Goal: Task Accomplishment & Management: Complete application form

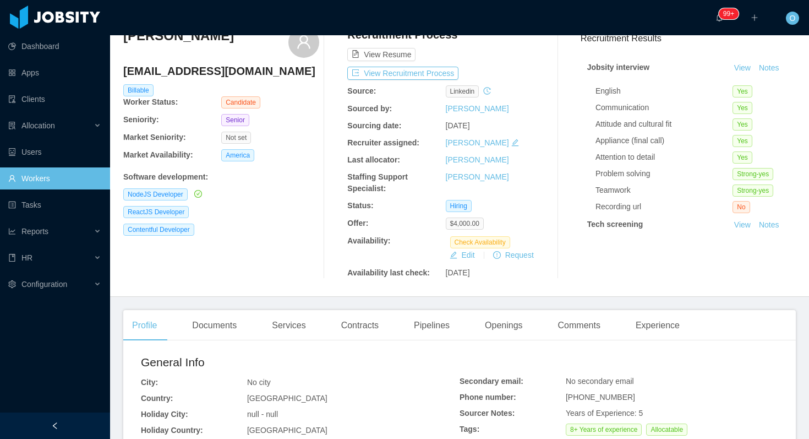
scroll to position [76, 0]
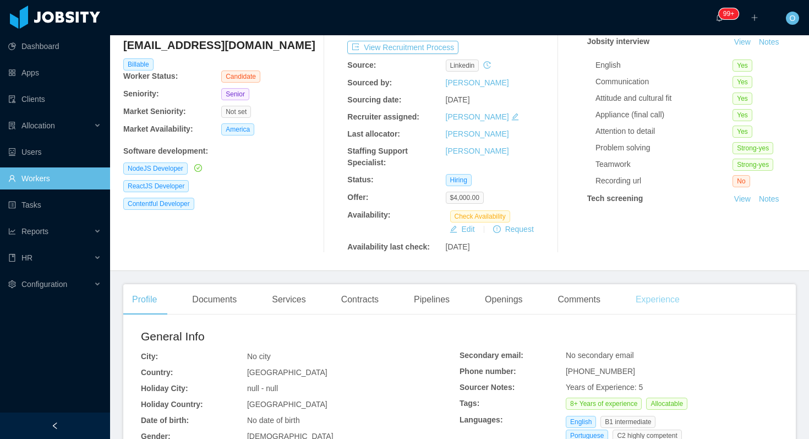
click at [672, 296] on div "Experience" at bounding box center [658, 299] width 62 height 31
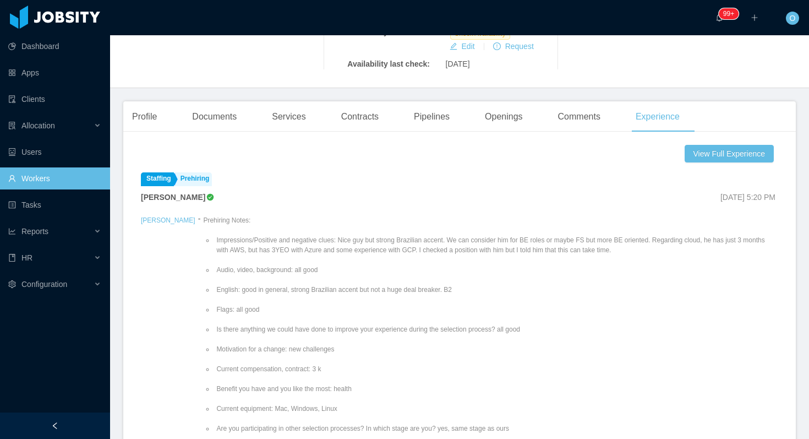
scroll to position [293, 0]
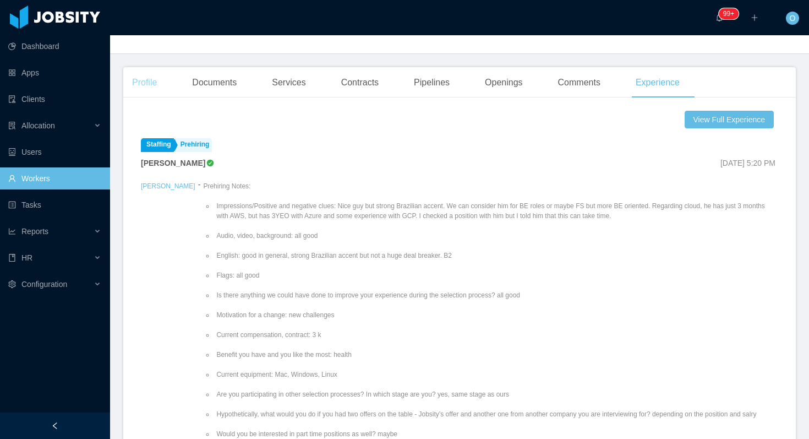
click at [146, 81] on div "Profile" at bounding box center [144, 82] width 42 height 31
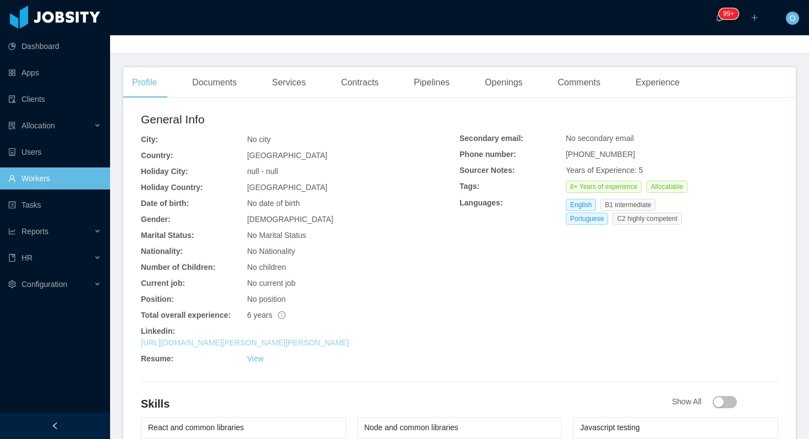
click at [256, 346] on link "https://br.linkedin.com/in/carlos-dalollio-rodrigues" at bounding box center [245, 342] width 208 height 9
click at [659, 82] on div "Experience" at bounding box center [658, 82] width 62 height 31
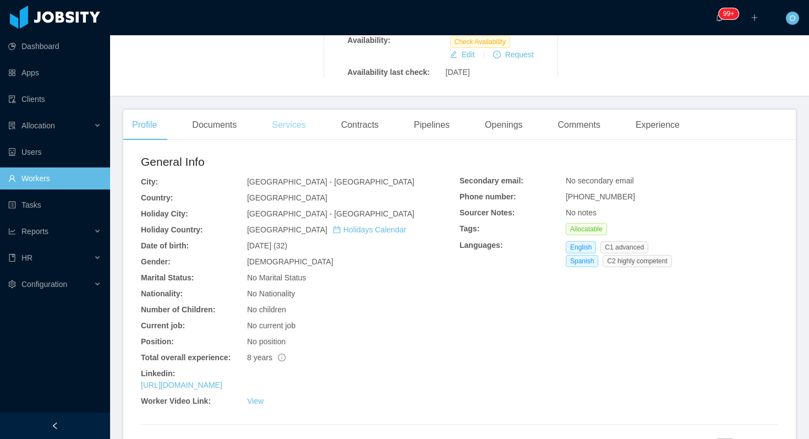
scroll to position [270, 0]
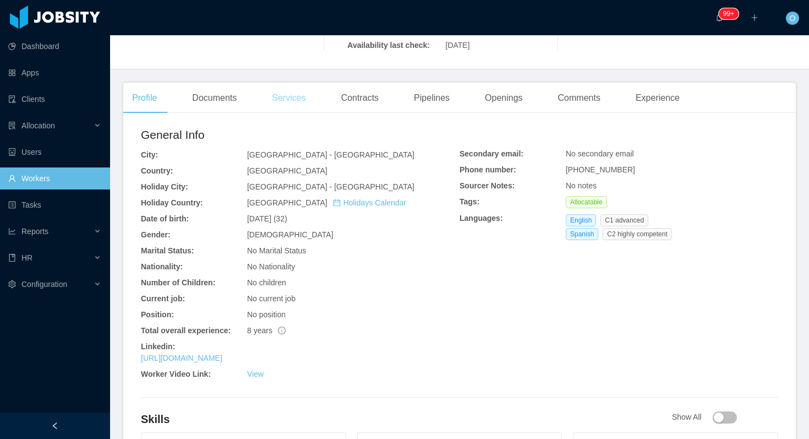
click at [222, 353] on link "https://www.linkedin.com/in/mateogomezossa" at bounding box center [181, 357] width 81 height 9
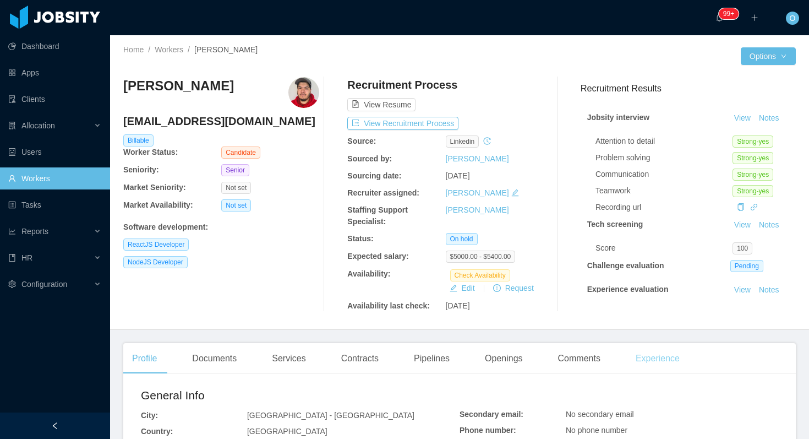
click at [647, 352] on div "Experience" at bounding box center [658, 358] width 62 height 31
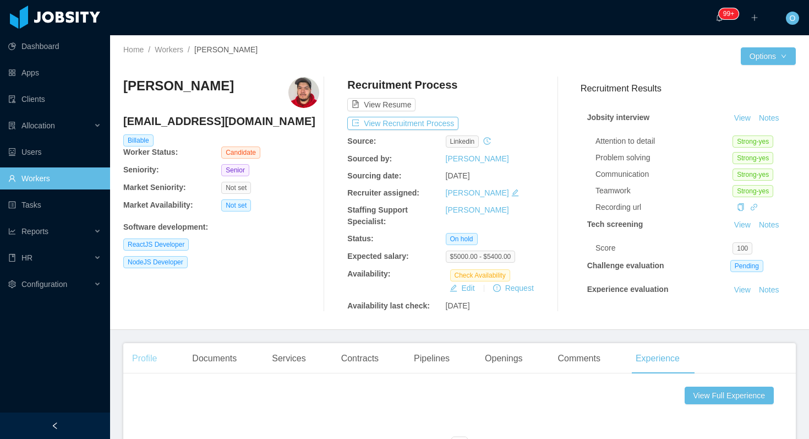
click at [154, 357] on div "Profile" at bounding box center [144, 358] width 42 height 31
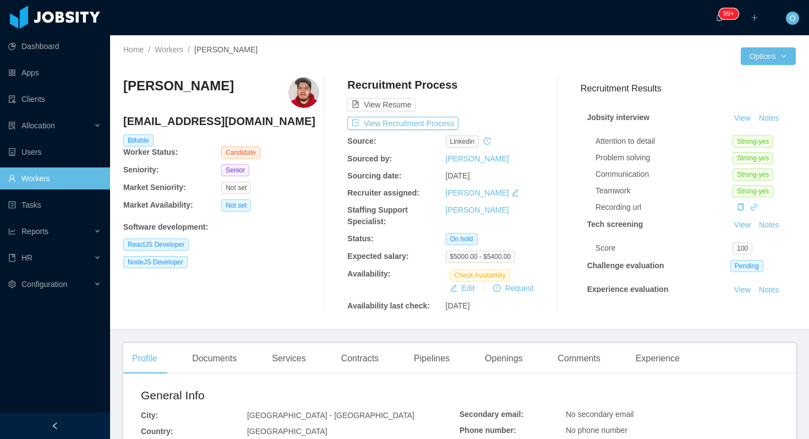
scroll to position [59, 0]
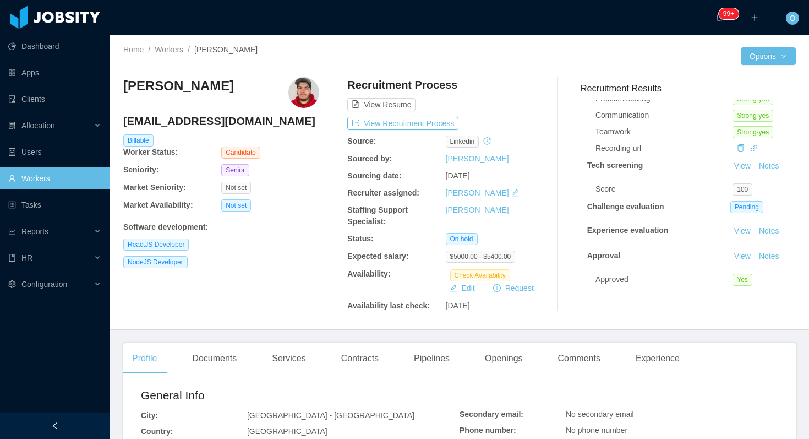
click at [292, 249] on div "ReactJS Developer" at bounding box center [221, 244] width 196 height 12
click at [232, 122] on h4 "jobsity@thernandez.me" at bounding box center [221, 120] width 196 height 15
copy h4 "jobsity@thernandez.me"
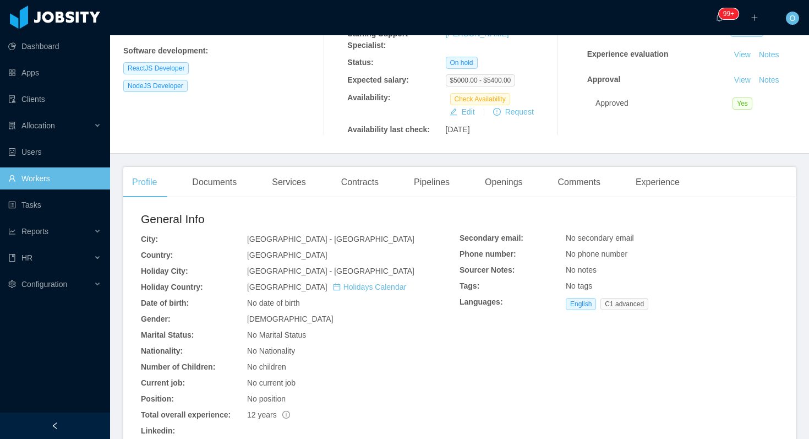
scroll to position [383, 0]
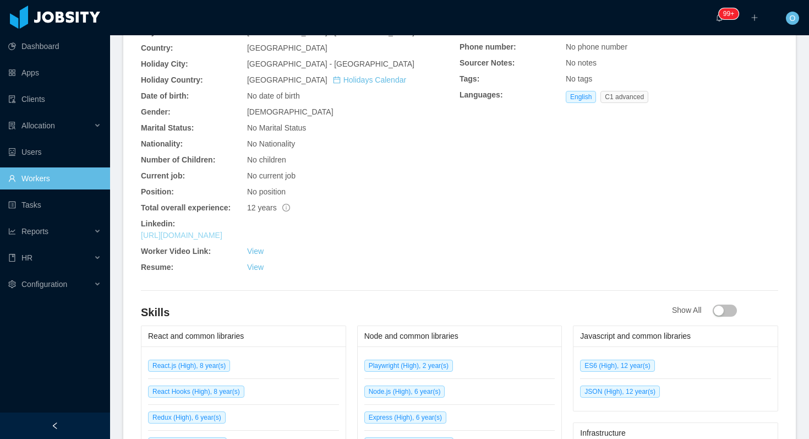
click at [222, 232] on link "https://www.linkedin.com/in/thernandez03" at bounding box center [181, 235] width 81 height 9
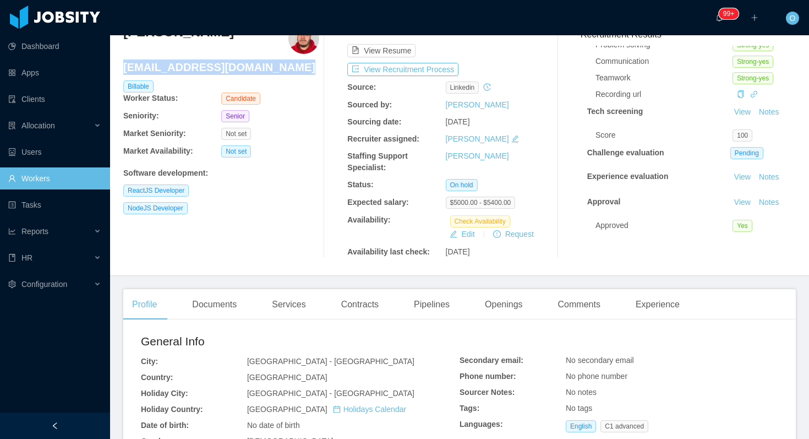
scroll to position [0, 0]
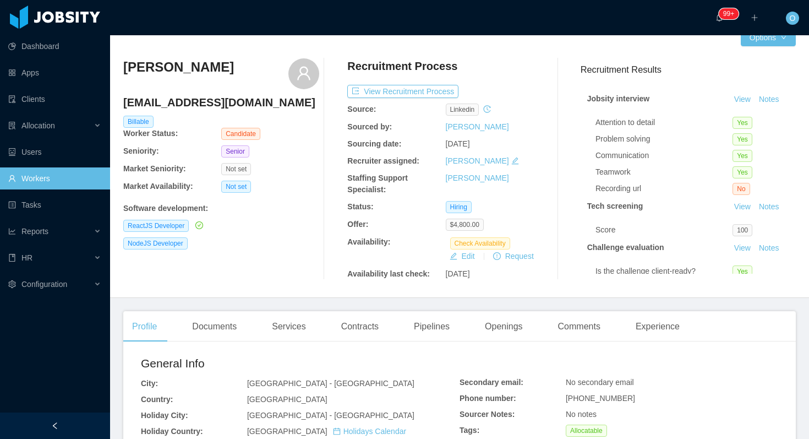
scroll to position [24, 0]
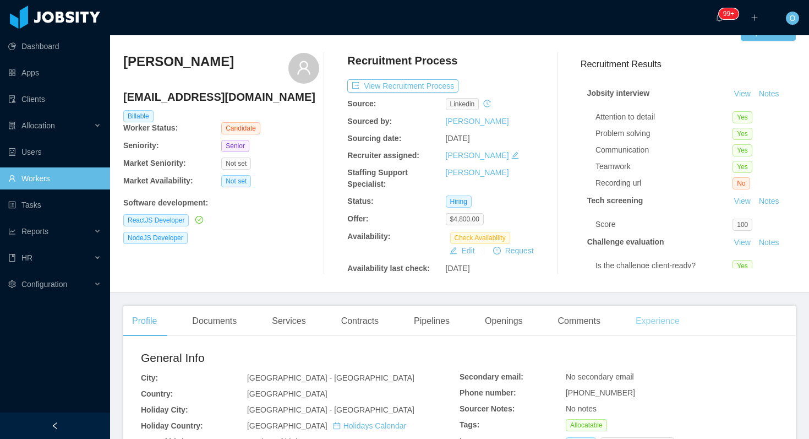
click at [663, 311] on div "Experience" at bounding box center [658, 321] width 62 height 31
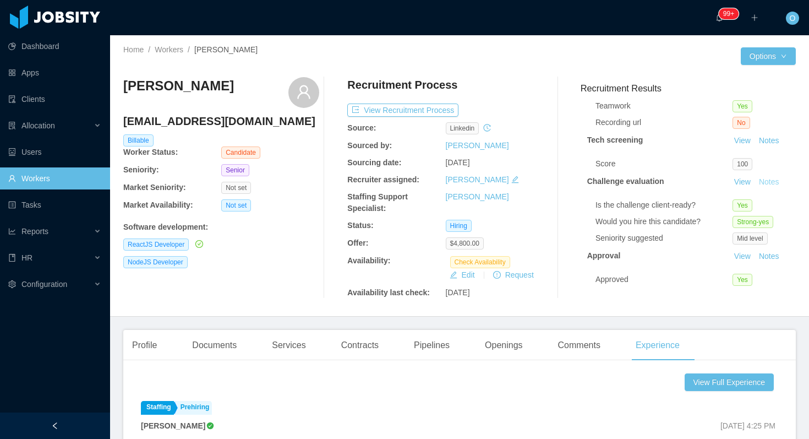
click at [770, 178] on button "Notes" at bounding box center [769, 182] width 29 height 13
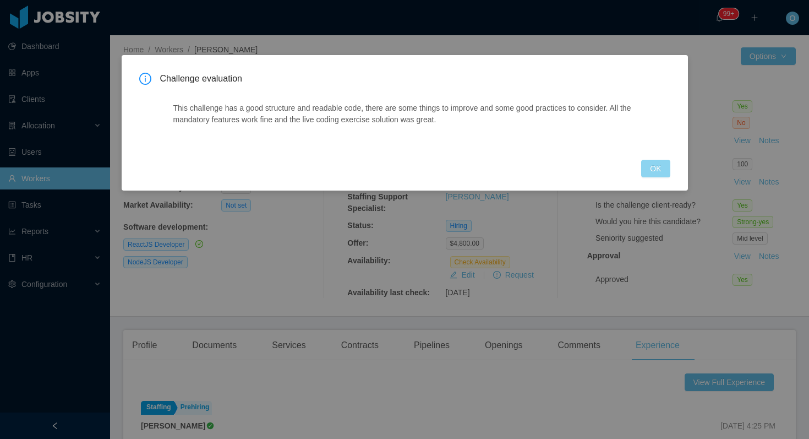
click at [662, 172] on button "OK" at bounding box center [655, 169] width 29 height 18
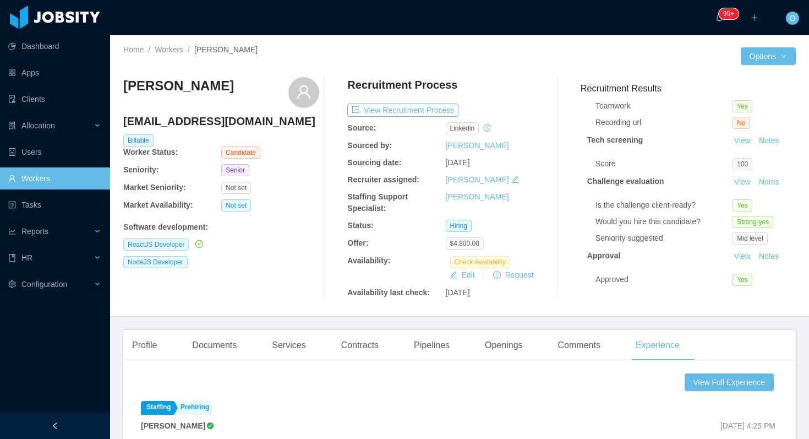
click at [519, 96] on div "Recruitment Process" at bounding box center [445, 87] width 196 height 21
click at [143, 335] on div "Profile" at bounding box center [144, 345] width 42 height 31
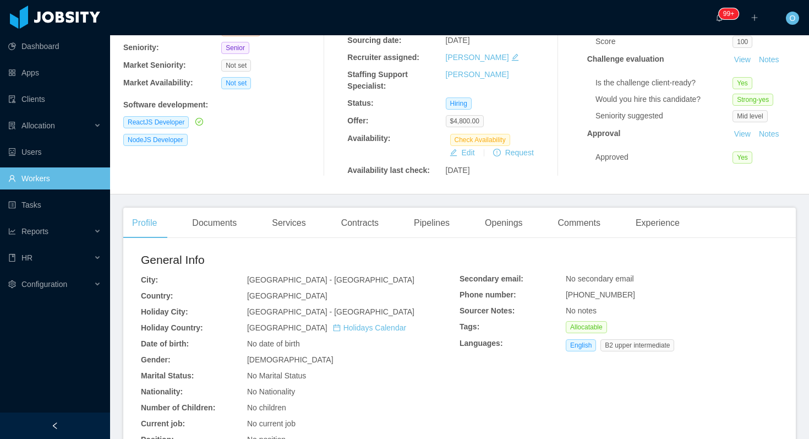
scroll to position [286, 0]
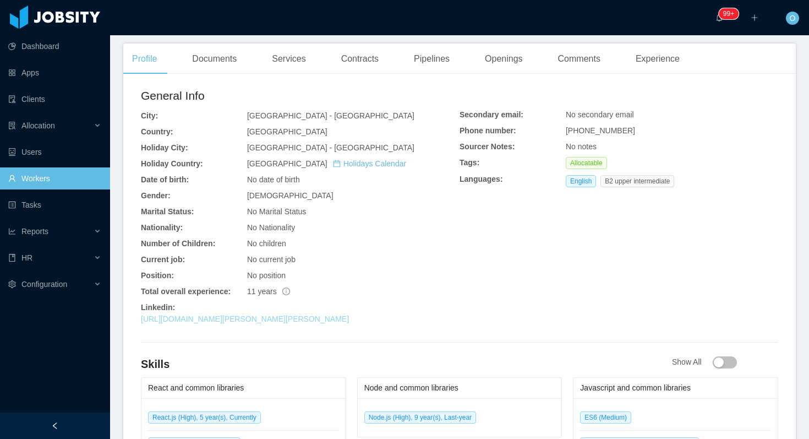
click at [280, 320] on link "https://www.linkedin.com/in/juan-antonio-r%C3%ADos-brice%C3%B1o-a8727b62" at bounding box center [245, 318] width 208 height 9
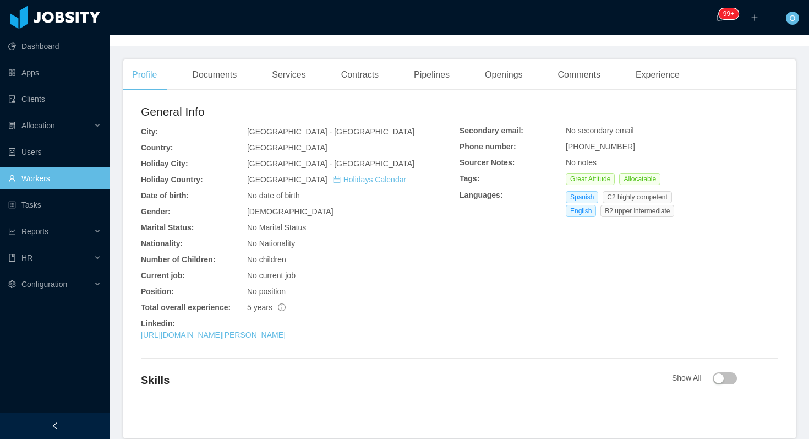
scroll to position [367, 0]
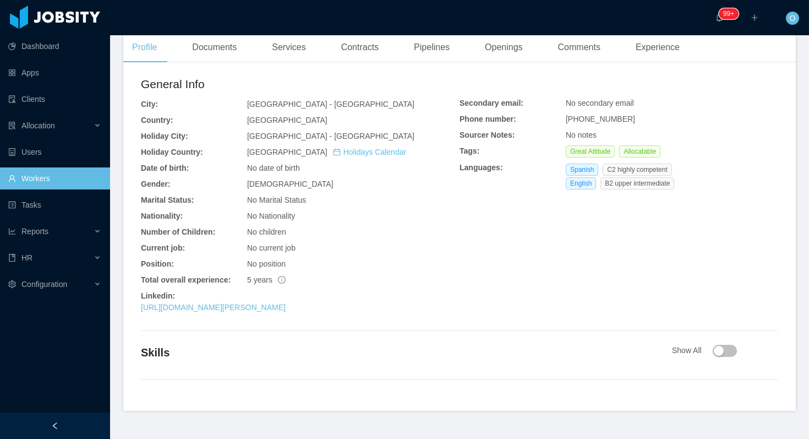
click at [235, 290] on div "Linkedin:" at bounding box center [300, 296] width 319 height 12
click at [235, 303] on link "https://www.linkedin.com/in/richard-ledesma-qa" at bounding box center [213, 307] width 145 height 9
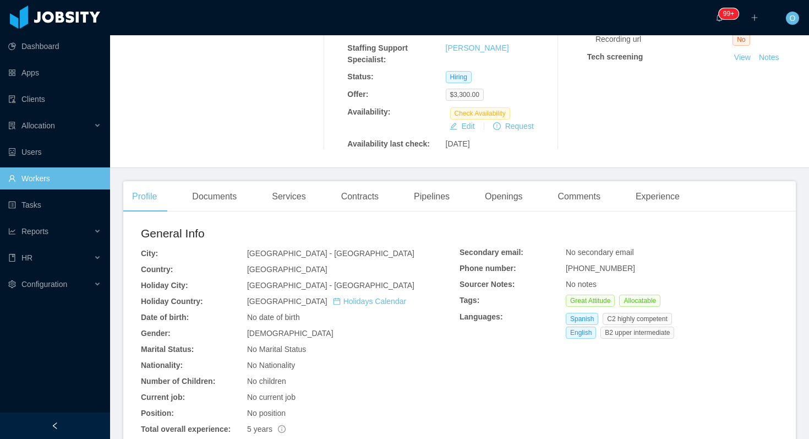
scroll to position [0, 0]
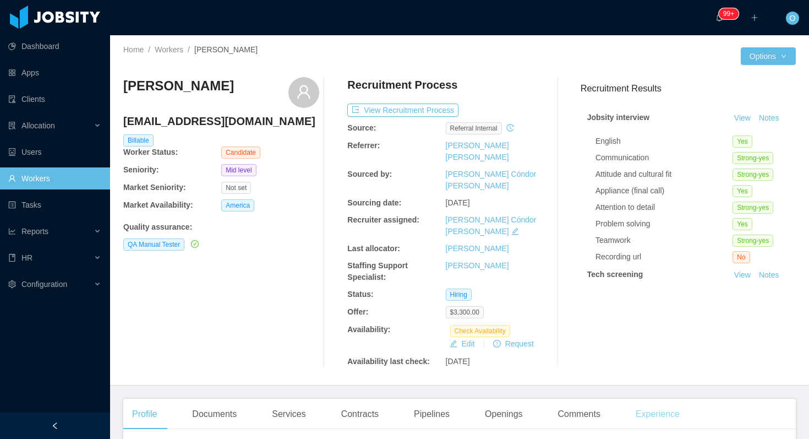
click at [666, 399] on div "Experience" at bounding box center [658, 414] width 62 height 31
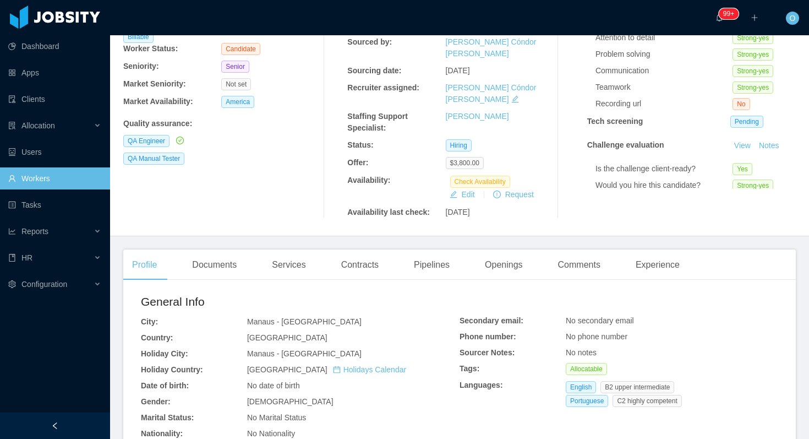
scroll to position [148, 0]
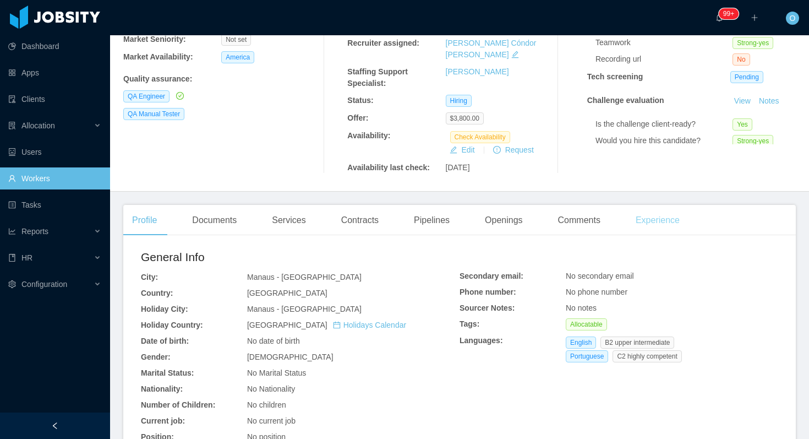
click at [646, 205] on div "Experience" at bounding box center [658, 220] width 62 height 31
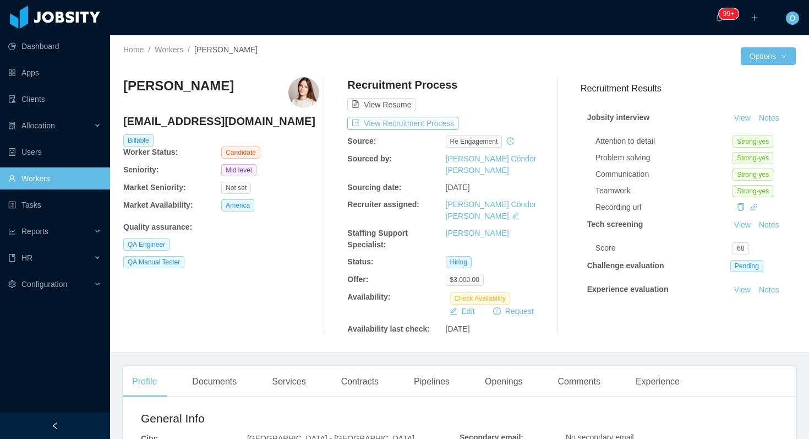
scroll to position [306, 0]
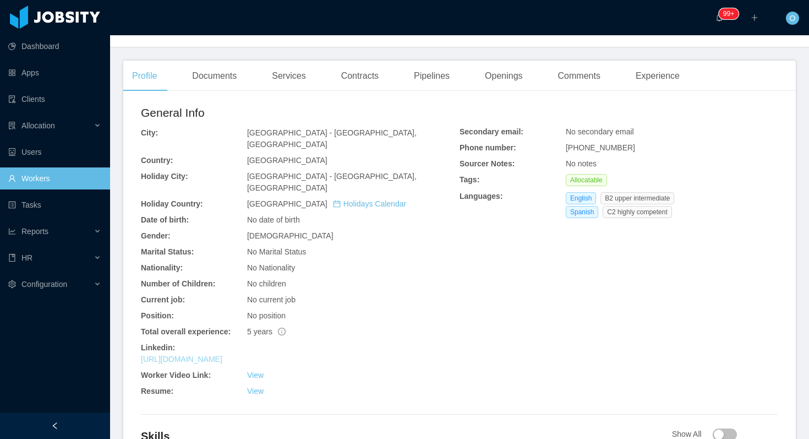
click at [222, 355] on link "https://www.linkedin.com/in/carolina-bernasconi-180406106" at bounding box center [181, 359] width 81 height 9
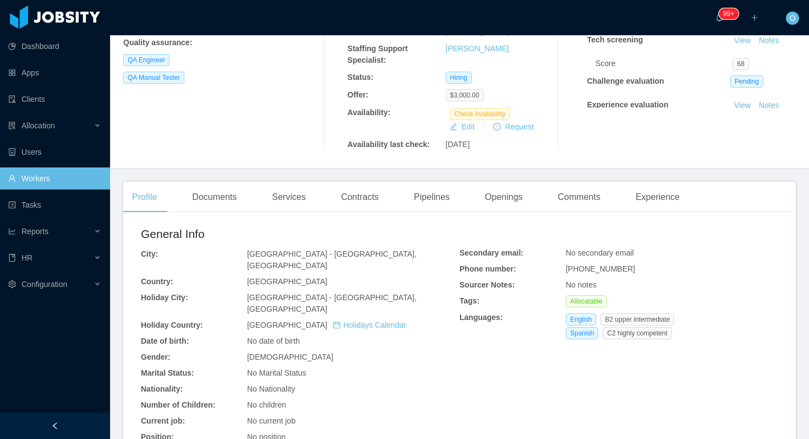
scroll to position [221, 0]
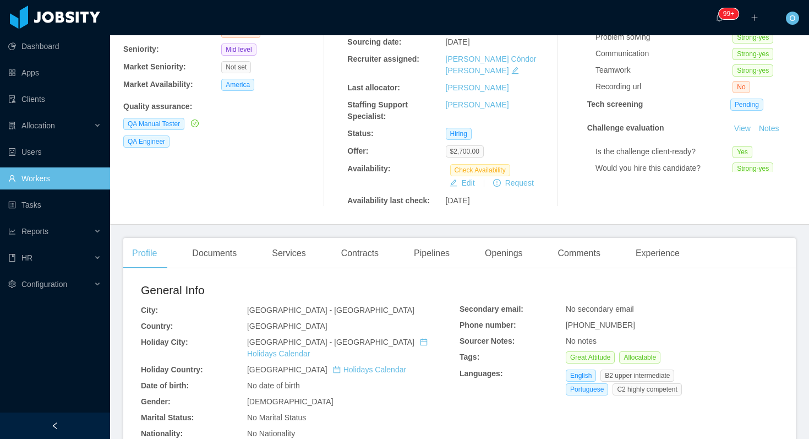
scroll to position [275, 0]
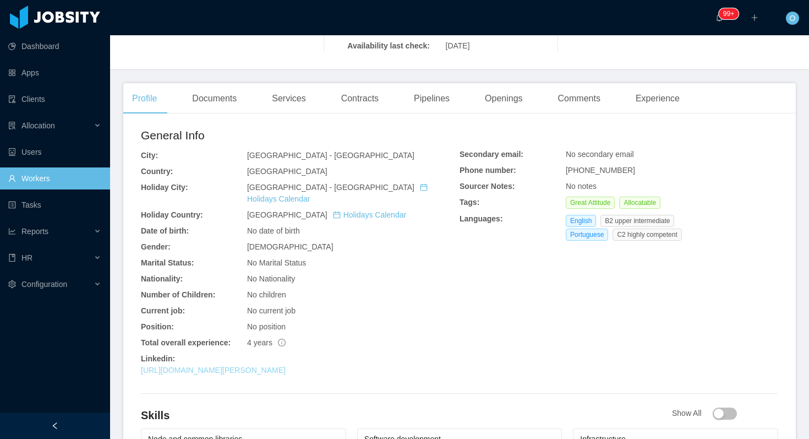
click at [286, 366] on link "[URL][DOMAIN_NAME][PERSON_NAME]" at bounding box center [213, 370] width 145 height 9
click at [664, 98] on div "Experience" at bounding box center [658, 98] width 62 height 31
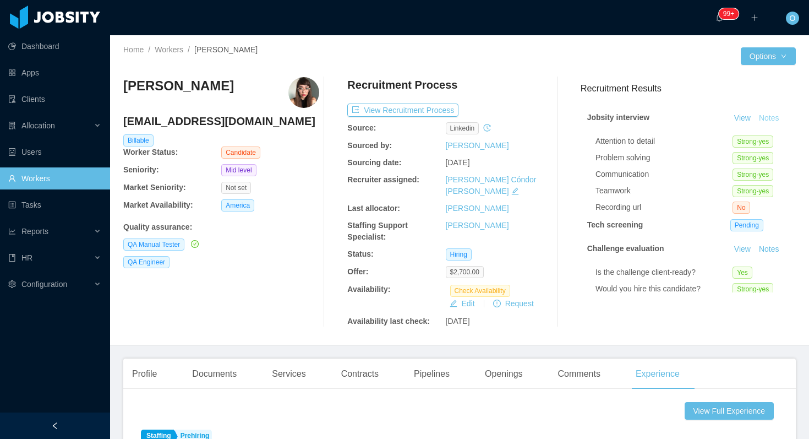
click at [767, 118] on button "Notes" at bounding box center [769, 118] width 29 height 13
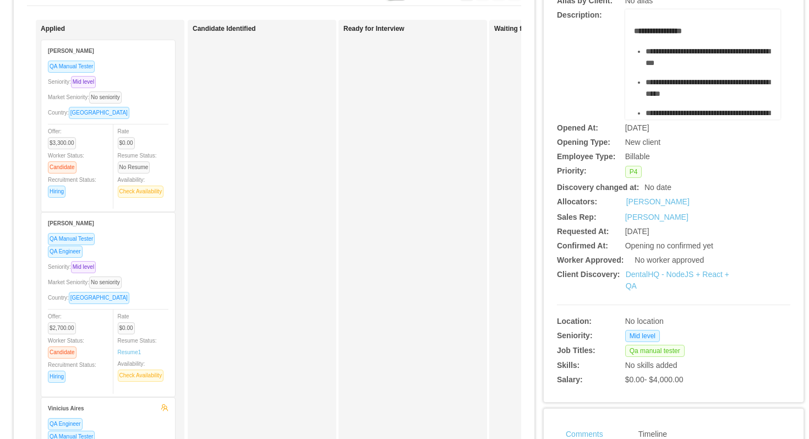
scroll to position [237, 0]
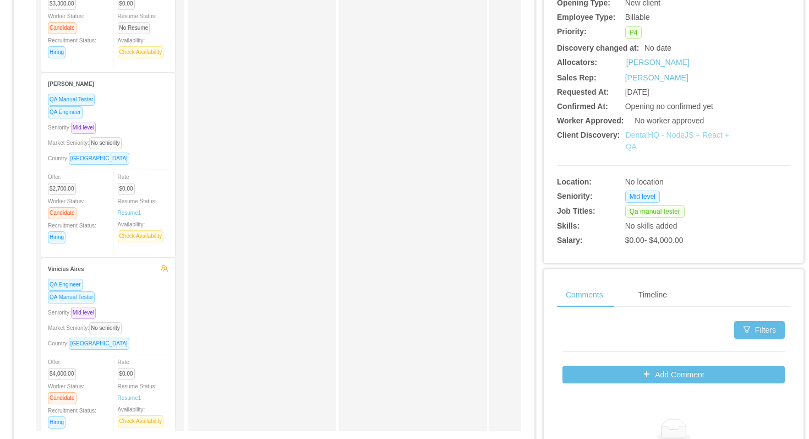
click at [641, 134] on link "DentalHQ - NodeJS + React + QA" at bounding box center [678, 140] width 104 height 20
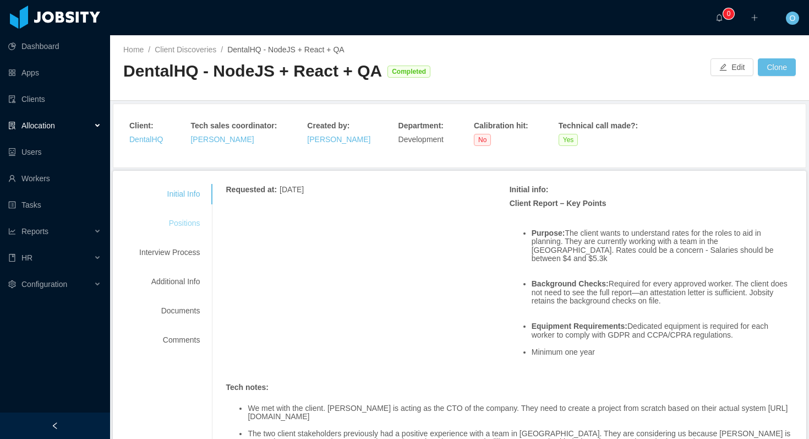
click at [199, 222] on div "Positions" at bounding box center [169, 223] width 87 height 20
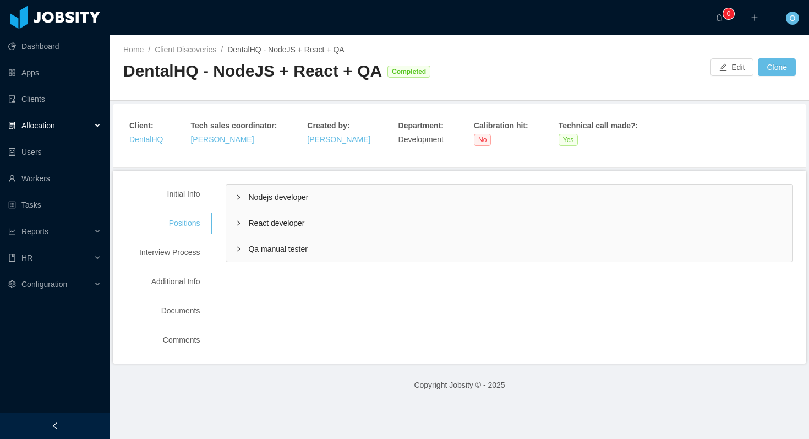
click at [235, 246] on div "Qa manual tester" at bounding box center [509, 248] width 567 height 25
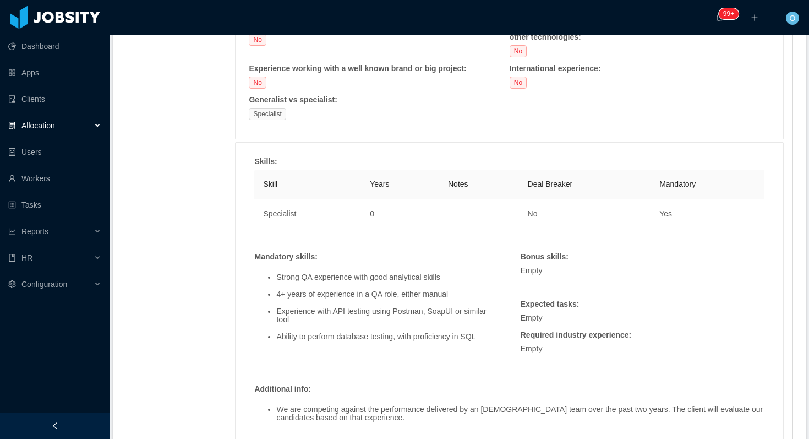
scroll to position [652, 0]
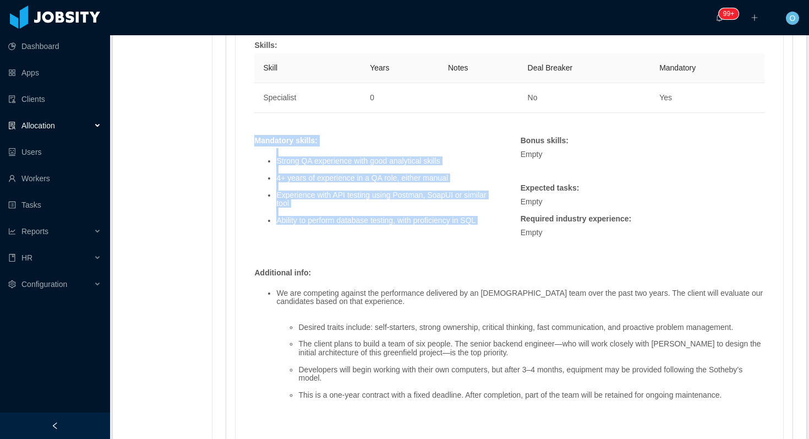
drag, startPoint x: 258, startPoint y: 142, endPoint x: 481, endPoint y: 228, distance: 239.1
click at [481, 228] on div "Mandatory skills : Strong QA experience with good analytical skills 4+ years of…" at bounding box center [376, 190] width 255 height 110
copy div "Mandatory skills : Strong QA experience with good analytical skills 4+ years of…"
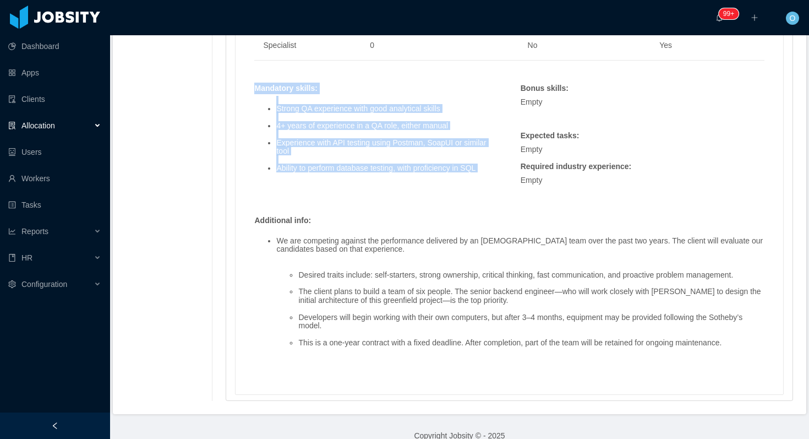
scroll to position [706, 0]
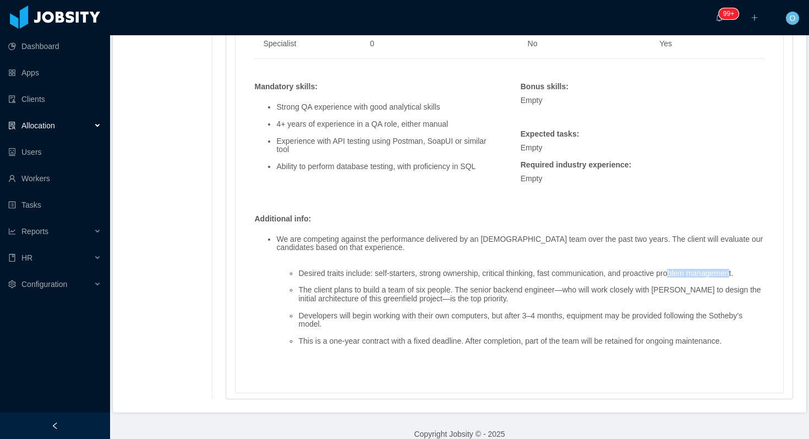
drag, startPoint x: 302, startPoint y: 274, endPoint x: 753, endPoint y: 271, distance: 450.9
click at [753, 271] on li "Desired traits include: self-starters, strong ownership, critical thinking, fas…" at bounding box center [531, 273] width 466 height 8
drag, startPoint x: 298, startPoint y: 271, endPoint x: 459, endPoint y: 280, distance: 160.5
click at [459, 280] on ul "Desired traits include: self-starters, strong ownership, critical thinking, fas…" at bounding box center [520, 306] width 488 height 93
copy li "Desired traits include: self-starters, strong ownership, critical thinking, fas…"
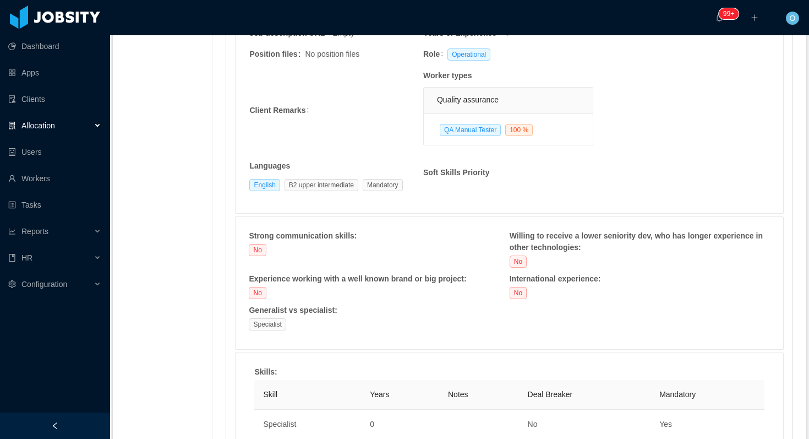
scroll to position [0, 0]
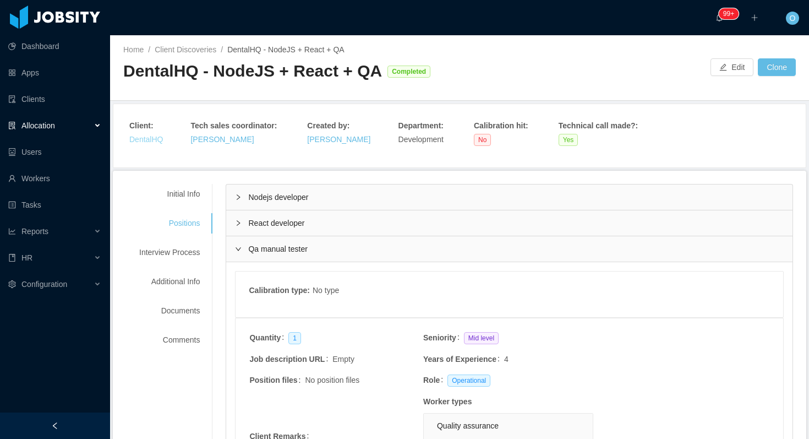
click at [157, 138] on link "DentalHQ" at bounding box center [146, 139] width 34 height 9
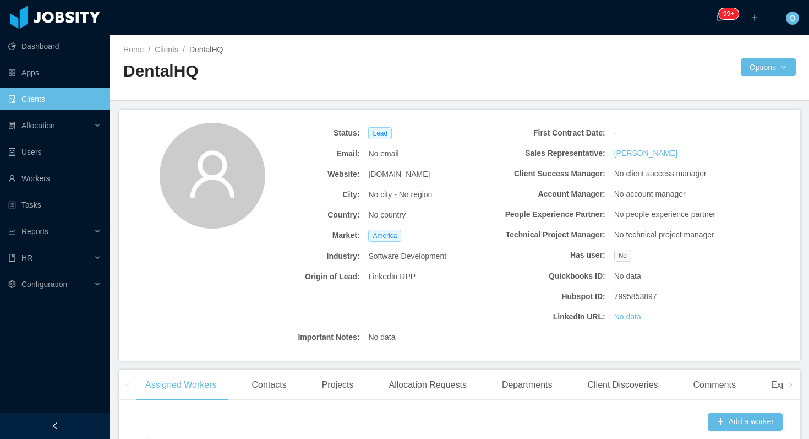
click at [395, 177] on span "dentalhq.com" at bounding box center [399, 174] width 62 height 12
copy span "dentalhq.com"
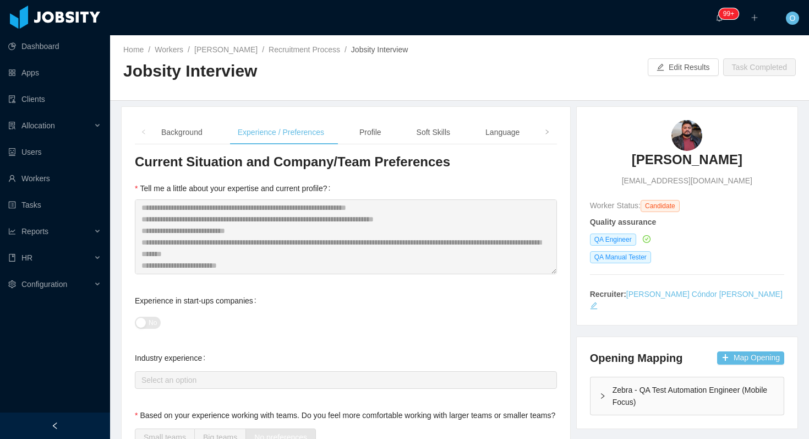
scroll to position [23, 0]
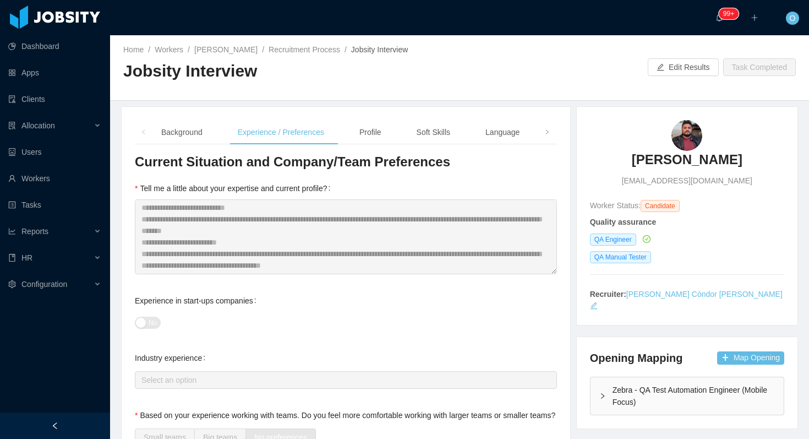
drag, startPoint x: 246, startPoint y: 52, endPoint x: 387, endPoint y: 27, distance: 143.1
click at [0, 0] on section "**********" at bounding box center [404, 219] width 809 height 439
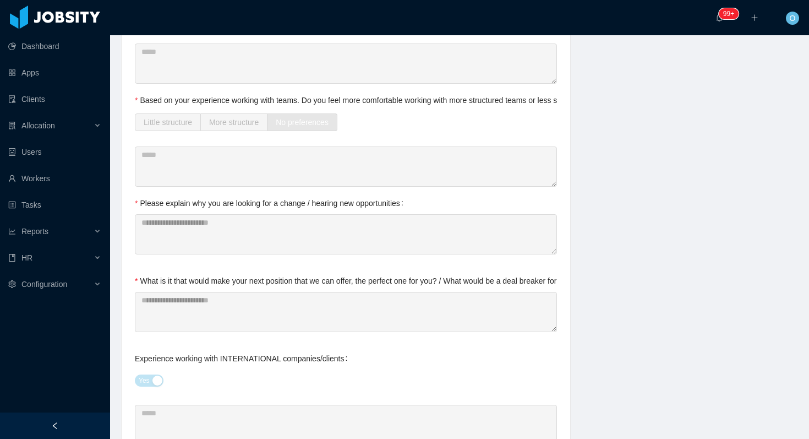
scroll to position [415, 0]
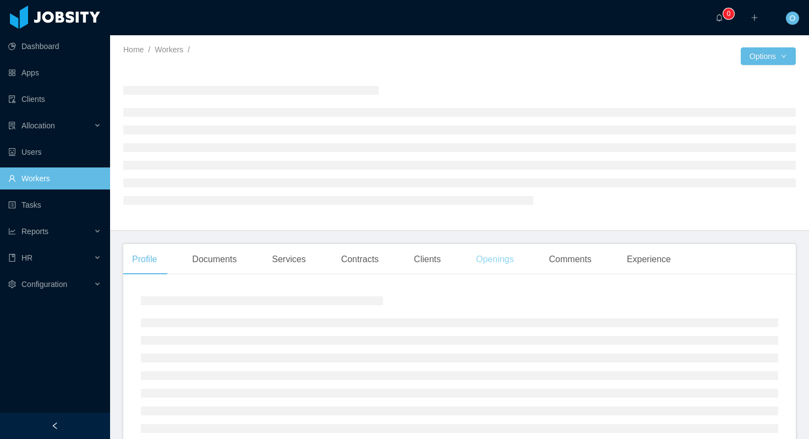
click at [515, 257] on div "Openings" at bounding box center [495, 259] width 56 height 31
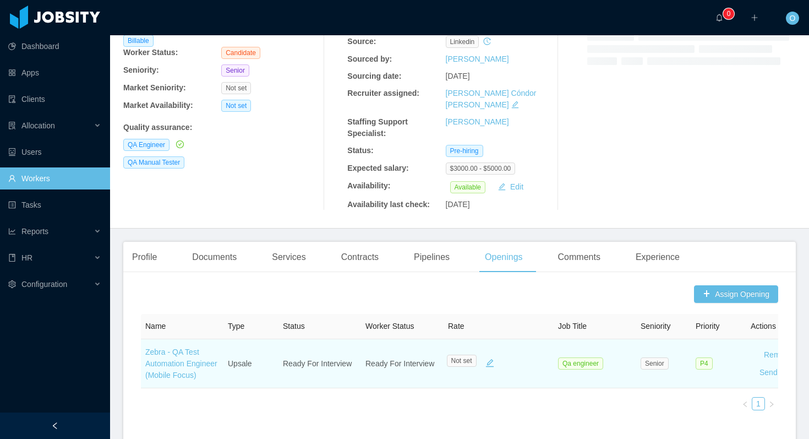
scroll to position [119, 0]
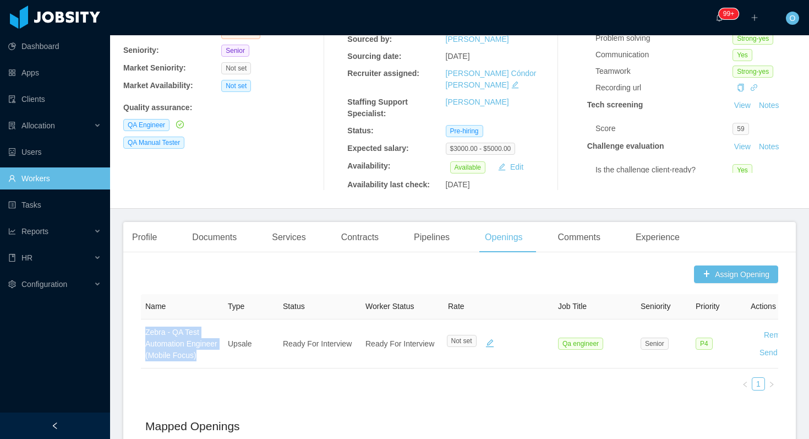
drag, startPoint x: 194, startPoint y: 344, endPoint x: 643, endPoint y: 7, distance: 561.6
click at [0, 0] on section "Dashboard Apps Clients Allocation Users Workers Tasks Reports HR Configuration …" at bounding box center [404, 219] width 809 height 439
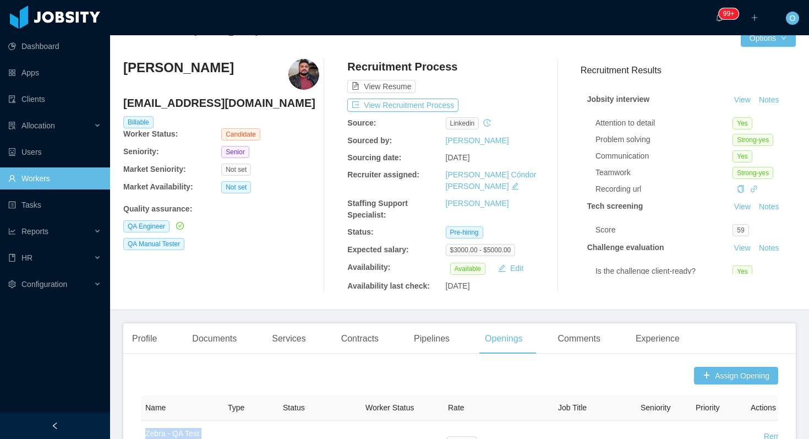
scroll to position [0, 0]
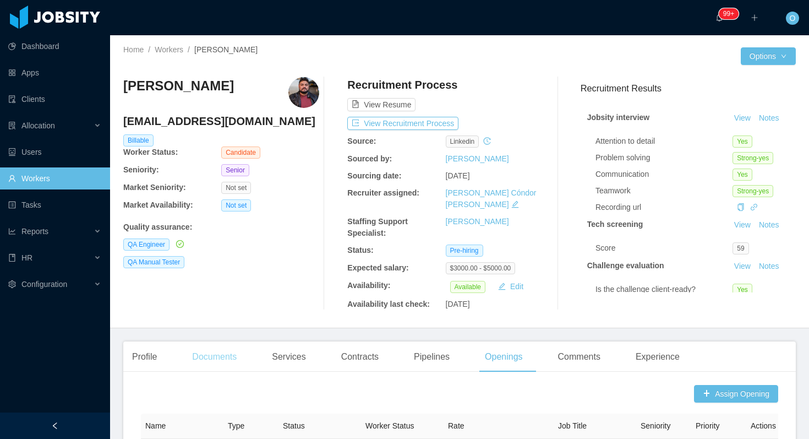
click at [221, 341] on div "Documents" at bounding box center [214, 356] width 62 height 31
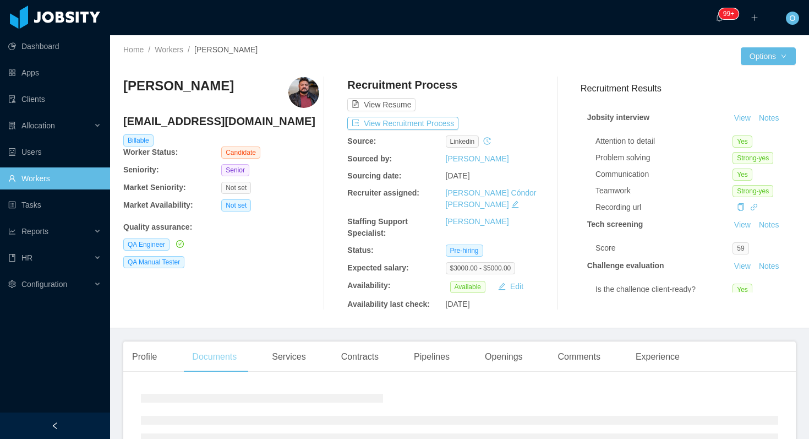
scroll to position [86, 0]
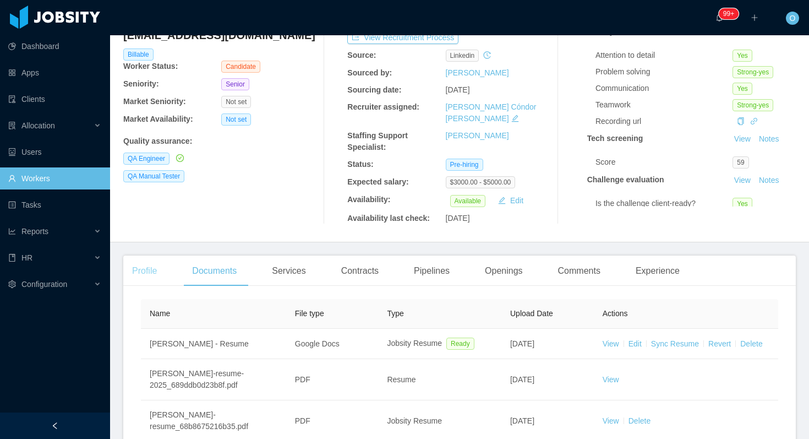
click at [156, 264] on div "Profile" at bounding box center [144, 270] width 42 height 31
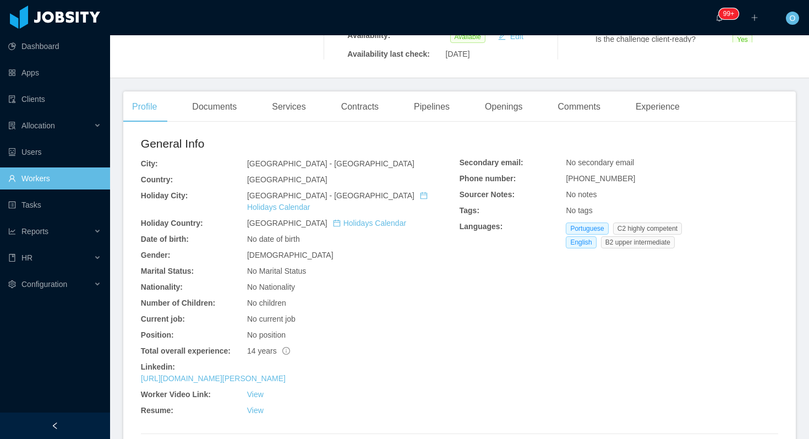
scroll to position [307, 0]
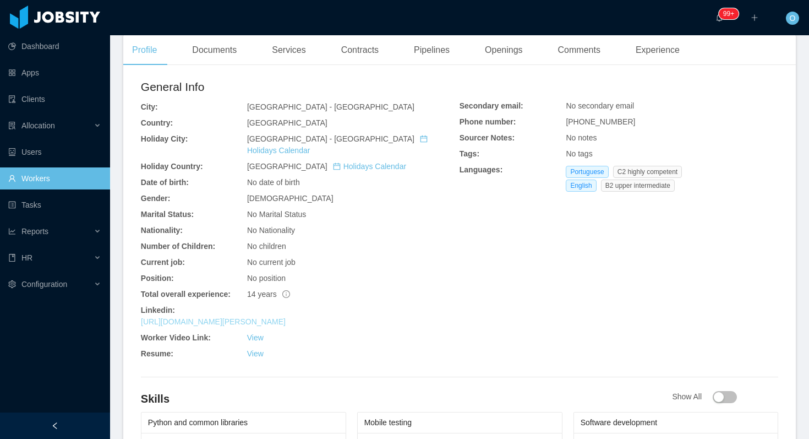
click at [228, 317] on link "https://www.linkedin.com/in/adriano-oliveira-70114963" at bounding box center [213, 321] width 145 height 9
click at [230, 50] on div "Documents" at bounding box center [214, 50] width 62 height 31
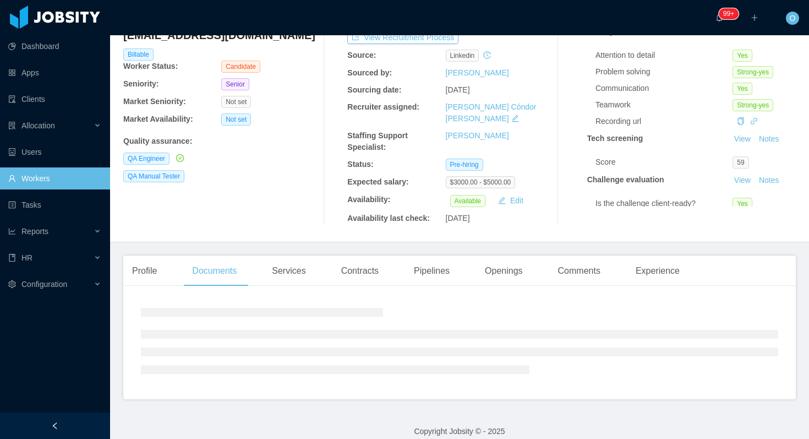
scroll to position [172, 0]
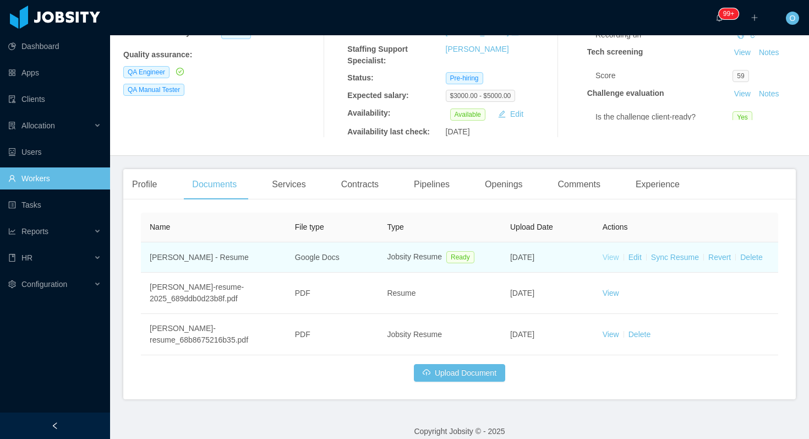
click at [611, 253] on link "View" at bounding box center [611, 257] width 17 height 9
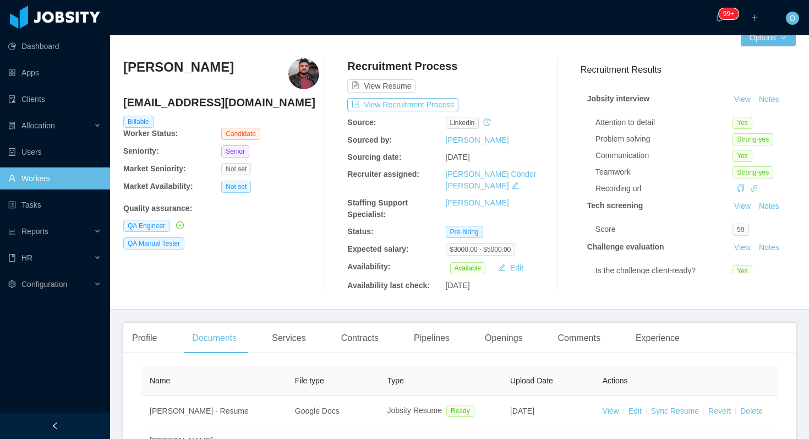
scroll to position [21, 0]
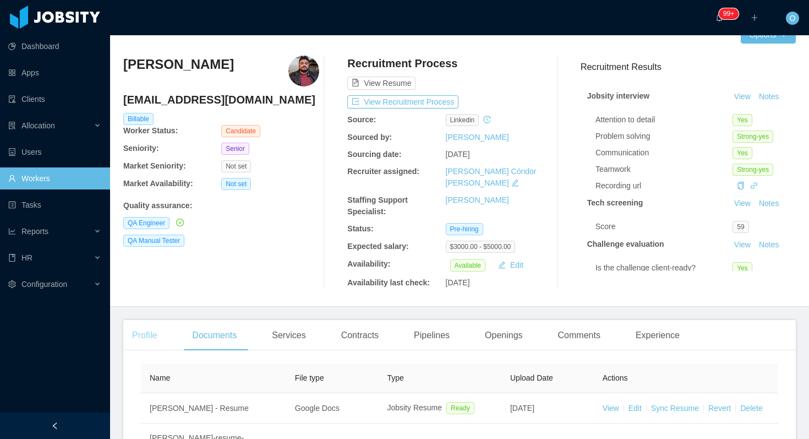
click at [148, 326] on div "Profile" at bounding box center [144, 335] width 42 height 31
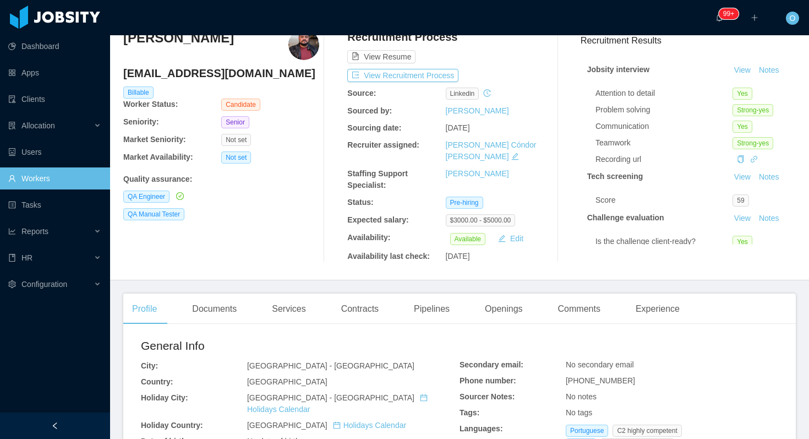
scroll to position [49, 0]
click at [415, 78] on button "View Recruitment Process" at bounding box center [402, 74] width 111 height 13
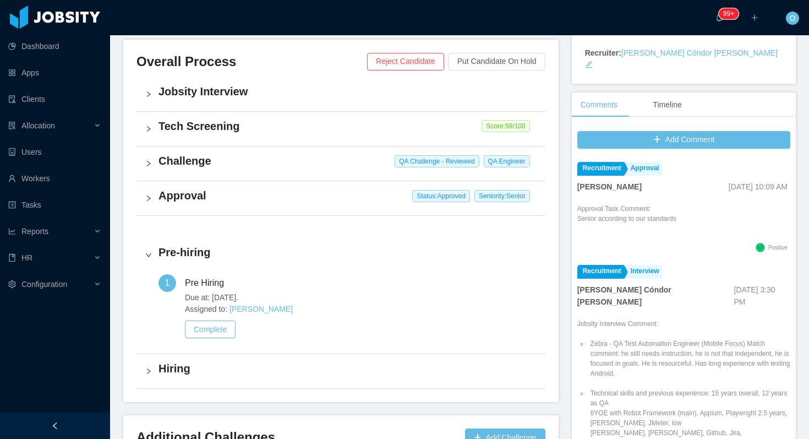
scroll to position [342, 0]
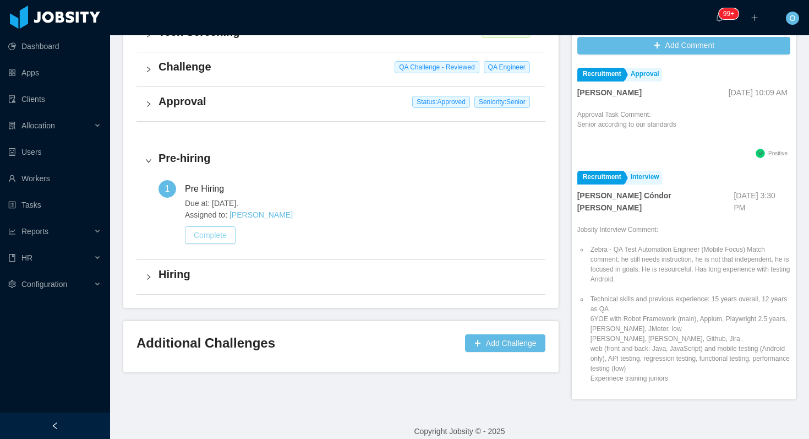
click at [206, 233] on button "Complete" at bounding box center [210, 235] width 51 height 18
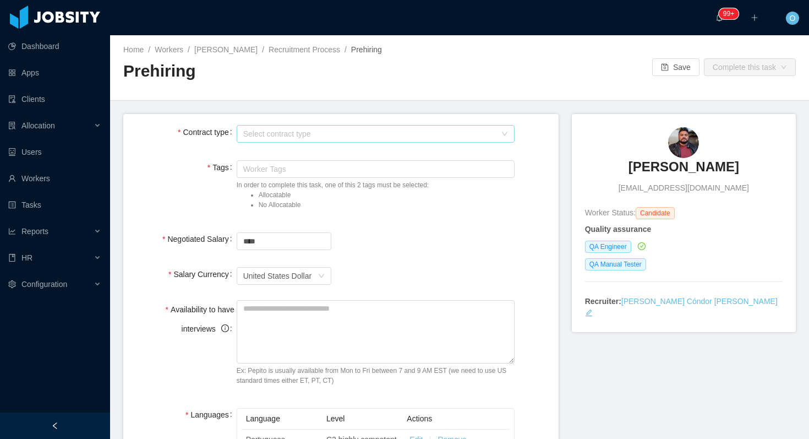
click at [326, 134] on div "Select contract type" at bounding box center [369, 133] width 253 height 11
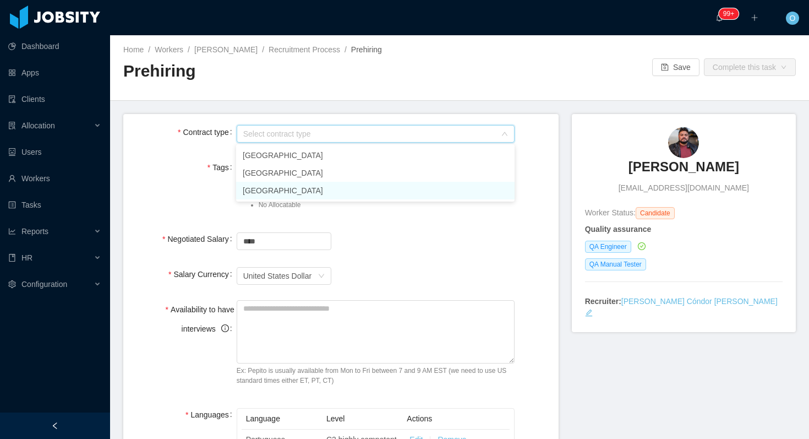
click at [293, 184] on li "USA" at bounding box center [375, 191] width 279 height 18
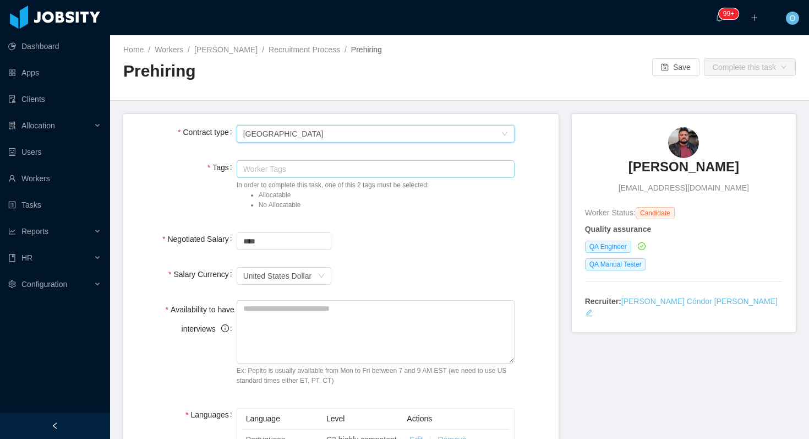
click at [297, 172] on div "Worker Tags" at bounding box center [373, 169] width 260 height 11
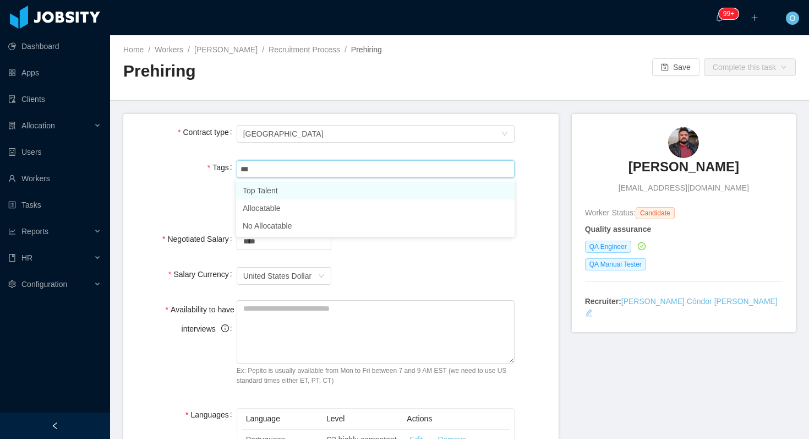
type input "****"
click at [291, 184] on li "Allocatable" at bounding box center [375, 191] width 279 height 18
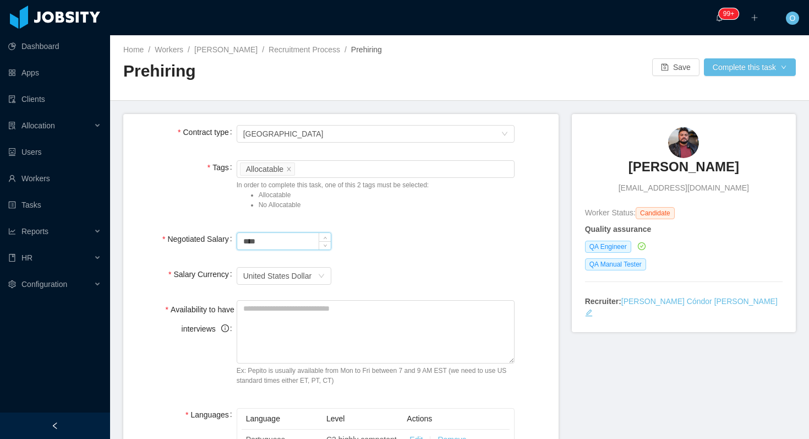
click at [241, 239] on input "****" at bounding box center [284, 241] width 94 height 17
type input "*******"
click at [314, 361] on textarea "Availability to have interviews" at bounding box center [376, 331] width 279 height 63
click at [531, 331] on div "**********" at bounding box center [341, 346] width 418 height 92
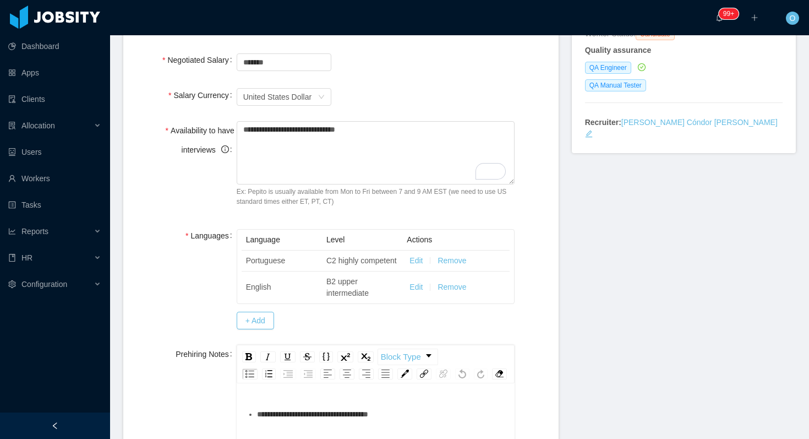
scroll to position [194, 0]
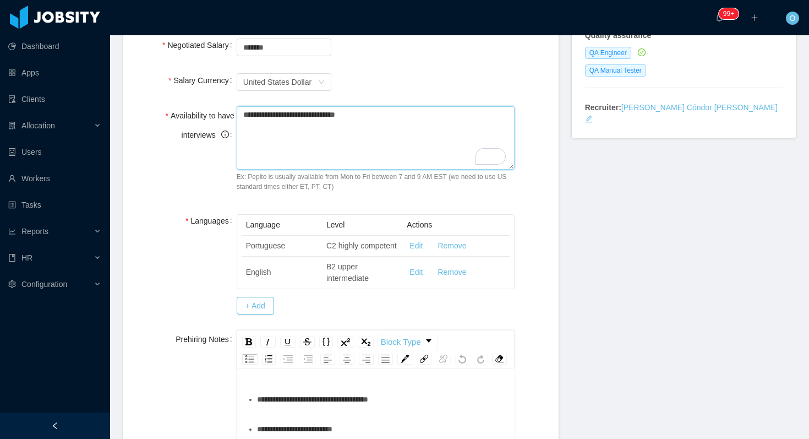
click at [402, 117] on textarea "**********" at bounding box center [376, 137] width 279 height 63
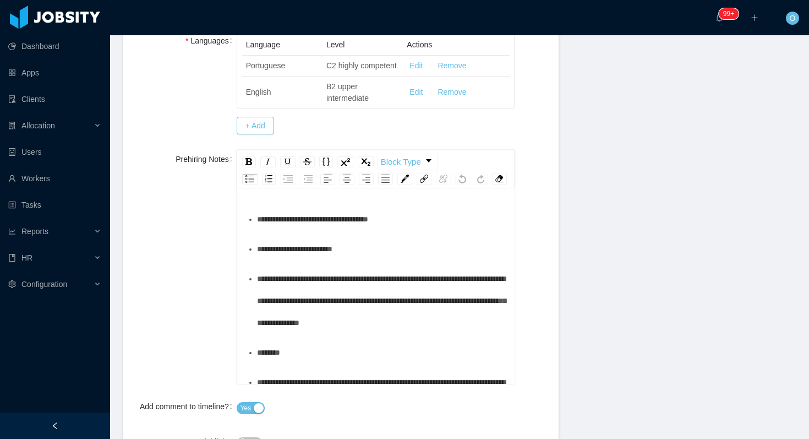
scroll to position [375, 0]
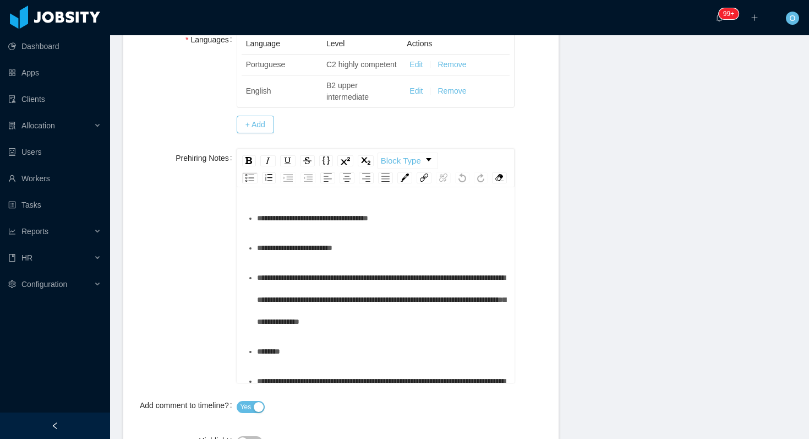
type textarea "**********"
click at [428, 226] on div "**********" at bounding box center [382, 218] width 250 height 22
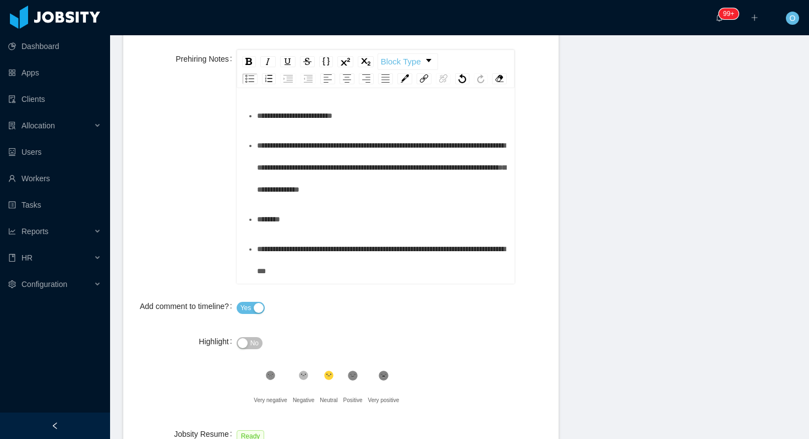
scroll to position [279, 0]
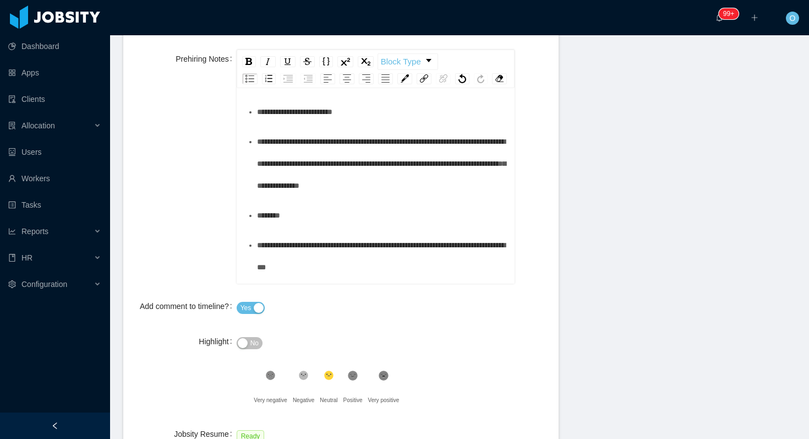
click at [386, 123] on div "**********" at bounding box center [382, 112] width 250 height 22
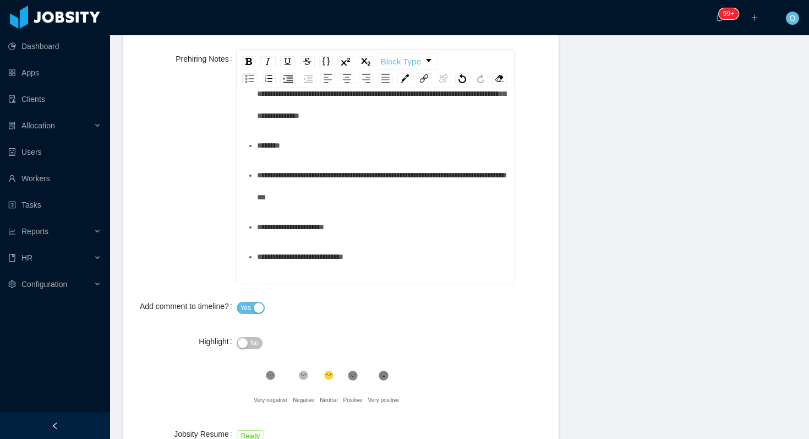
scroll to position [350, 0]
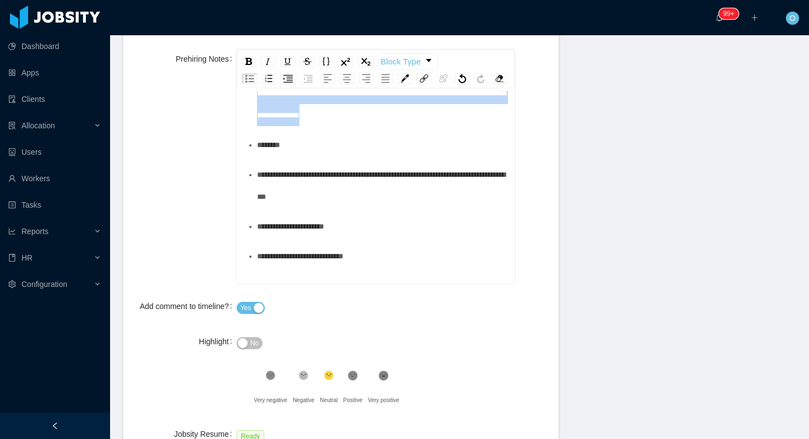
drag, startPoint x: 473, startPoint y: 235, endPoint x: 307, endPoint y: 198, distance: 170.4
click at [307, 126] on div "**********" at bounding box center [382, 93] width 250 height 66
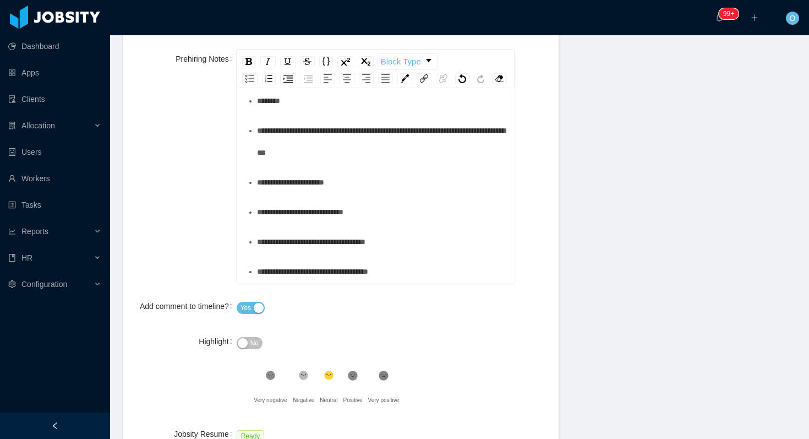
click at [374, 112] on div "******" at bounding box center [382, 101] width 250 height 22
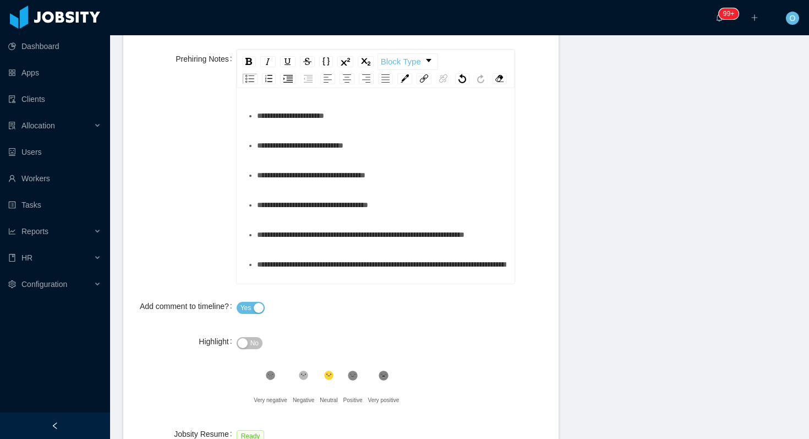
scroll to position [421, 0]
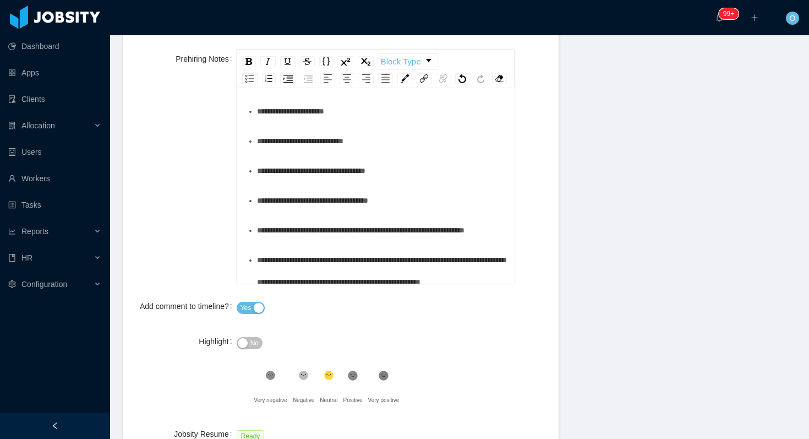
click at [390, 92] on div "**********" at bounding box center [382, 70] width 250 height 44
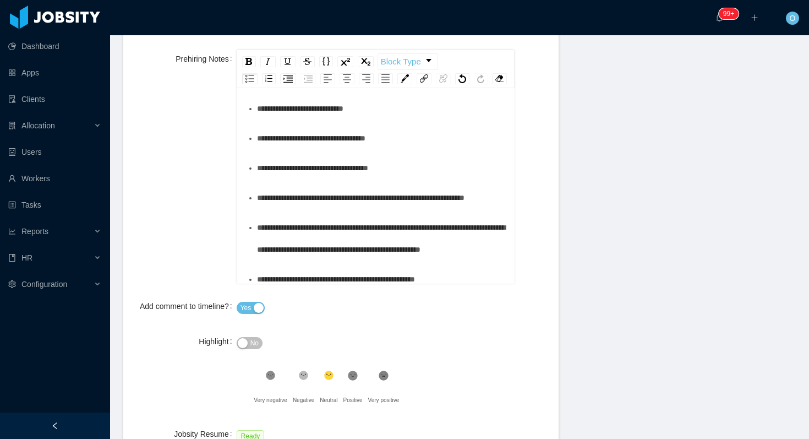
scroll to position [460, 0]
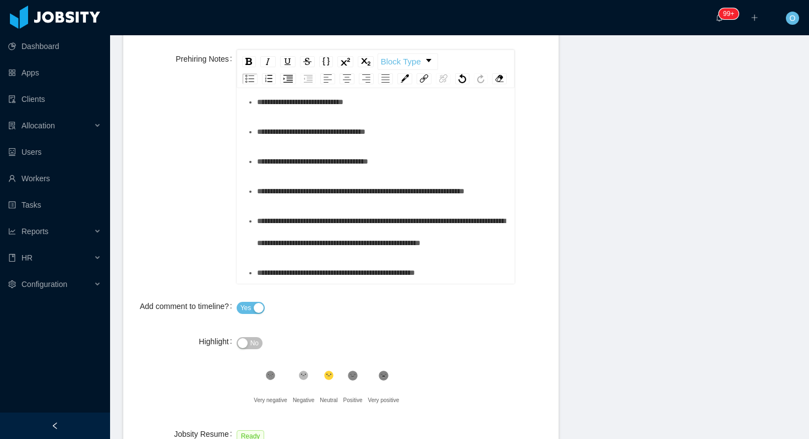
click at [386, 83] on div "**********" at bounding box center [382, 72] width 250 height 22
click at [426, 113] on div "**********" at bounding box center [382, 102] width 250 height 22
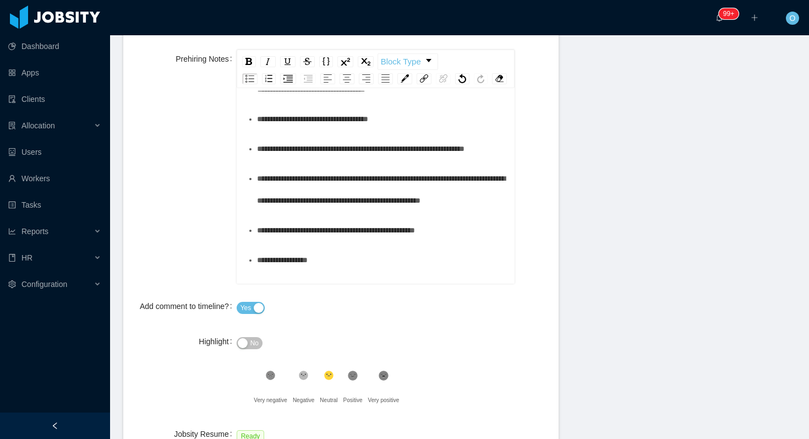
scroll to position [504, 0]
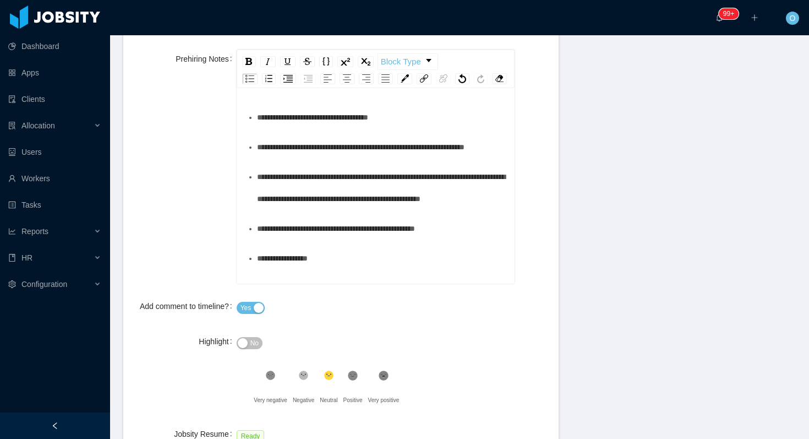
click at [447, 99] on div "**********" at bounding box center [382, 88] width 250 height 22
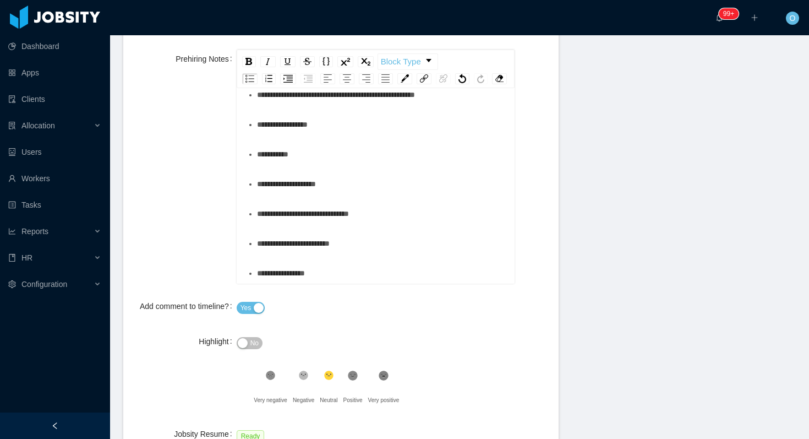
scroll to position [640, 0]
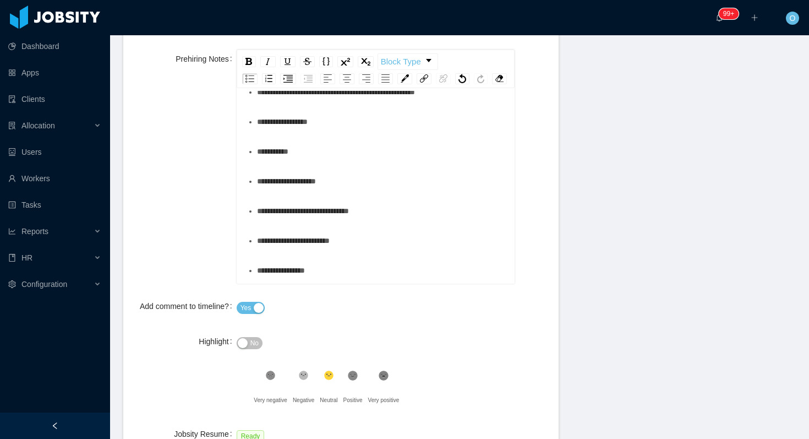
click at [445, 21] on div "**********" at bounding box center [382, 10] width 250 height 22
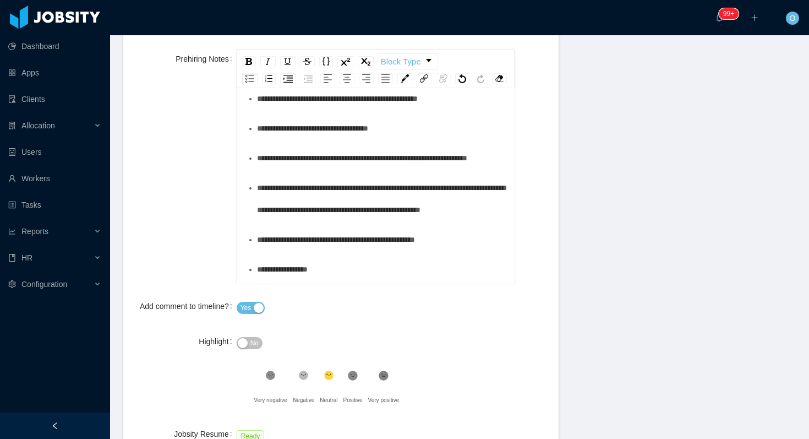
click at [418, 102] on span "**********" at bounding box center [337, 99] width 161 height 8
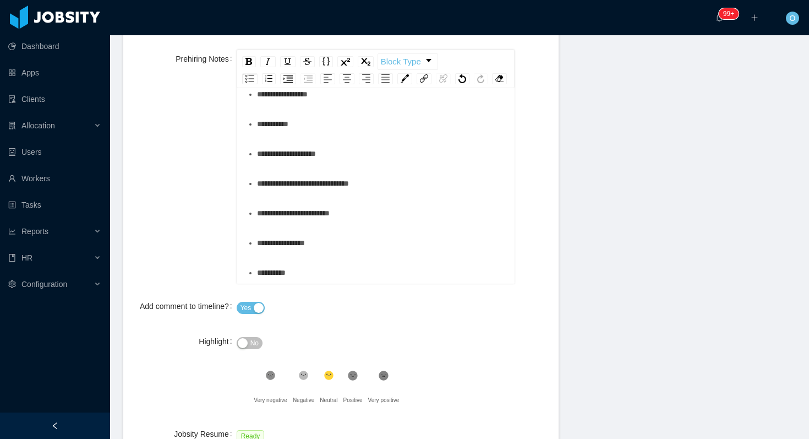
scroll to position [0, 0]
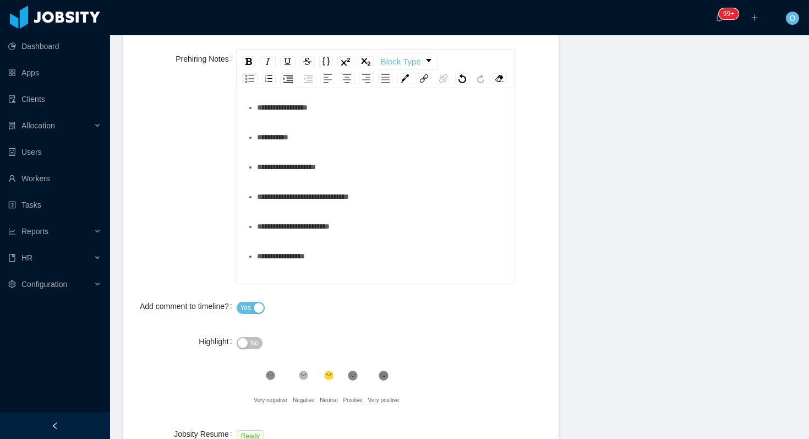
click at [414, 59] on div "**********" at bounding box center [382, 37] width 250 height 44
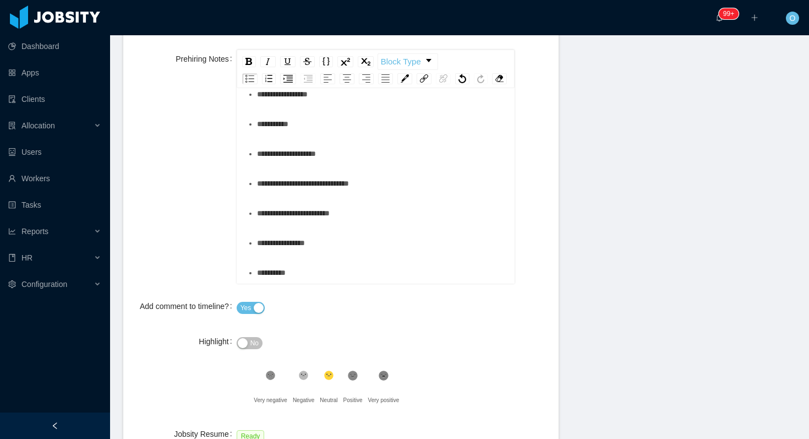
click at [464, 75] on div "**********" at bounding box center [382, 64] width 250 height 22
click at [428, 105] on div "**********" at bounding box center [382, 94] width 250 height 22
click at [418, 135] on div "*********" at bounding box center [382, 124] width 250 height 22
click at [417, 160] on div "**********" at bounding box center [382, 154] width 250 height 22
click at [423, 186] on div "**********" at bounding box center [382, 183] width 250 height 22
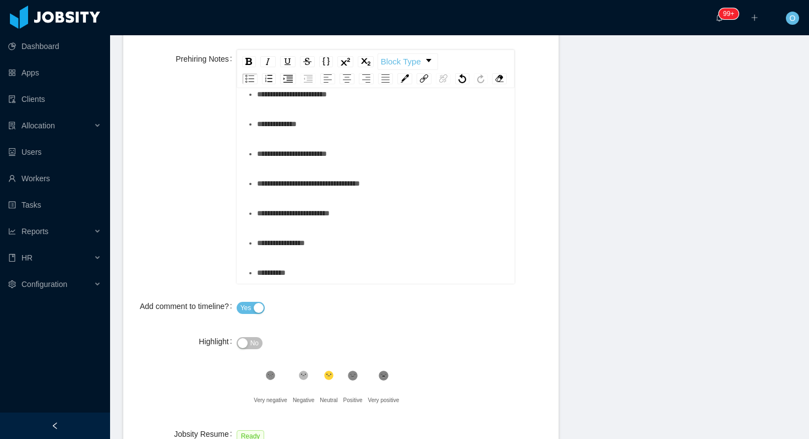
click at [416, 224] on div "**********" at bounding box center [382, 213] width 250 height 22
click at [378, 254] on div "**********" at bounding box center [382, 243] width 250 height 22
click at [253, 349] on span "No" at bounding box center [255, 342] width 8 height 11
click at [358, 380] on icon at bounding box center [353, 375] width 9 height 9
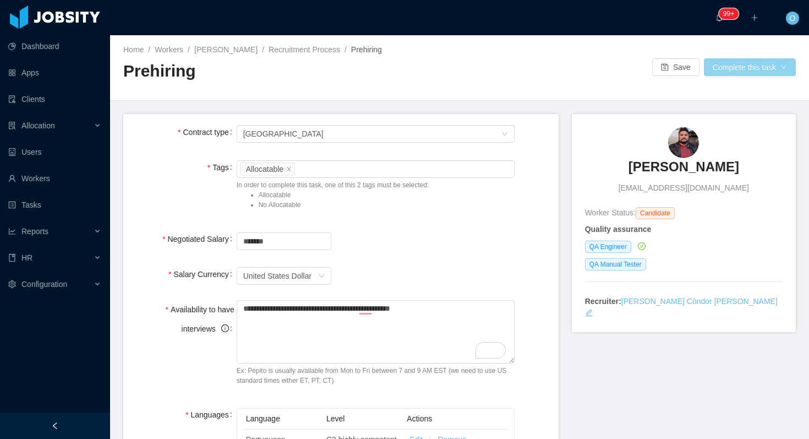
click at [744, 67] on button "Complete this task" at bounding box center [750, 67] width 92 height 18
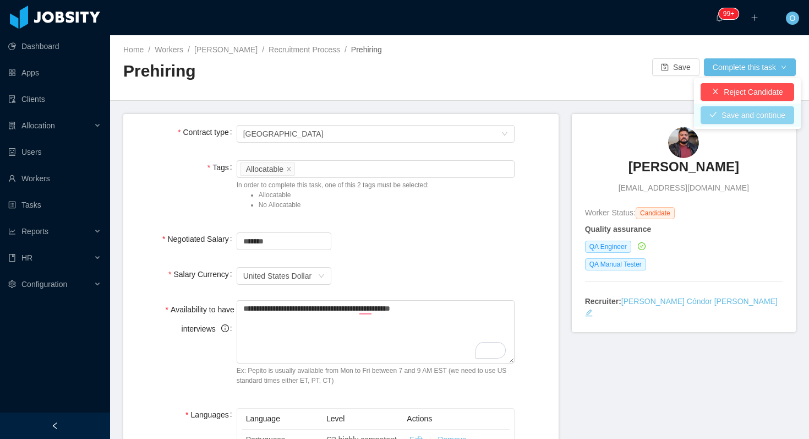
click at [710, 118] on button "Save and continue" at bounding box center [748, 115] width 94 height 18
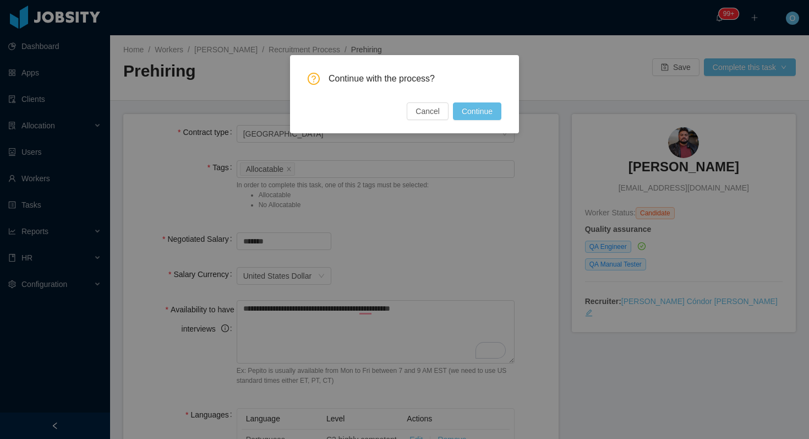
click at [480, 122] on div "Continue with the process? Cancel Continue" at bounding box center [404, 94] width 229 height 78
click at [482, 108] on button "Continue" at bounding box center [477, 111] width 48 height 18
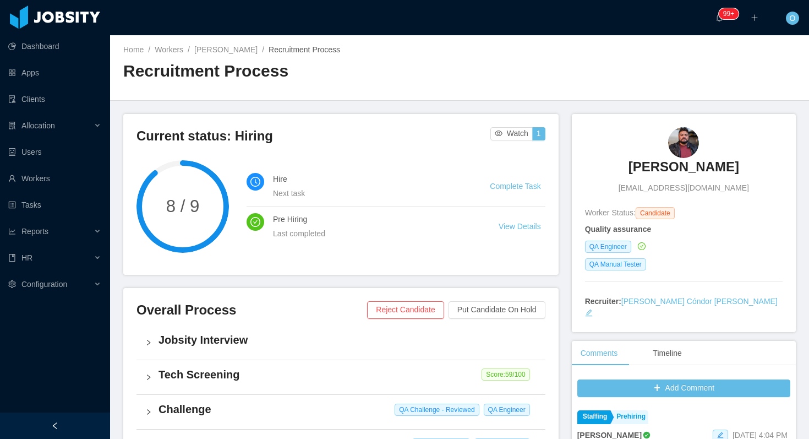
click at [685, 187] on span "developer.adriano@gmail.com" at bounding box center [684, 188] width 130 height 12
copy span "developer.adriano@gmail.com"
click at [248, 49] on link "Adriano Oliveira" at bounding box center [225, 49] width 63 height 9
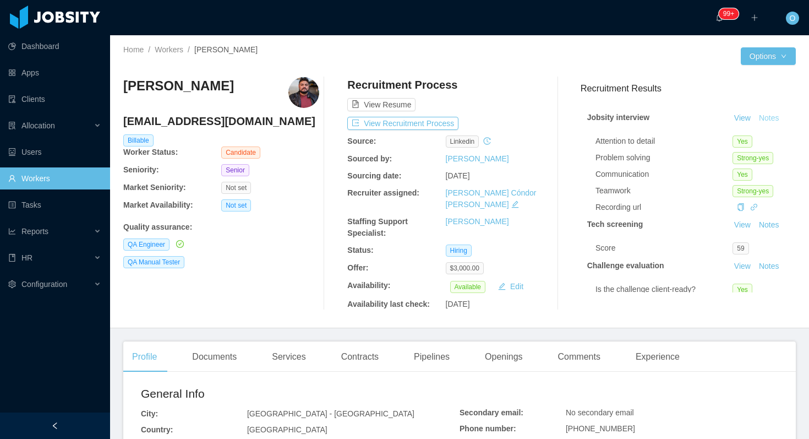
click at [770, 117] on button "Notes" at bounding box center [769, 118] width 29 height 13
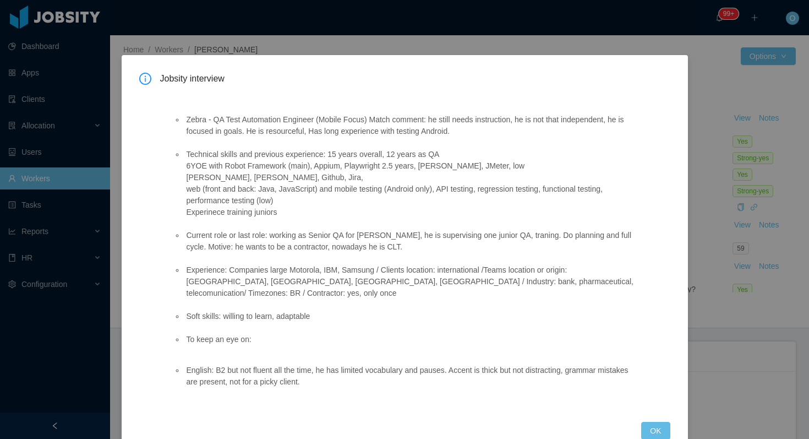
scroll to position [15, 0]
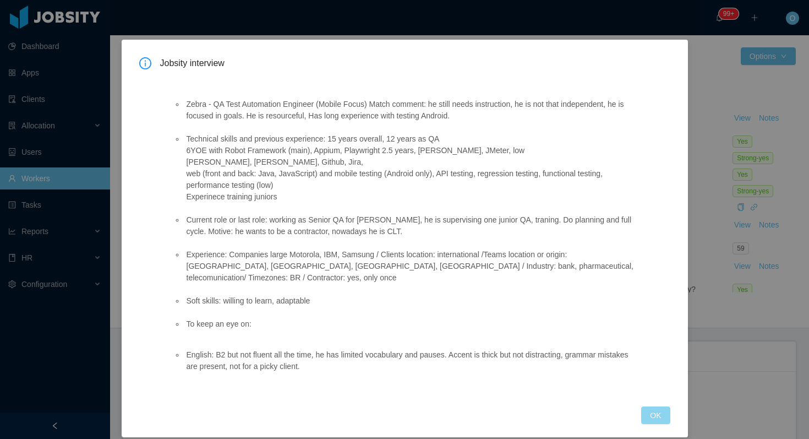
click at [655, 406] on button "OK" at bounding box center [655, 415] width 29 height 18
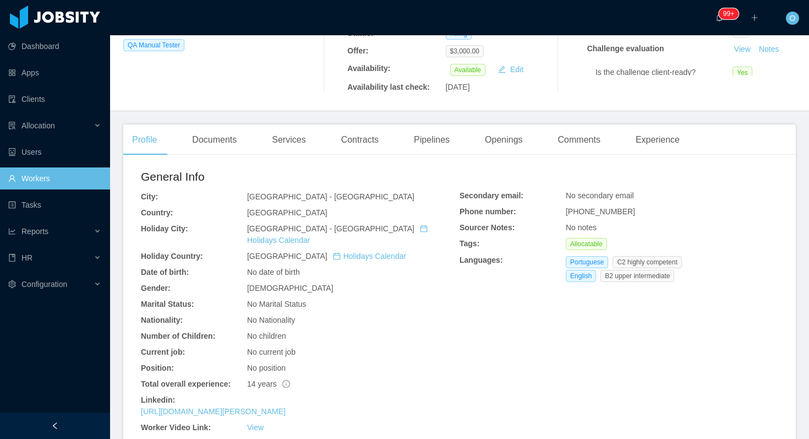
scroll to position [0, 0]
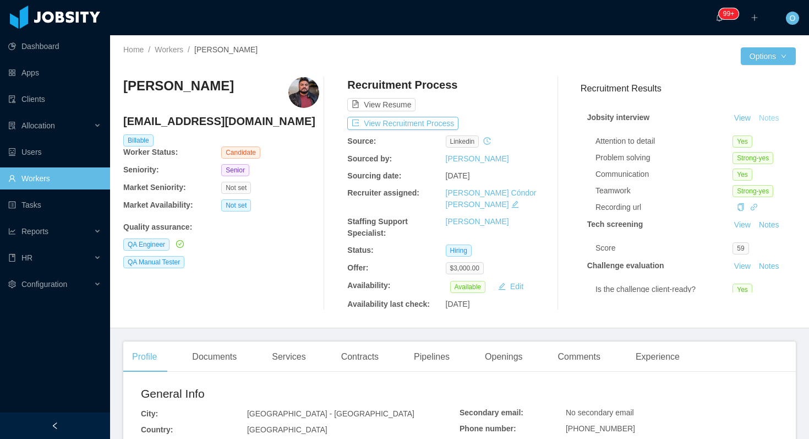
click at [763, 114] on button "Notes" at bounding box center [769, 118] width 29 height 13
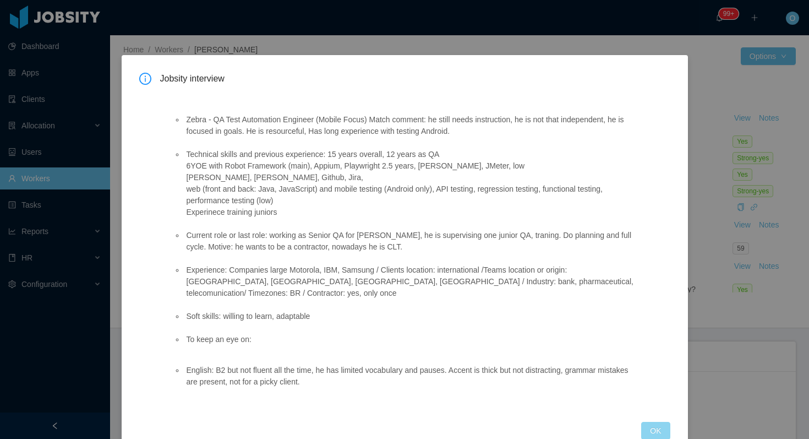
click at [659, 422] on button "OK" at bounding box center [655, 431] width 29 height 18
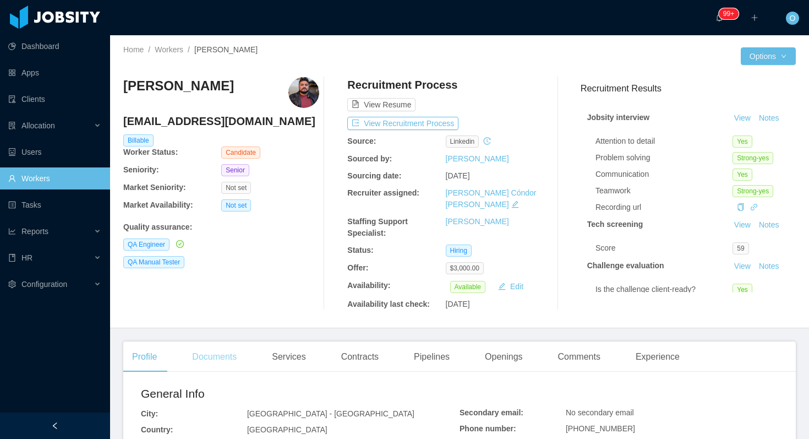
click at [242, 343] on div "Documents" at bounding box center [214, 356] width 62 height 31
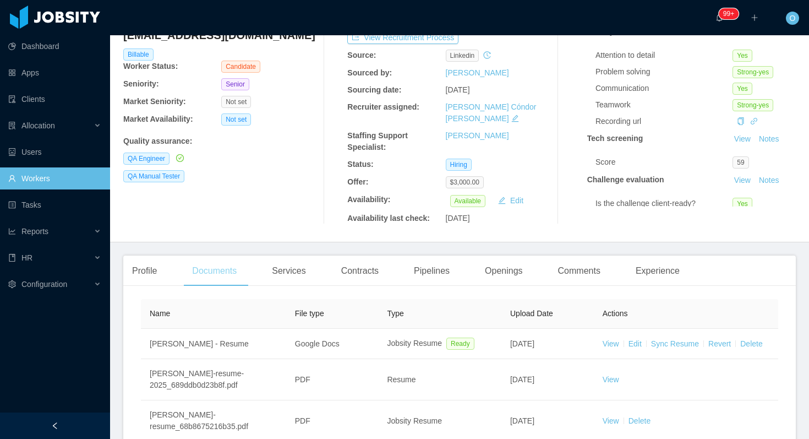
scroll to position [172, 0]
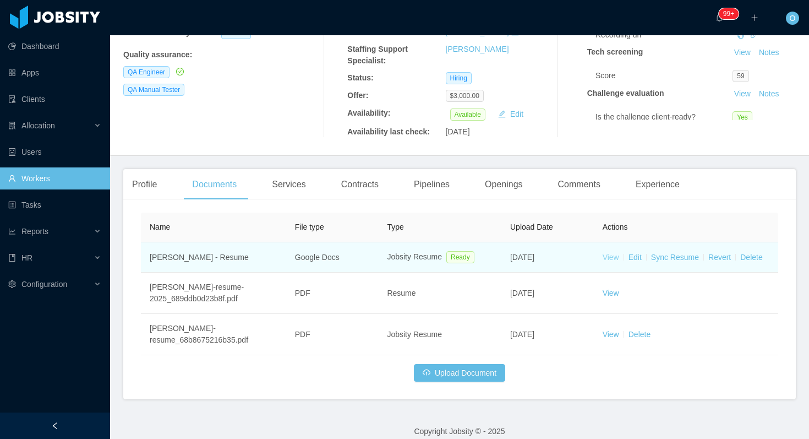
click at [615, 253] on link "View" at bounding box center [611, 257] width 17 height 9
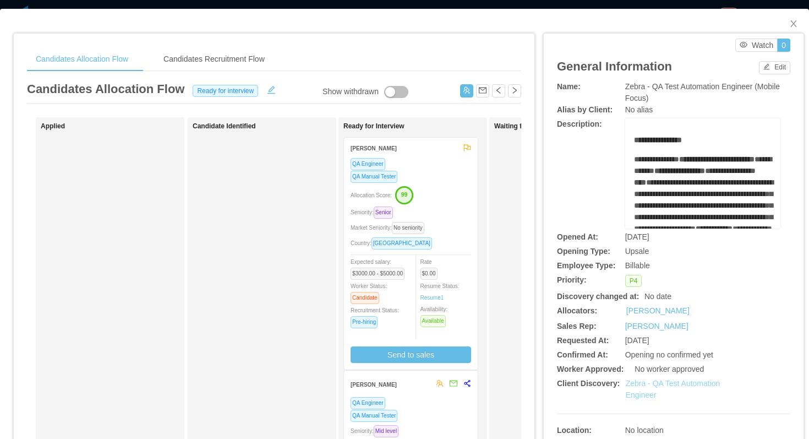
click at [670, 384] on link "Zebra - QA Test Automation Engineer" at bounding box center [673, 389] width 95 height 20
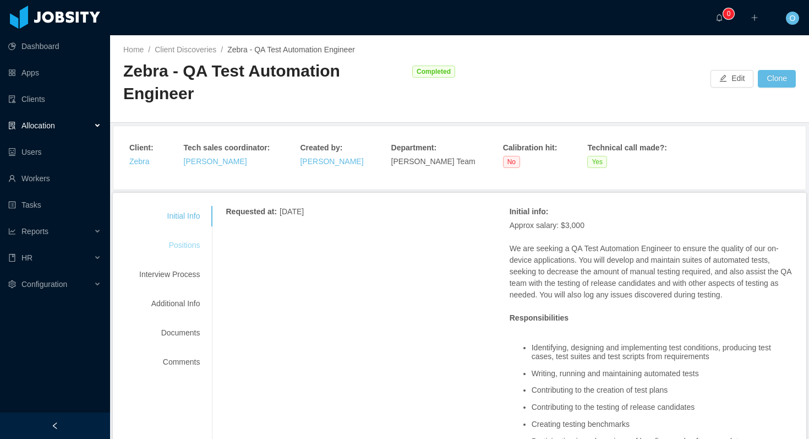
click at [192, 235] on div "Positions" at bounding box center [169, 245] width 87 height 20
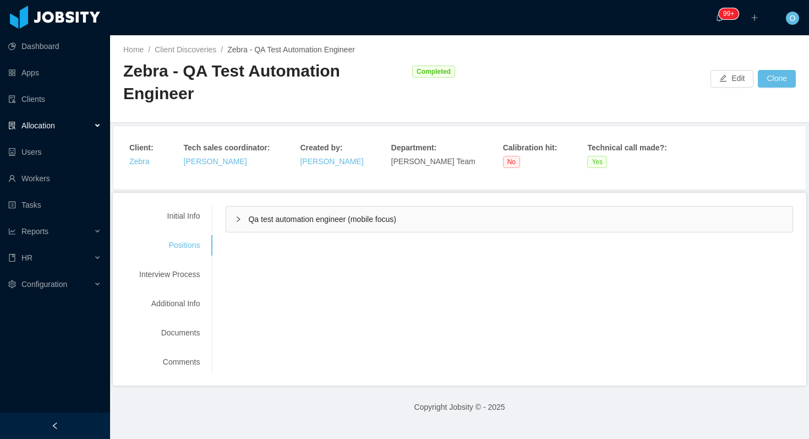
click at [230, 206] on div "Qa test automation engineer (mobile focus)" at bounding box center [509, 218] width 567 height 25
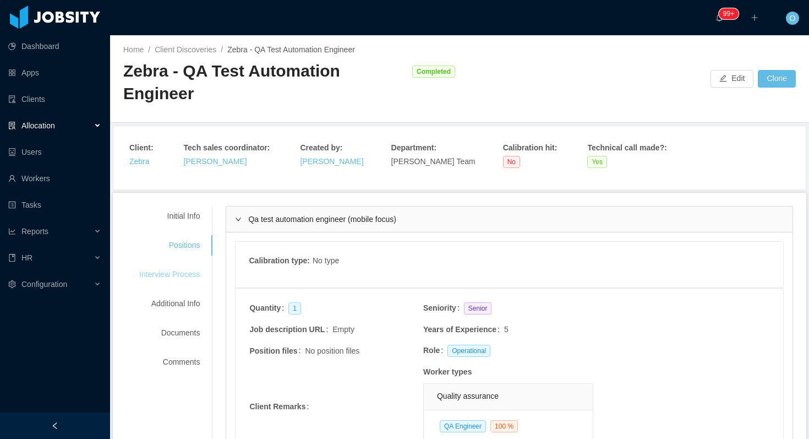
click at [184, 264] on div "Interview Process" at bounding box center [169, 274] width 87 height 20
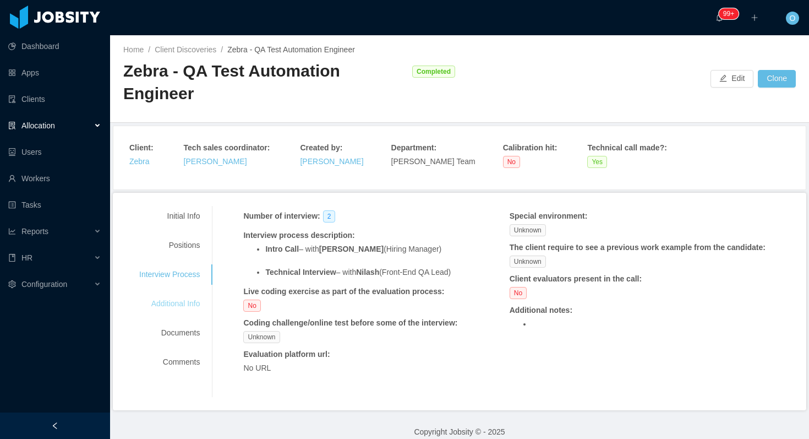
click at [192, 293] on div "Additional Info" at bounding box center [169, 303] width 87 height 20
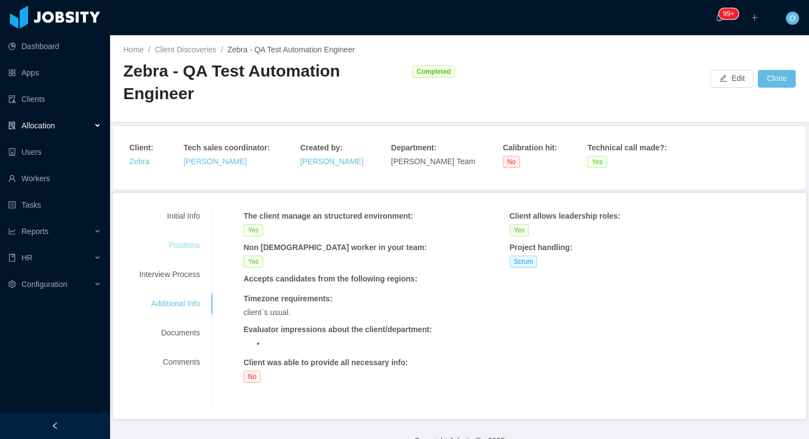
click at [200, 235] on div "Positions" at bounding box center [169, 245] width 87 height 20
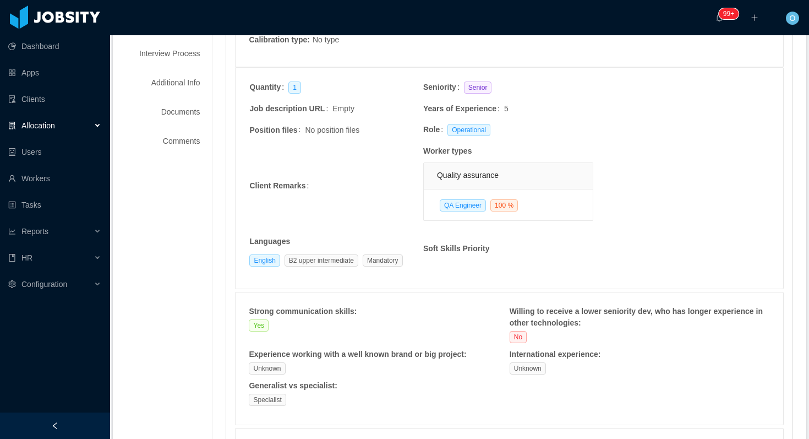
scroll to position [180, 0]
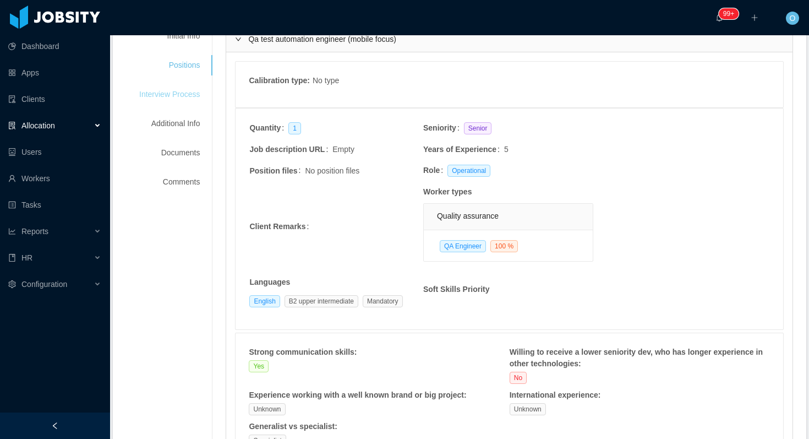
click at [183, 84] on div "Interview Process" at bounding box center [169, 94] width 87 height 20
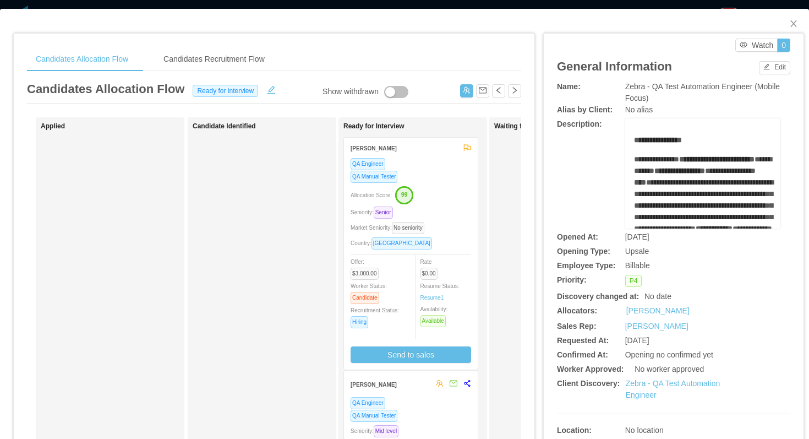
click at [445, 183] on div "QA Engineer QA Manual Tester Allocation Score: 99 Seniority: Senior Market Seni…" at bounding box center [411, 259] width 121 height 205
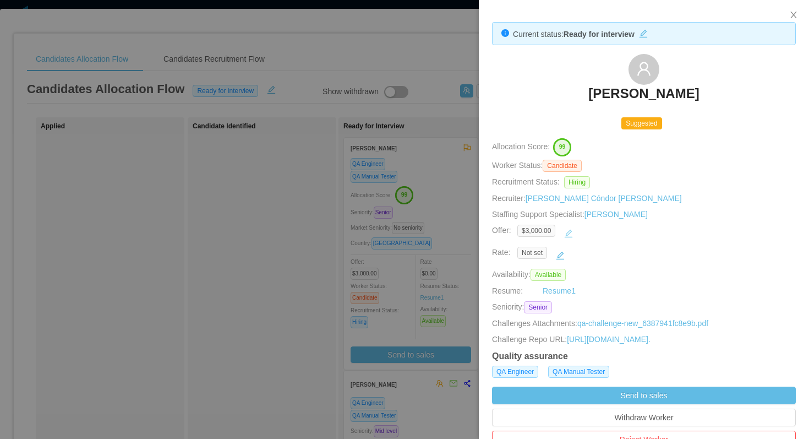
click at [572, 232] on button "button" at bounding box center [569, 234] width 18 height 18
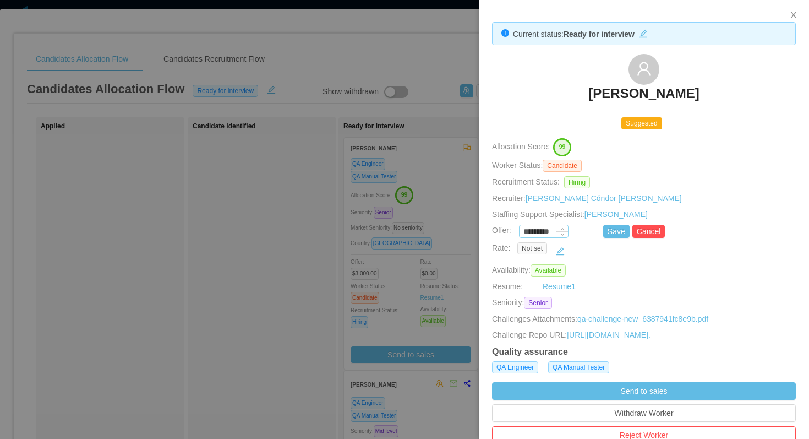
click at [538, 232] on input "*********" at bounding box center [544, 232] width 48 height 12
click at [616, 232] on button "Save" at bounding box center [616, 231] width 26 height 13
type input "*********"
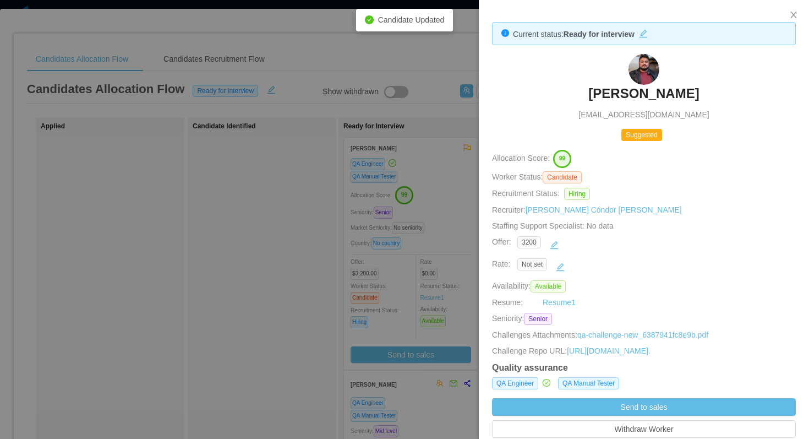
click at [448, 226] on div at bounding box center [404, 219] width 809 height 439
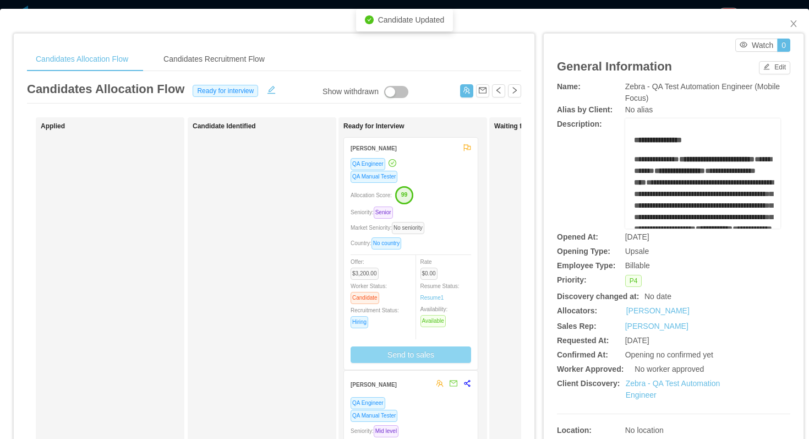
click at [430, 356] on button "Send to sales" at bounding box center [411, 354] width 121 height 17
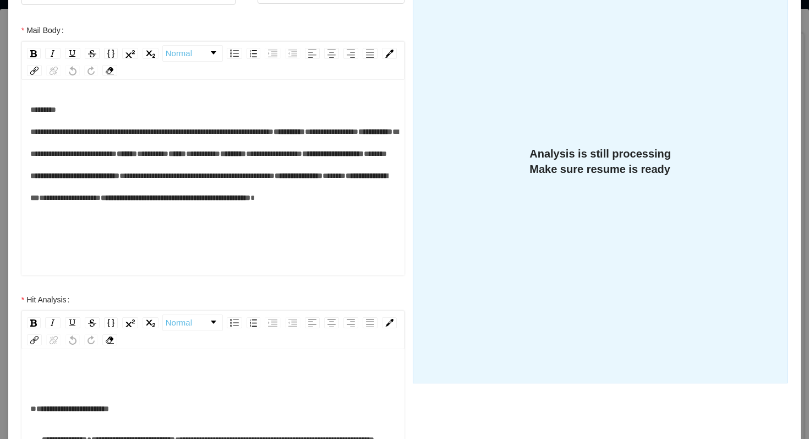
scroll to position [110, 0]
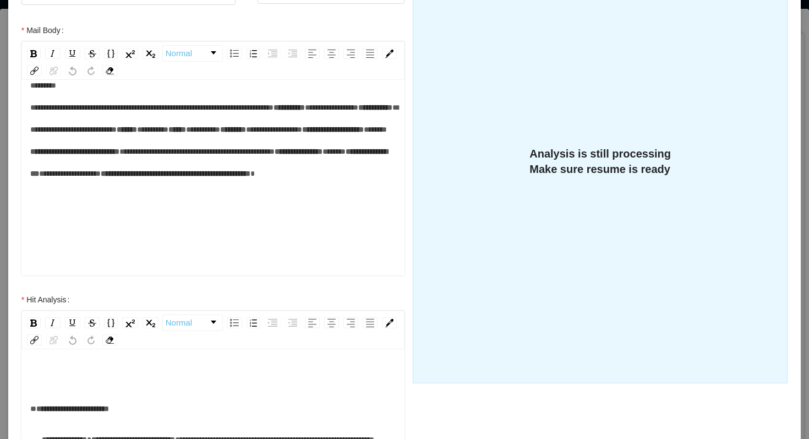
click at [364, 133] on span "*****" at bounding box center [375, 130] width 23 height 8
click at [323, 155] on span "*****" at bounding box center [334, 152] width 23 height 8
drag, startPoint x: 175, startPoint y: 221, endPoint x: 105, endPoint y: 225, distance: 69.5
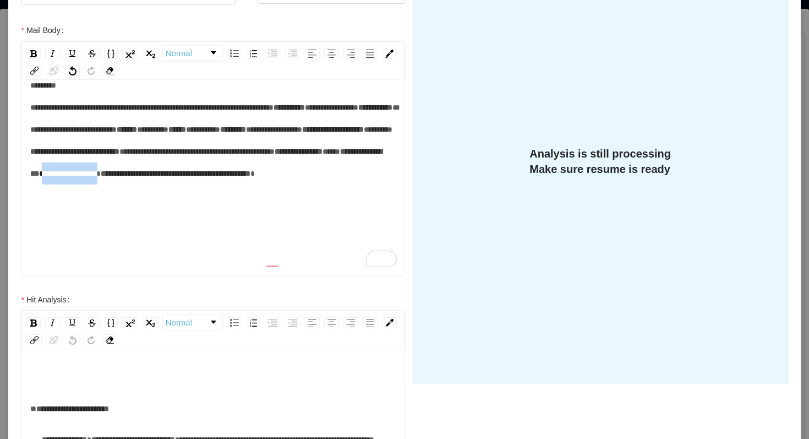
click at [105, 206] on div "**********" at bounding box center [213, 140] width 366 height 132
click at [252, 206] on div "**********" at bounding box center [213, 140] width 366 height 132
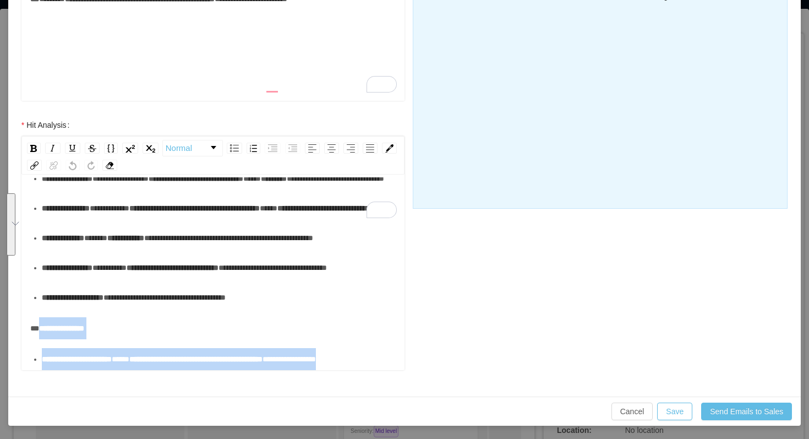
scroll to position [278, 0]
drag, startPoint x: 130, startPoint y: 361, endPoint x: 33, endPoint y: 311, distance: 109.6
click at [33, 311] on div "**********" at bounding box center [213, 197] width 366 height 345
copy div "**********"
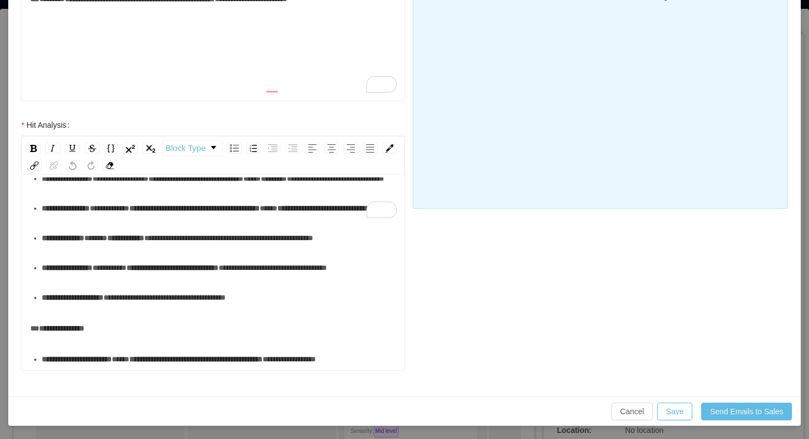
click at [481, 246] on div "**********" at bounding box center [404, 66] width 767 height 634
click at [102, 357] on div "**********" at bounding box center [219, 359] width 355 height 22
drag, startPoint x: 110, startPoint y: 308, endPoint x: 21, endPoint y: 307, distance: 88.6
click at [21, 307] on div "**********" at bounding box center [212, 273] width 383 height 193
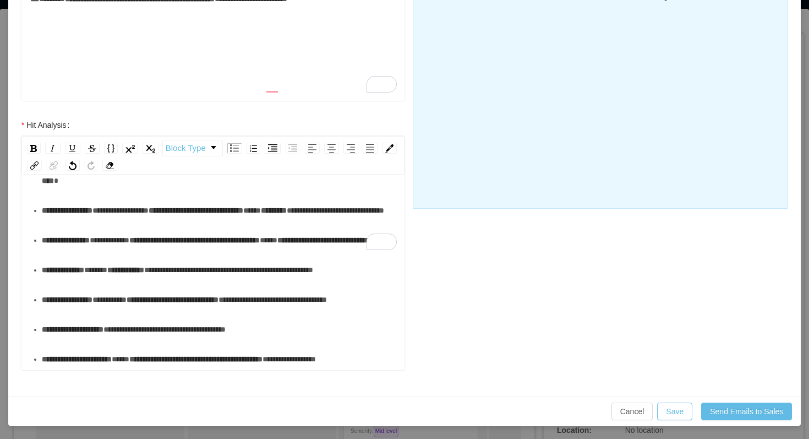
click at [143, 362] on div "**********" at bounding box center [219, 359] width 355 height 22
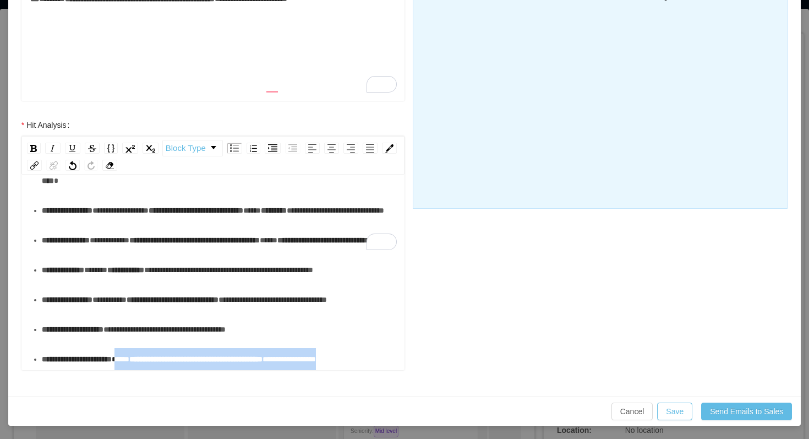
drag, startPoint x: 143, startPoint y: 362, endPoint x: 148, endPoint y: 339, distance: 24.3
click at [148, 348] on div "**********" at bounding box center [219, 359] width 355 height 22
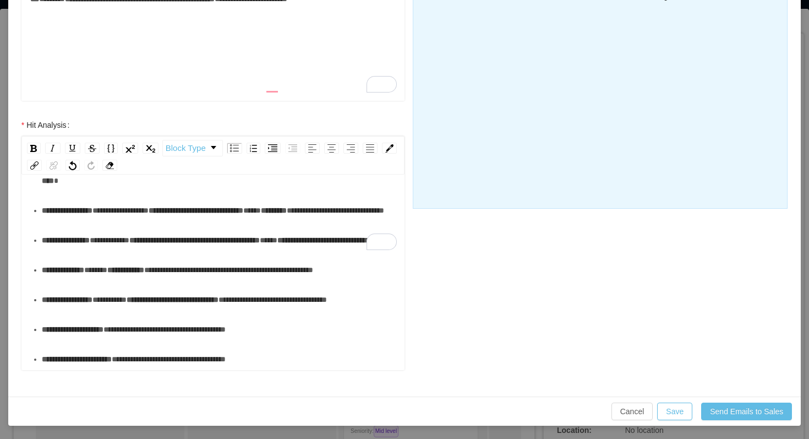
scroll to position [0, 0]
click at [157, 362] on span "**********" at bounding box center [169, 359] width 114 height 8
click at [154, 361] on span "**********" at bounding box center [169, 359] width 114 height 8
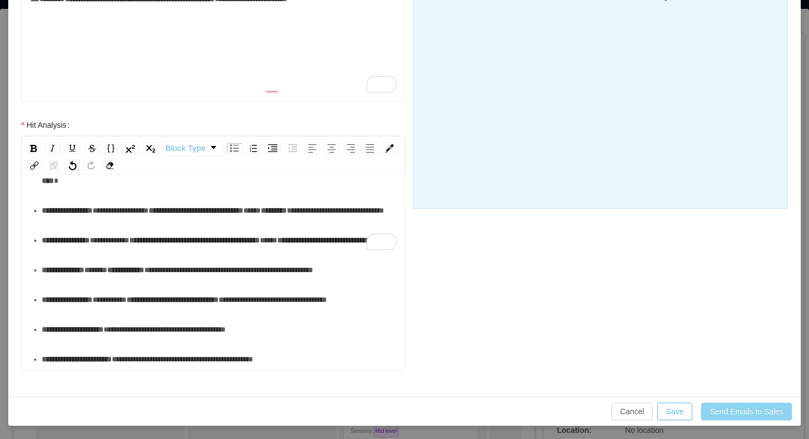
click at [724, 408] on button "Send Emails to Sales" at bounding box center [746, 411] width 91 height 18
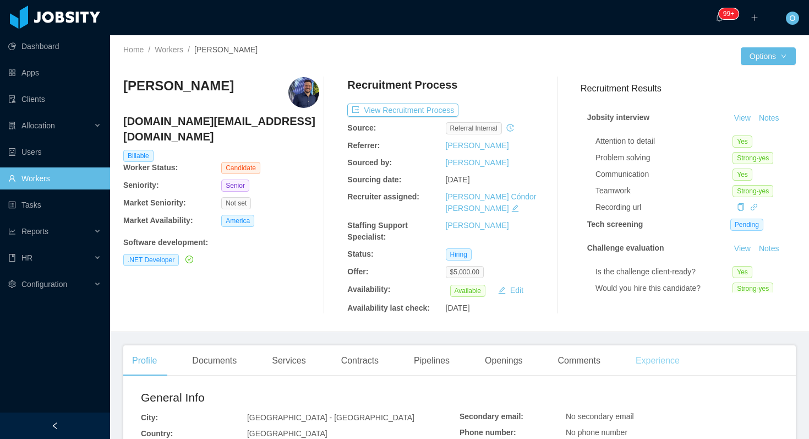
click at [648, 345] on div "Experience" at bounding box center [658, 360] width 62 height 31
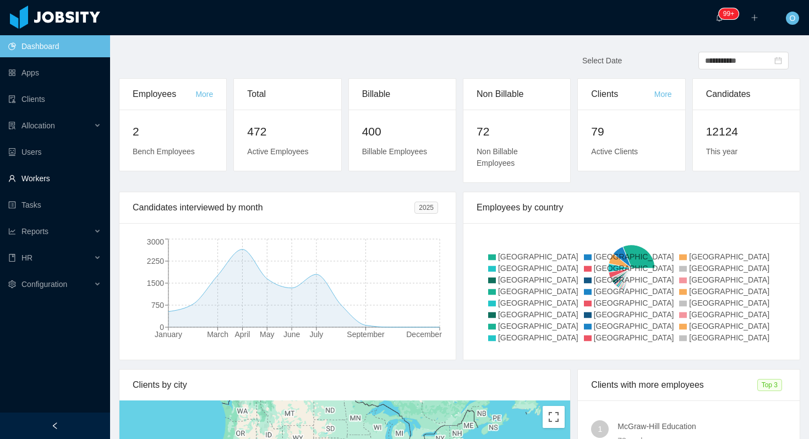
click at [44, 172] on link "Workers" at bounding box center [54, 178] width 93 height 22
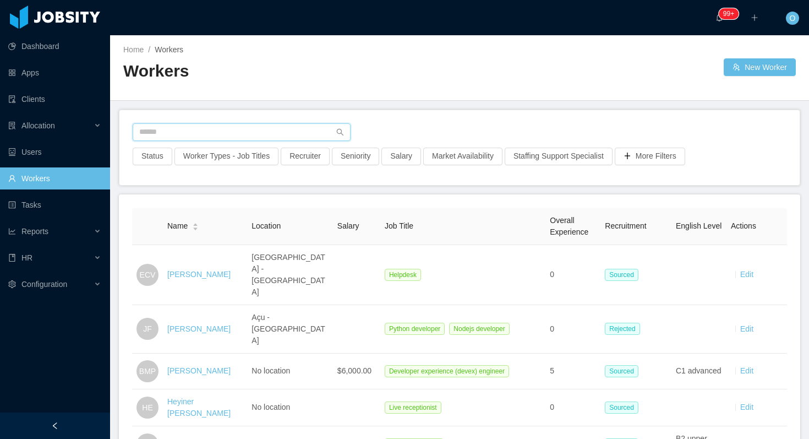
click at [248, 132] on input "text" at bounding box center [242, 132] width 218 height 18
paste input "**********"
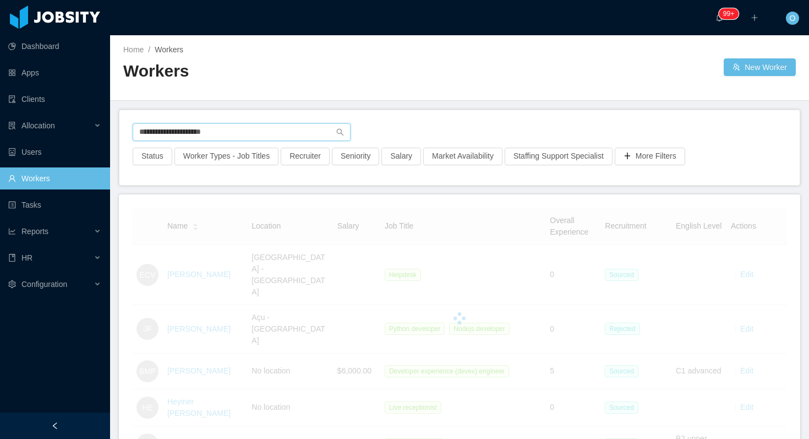
type input "**********"
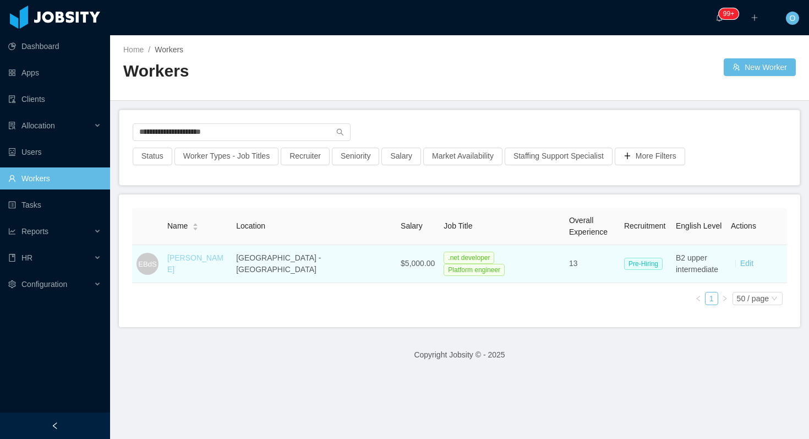
click at [224, 265] on link "[PERSON_NAME]" at bounding box center [195, 263] width 56 height 20
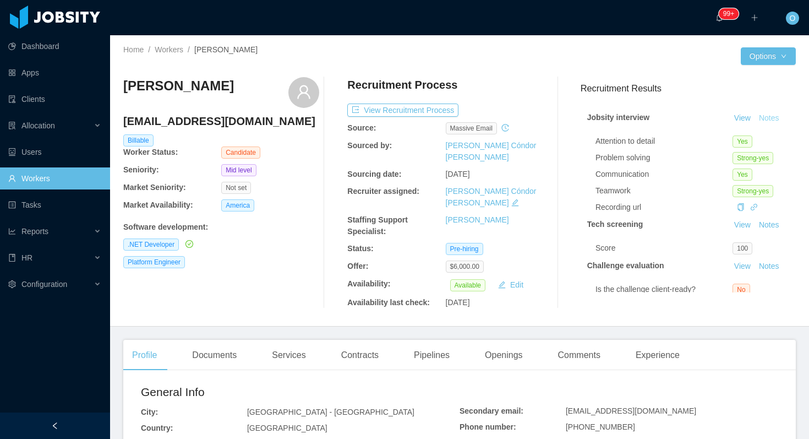
click at [767, 119] on button "Notes" at bounding box center [769, 118] width 29 height 13
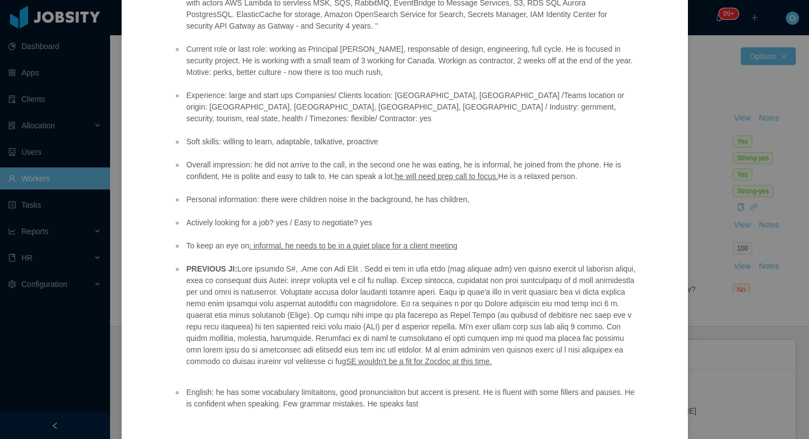
scroll to position [304, 0]
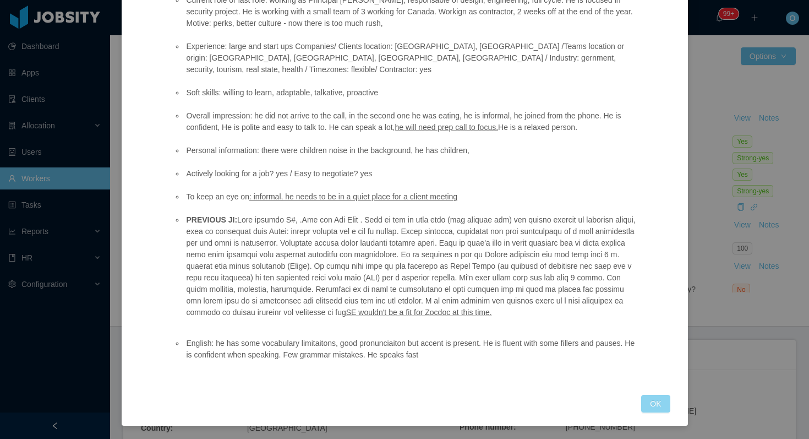
click at [651, 402] on button "OK" at bounding box center [655, 404] width 29 height 18
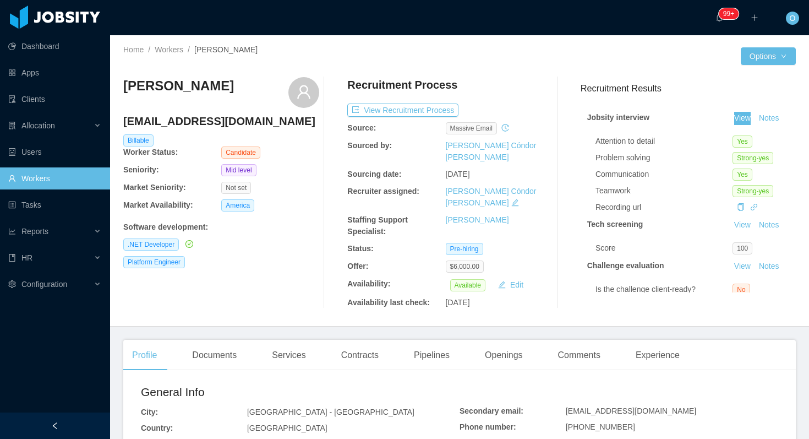
drag, startPoint x: 743, startPoint y: 121, endPoint x: 693, endPoint y: 12, distance: 119.7
click at [0, 0] on section "Dashboard Apps Clients Allocation Users Workers Tasks Reports HR Configuration …" at bounding box center [404, 219] width 809 height 439
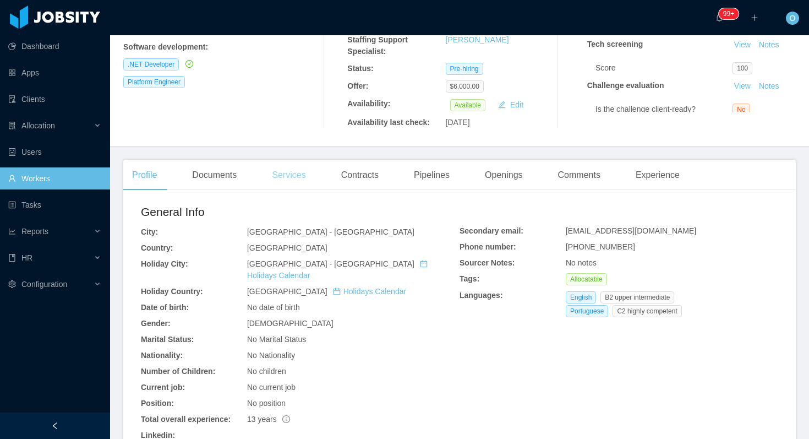
scroll to position [446, 0]
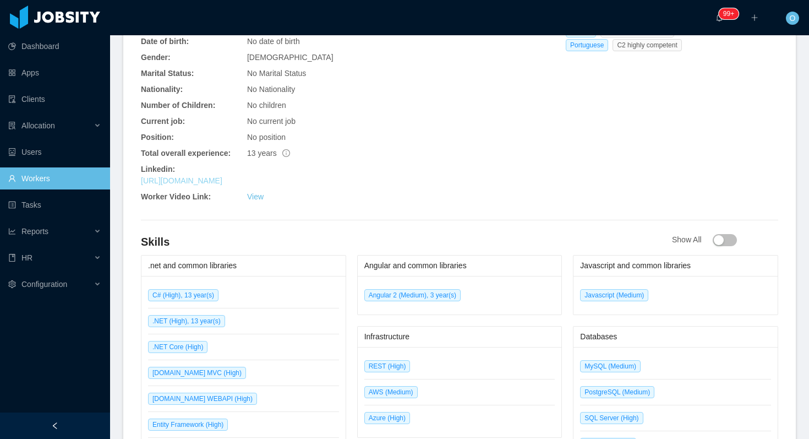
click at [222, 176] on link "[URL][DOMAIN_NAME]" at bounding box center [181, 180] width 81 height 9
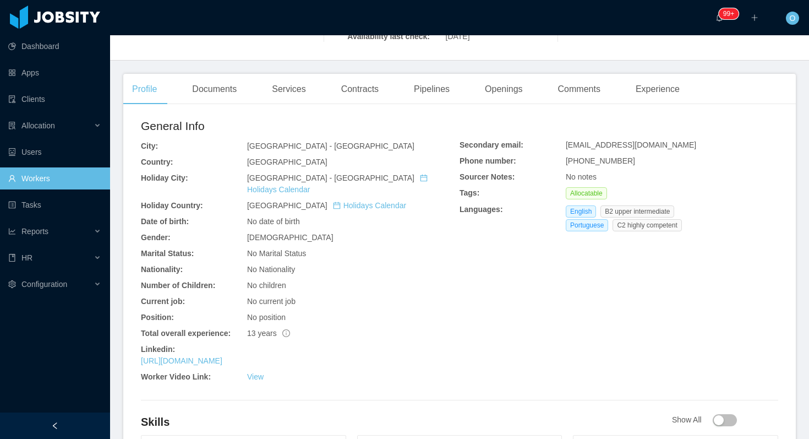
scroll to position [0, 0]
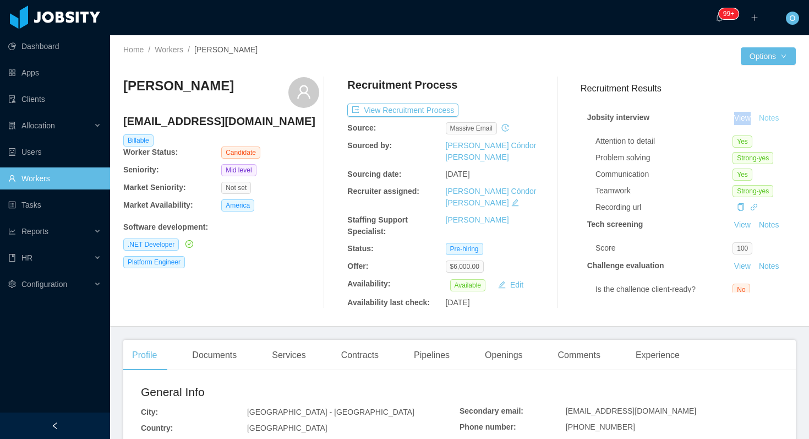
click at [771, 118] on button "Notes" at bounding box center [769, 118] width 29 height 13
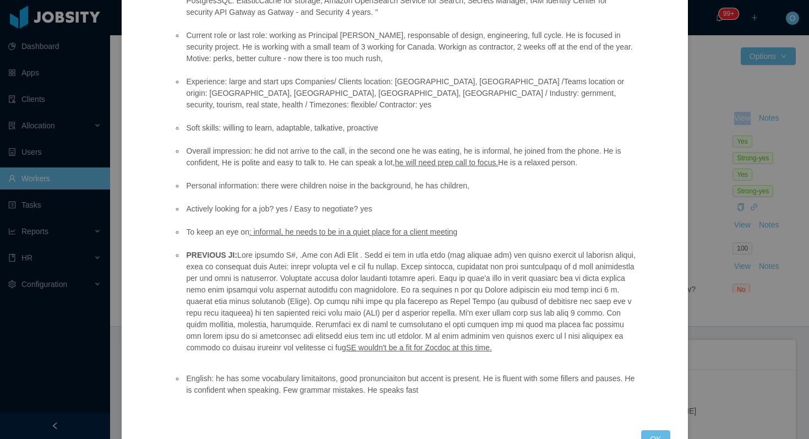
scroll to position [304, 0]
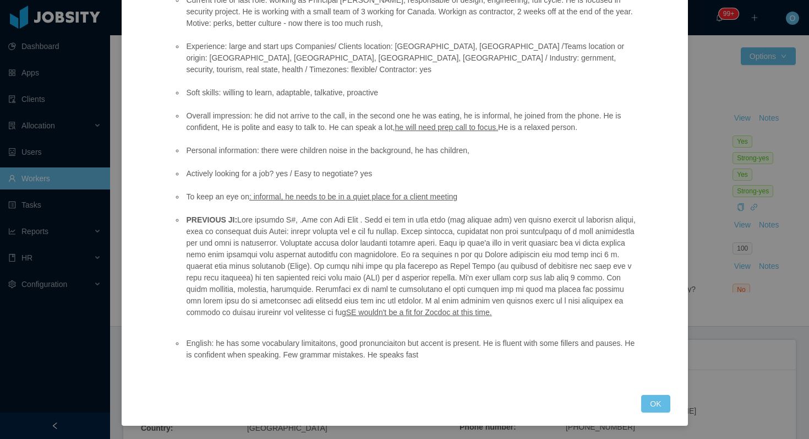
click at [263, 344] on li "English: he has some vocabulary limitaitons, good pronunciaiton but accent is p…" at bounding box center [409, 348] width 451 height 23
click at [414, 323] on ul "Position fit: Zocdoc - Senior Software Engineer – Backend Focus (C# / AWS / Sec…" at bounding box center [404, 64] width 462 height 532
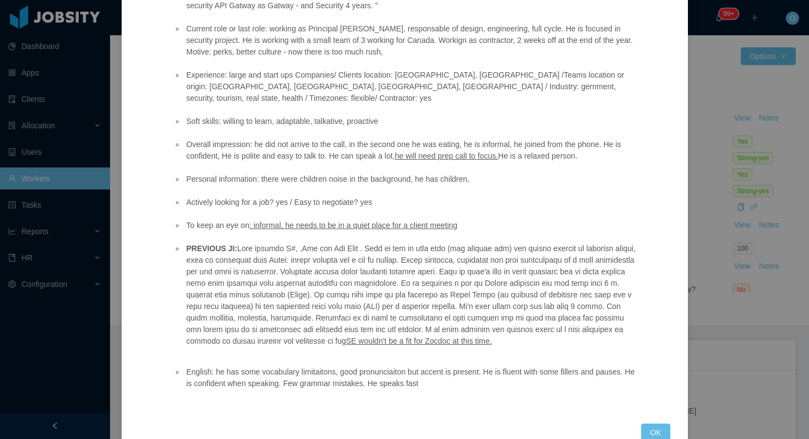
scroll to position [246, 0]
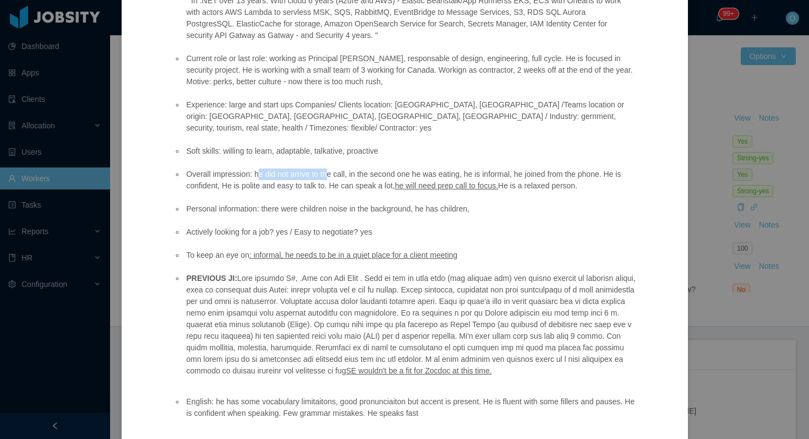
drag, startPoint x: 259, startPoint y: 164, endPoint x: 334, endPoint y: 166, distance: 74.9
click at [334, 168] on li "Overall impression: he did not arrive to the call, in the second one he was eat…" at bounding box center [409, 179] width 451 height 23
click at [333, 168] on li "Overall impression: he did not arrive to the call, in the second one he was eat…" at bounding box center [409, 179] width 451 height 23
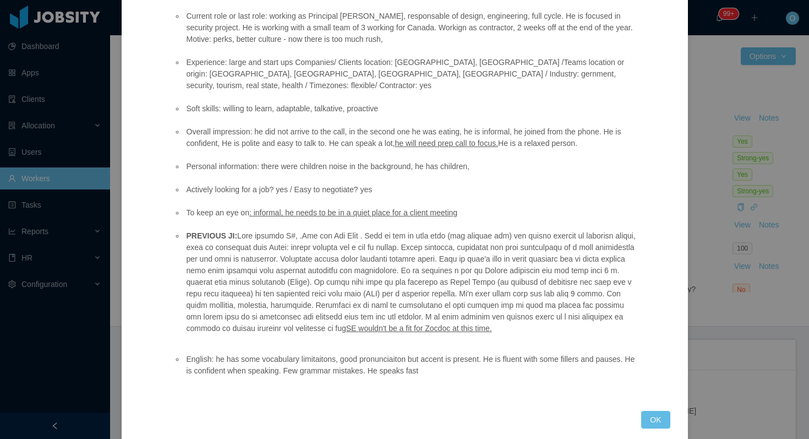
scroll to position [304, 0]
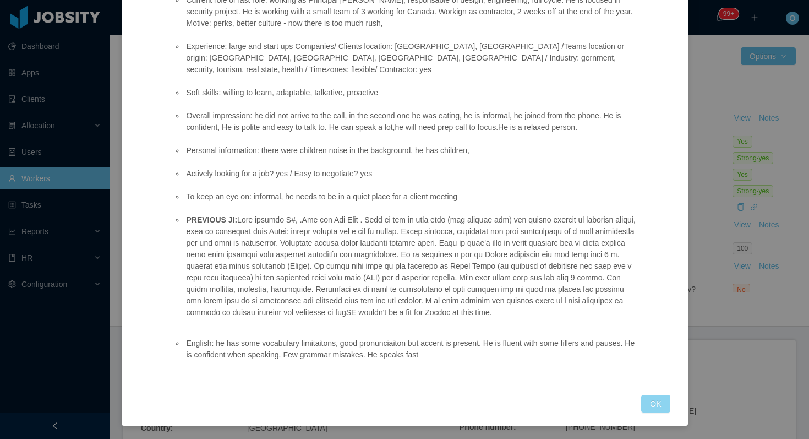
click at [651, 402] on button "OK" at bounding box center [655, 404] width 29 height 18
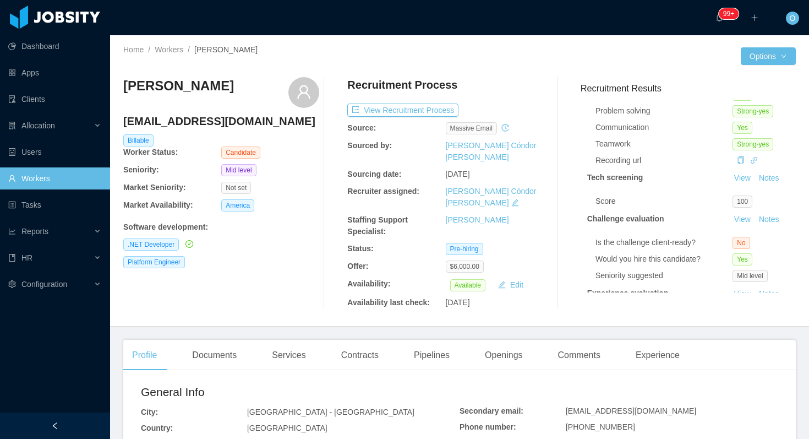
scroll to position [0, 0]
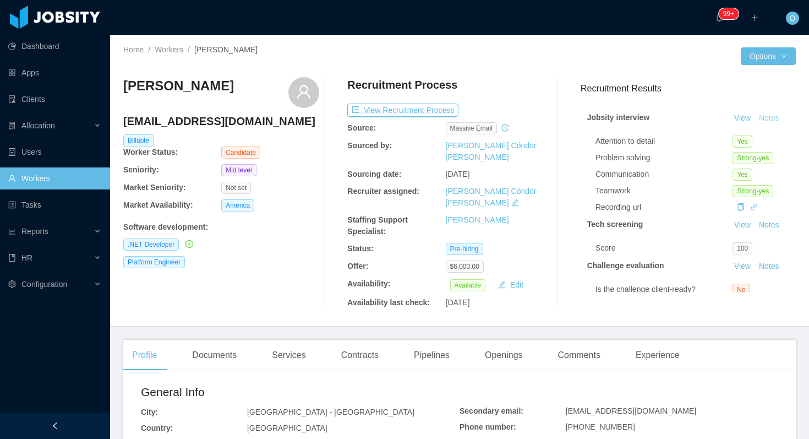
click at [769, 118] on button "Notes" at bounding box center [769, 118] width 29 height 13
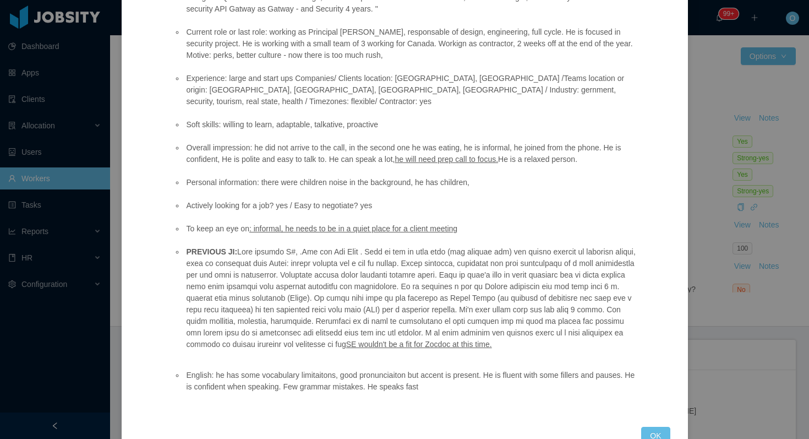
scroll to position [304, 0]
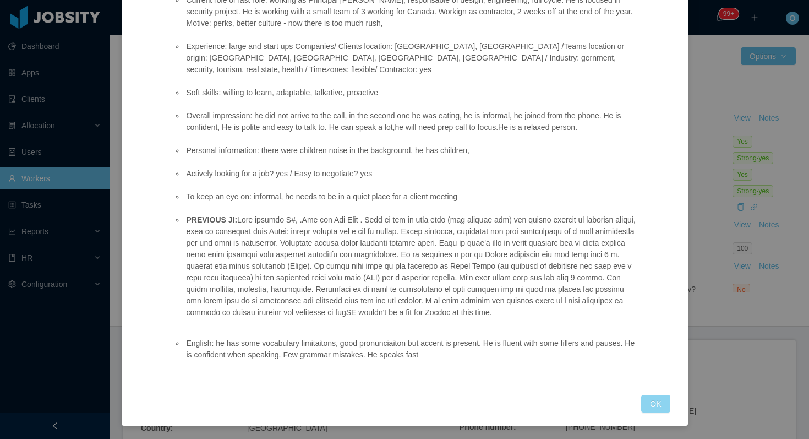
click at [647, 410] on button "OK" at bounding box center [655, 404] width 29 height 18
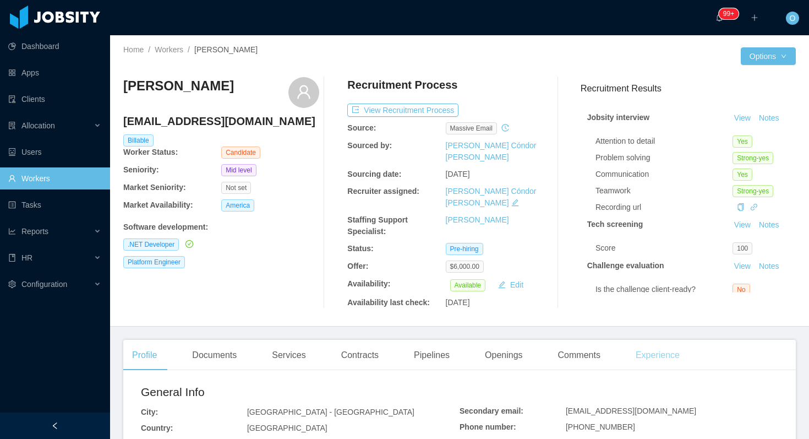
click at [660, 342] on div "Experience" at bounding box center [658, 355] width 62 height 31
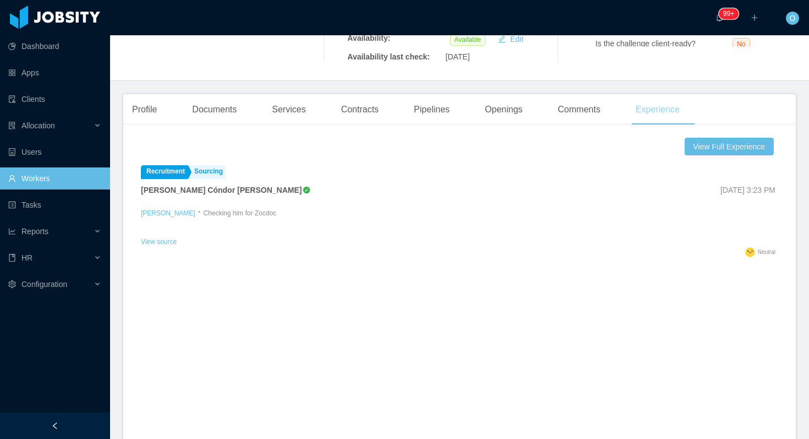
scroll to position [225, 0]
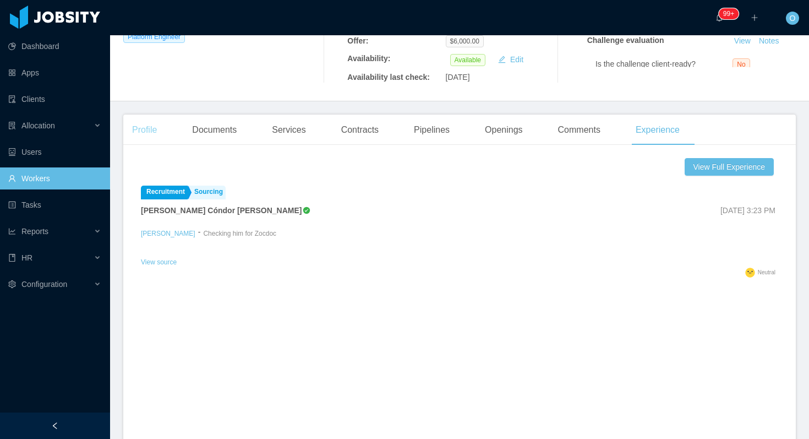
click at [150, 118] on div "Profile" at bounding box center [144, 130] width 42 height 31
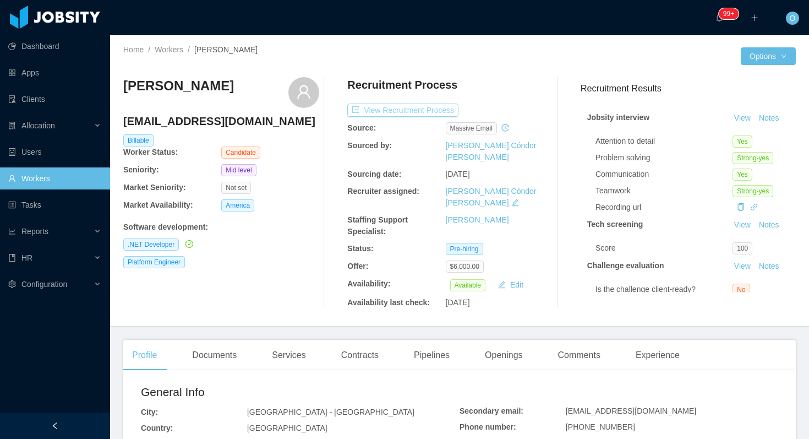
click at [418, 113] on button "View Recruitment Process" at bounding box center [402, 110] width 111 height 13
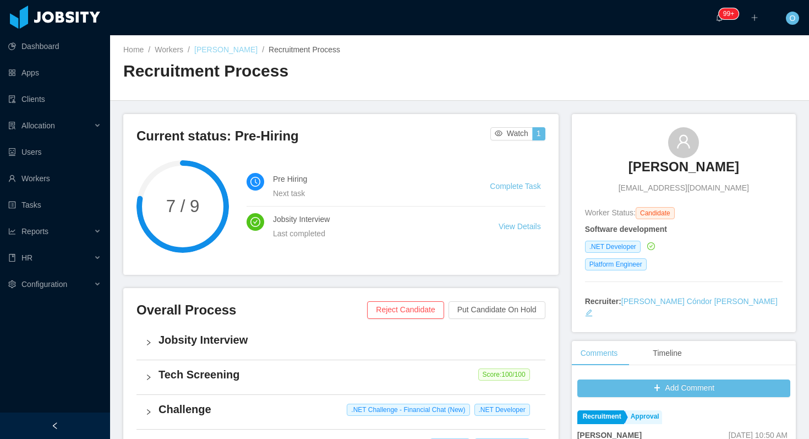
click at [238, 51] on link "[PERSON_NAME]" at bounding box center [225, 49] width 63 height 9
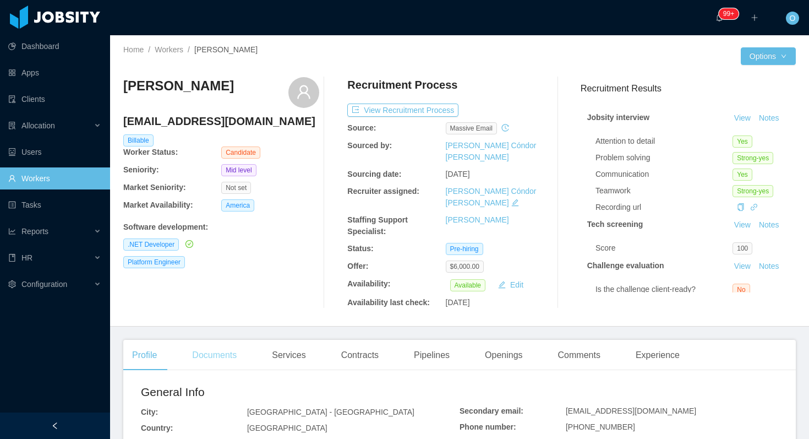
click at [210, 340] on div "Documents" at bounding box center [214, 355] width 62 height 31
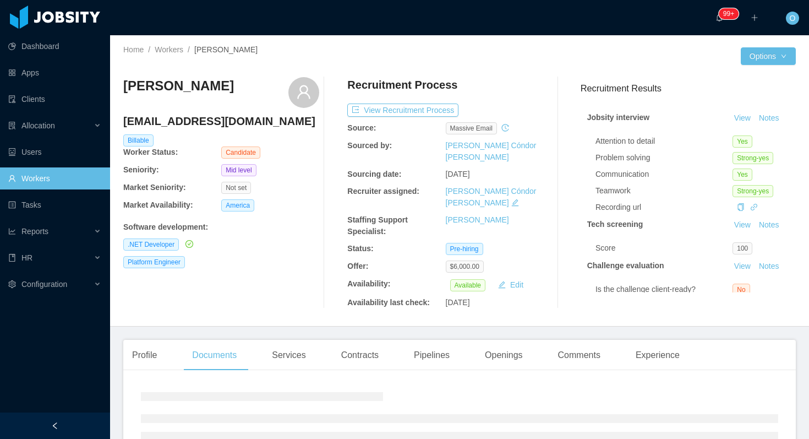
scroll to position [80, 0]
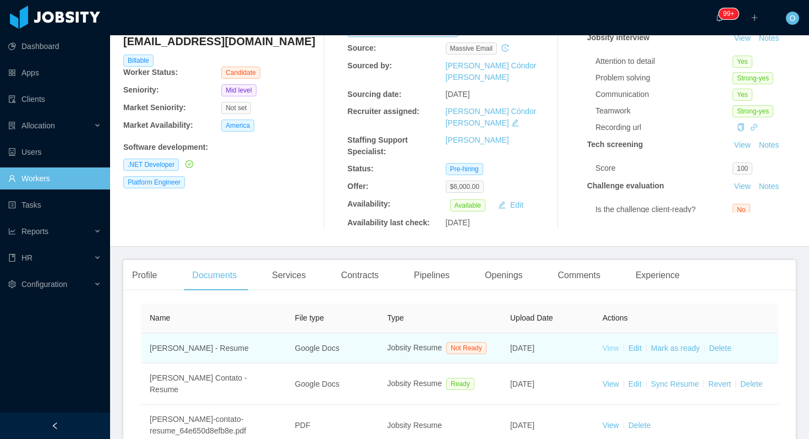
click at [607, 344] on link "View" at bounding box center [611, 348] width 17 height 9
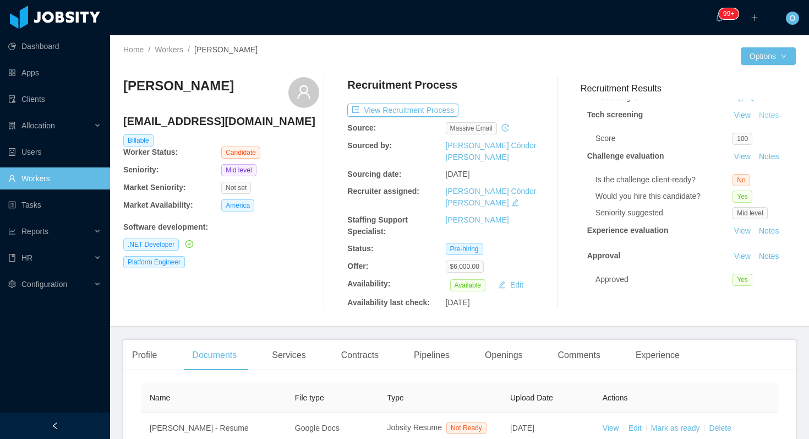
scroll to position [0, 0]
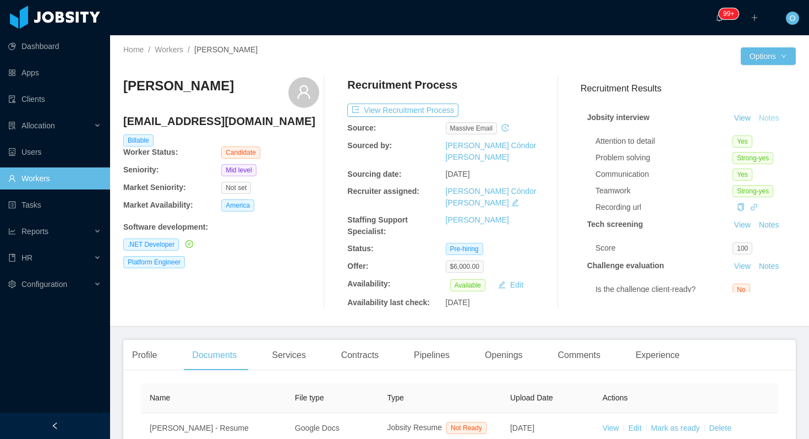
click at [765, 118] on button "Notes" at bounding box center [769, 118] width 29 height 13
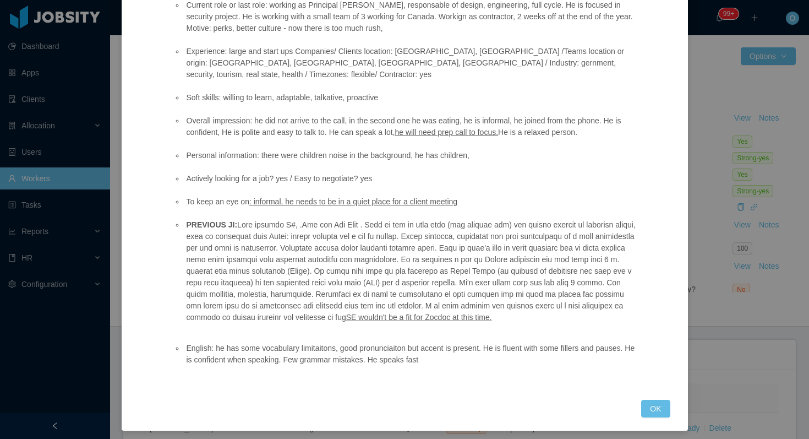
scroll to position [304, 0]
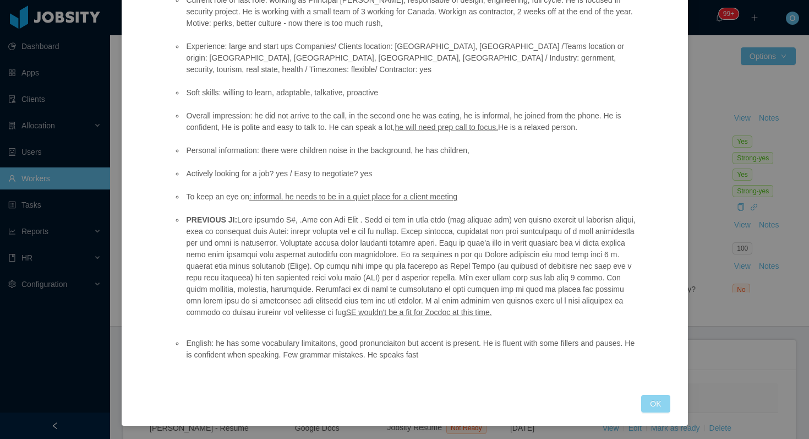
click at [657, 405] on button "OK" at bounding box center [655, 404] width 29 height 18
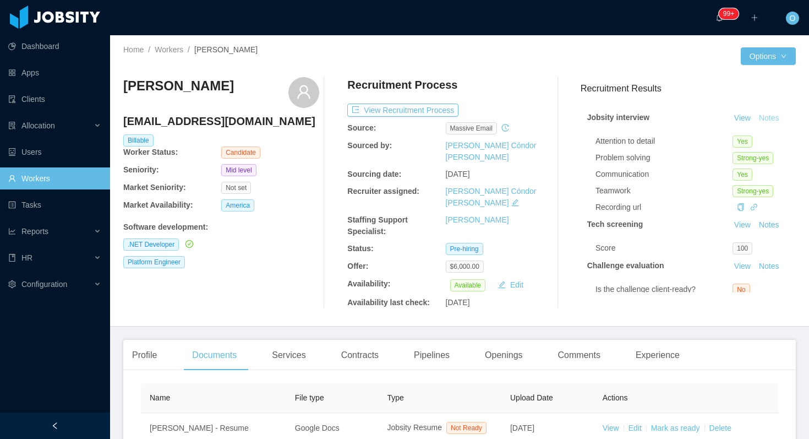
scroll to position [249, 0]
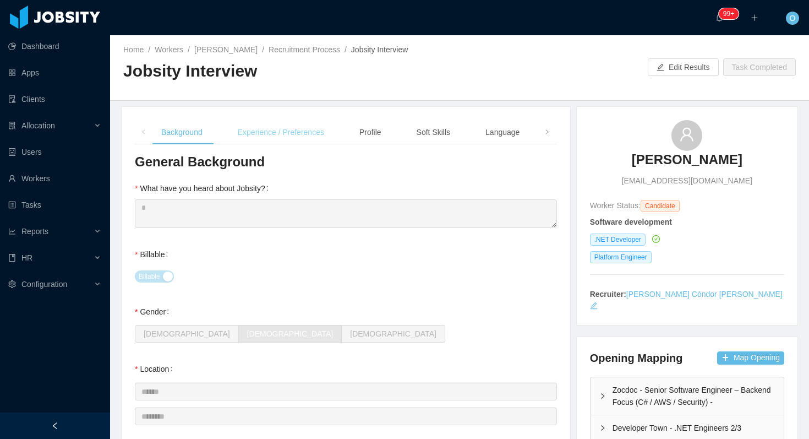
click at [310, 127] on div "Experience / Preferences" at bounding box center [281, 132] width 104 height 25
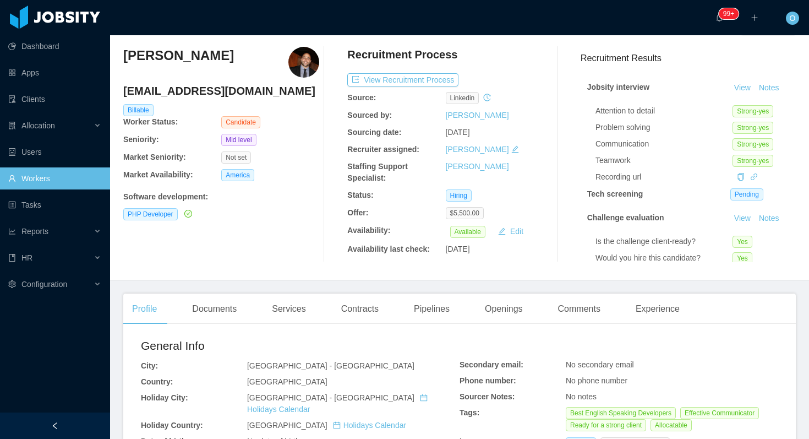
scroll to position [40, 0]
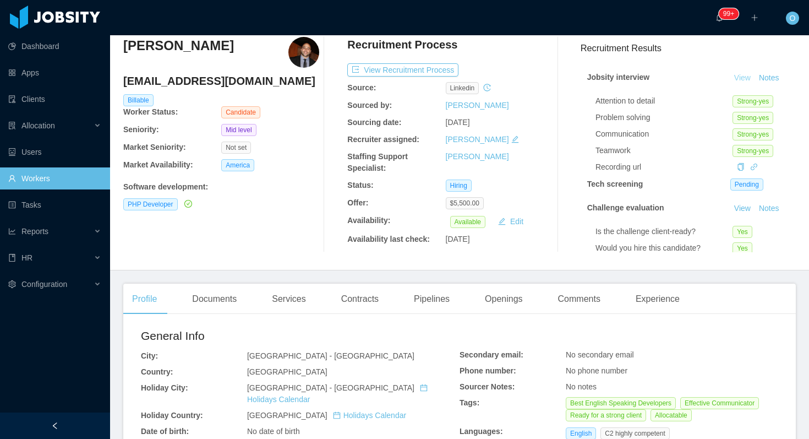
click at [742, 79] on link "View" at bounding box center [743, 77] width 24 height 9
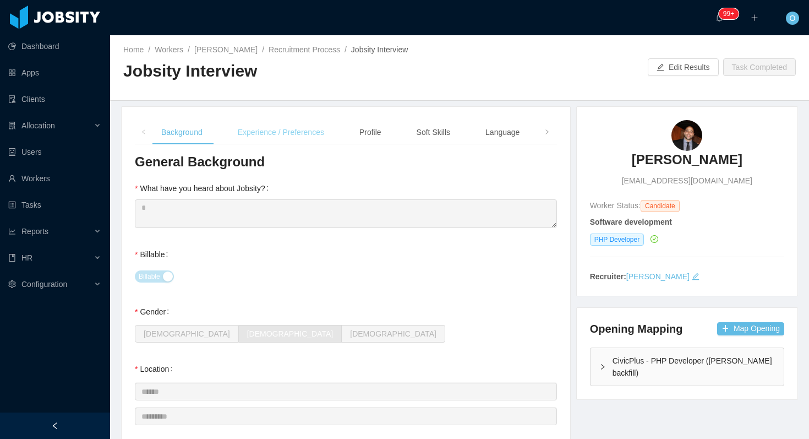
click at [260, 134] on div "Experience / Preferences" at bounding box center [281, 132] width 104 height 25
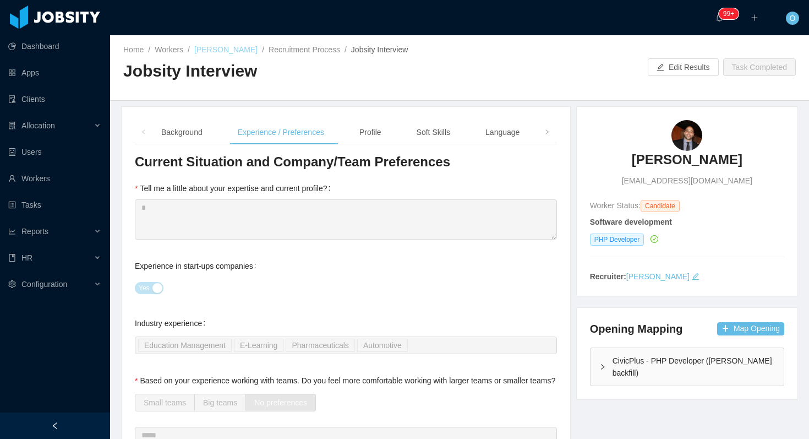
click at [206, 48] on link "[PERSON_NAME]" at bounding box center [225, 49] width 63 height 9
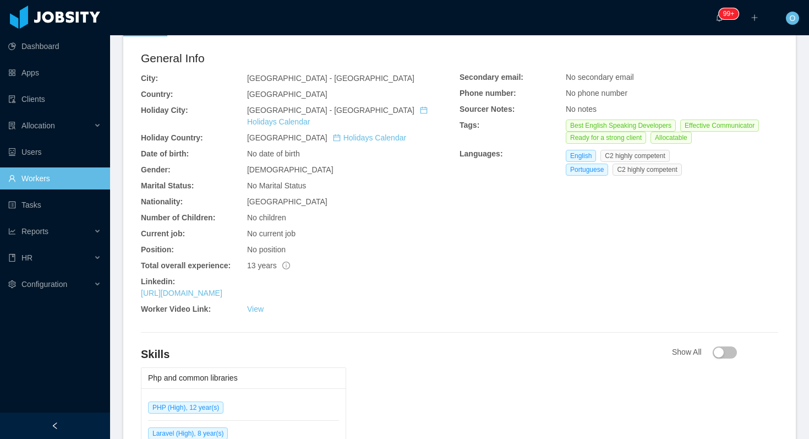
scroll to position [318, 0]
click at [222, 288] on link "https://www.linkedin.com/in/pedrojordaorezende" at bounding box center [181, 292] width 81 height 9
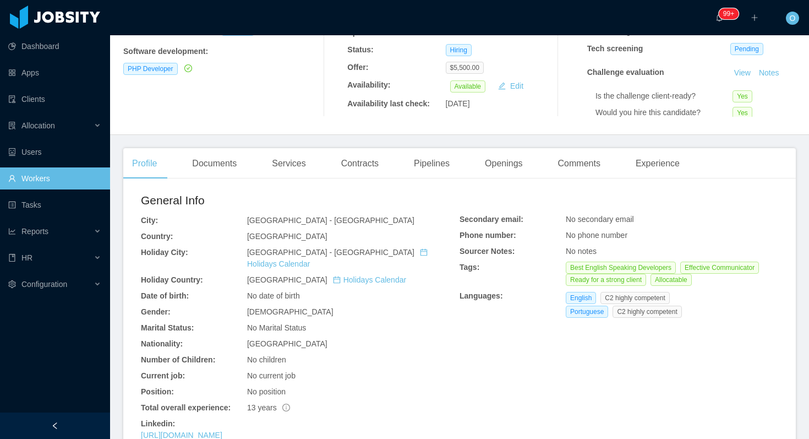
scroll to position [164, 0]
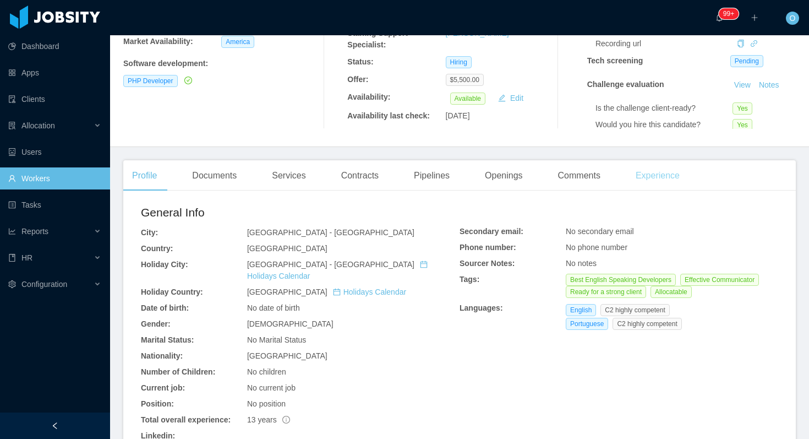
click at [674, 171] on div "Experience" at bounding box center [658, 175] width 62 height 31
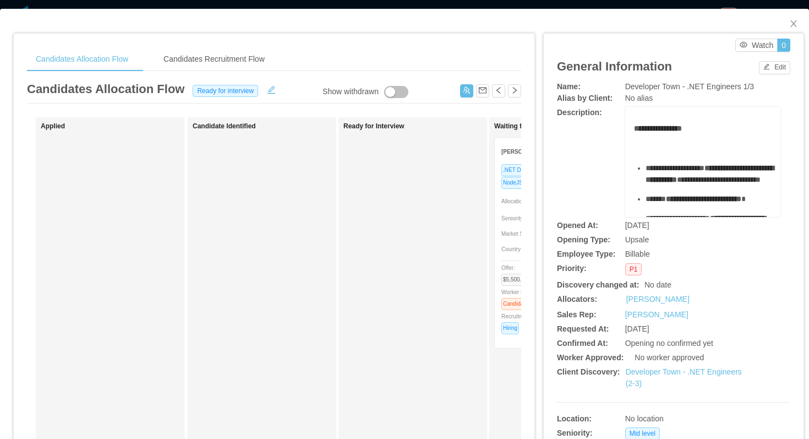
scroll to position [222, 0]
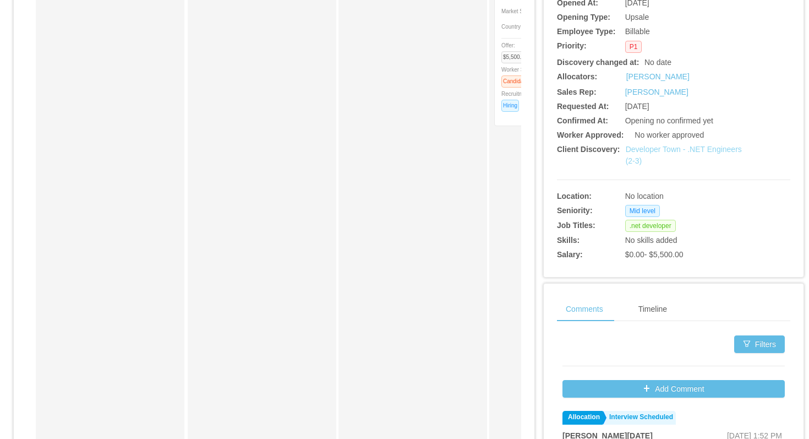
click at [643, 151] on link "Developer Town - .NET Engineers (2-3)" at bounding box center [684, 155] width 116 height 20
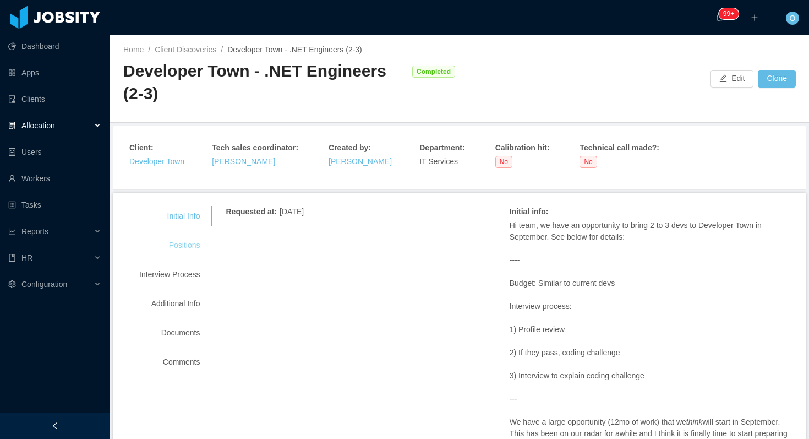
click at [182, 246] on div "Positions" at bounding box center [169, 245] width 87 height 20
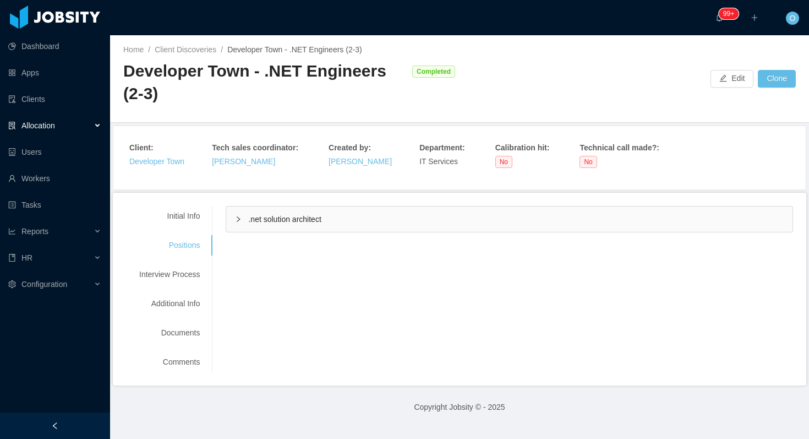
click at [234, 215] on div ".net solution architect" at bounding box center [509, 218] width 567 height 25
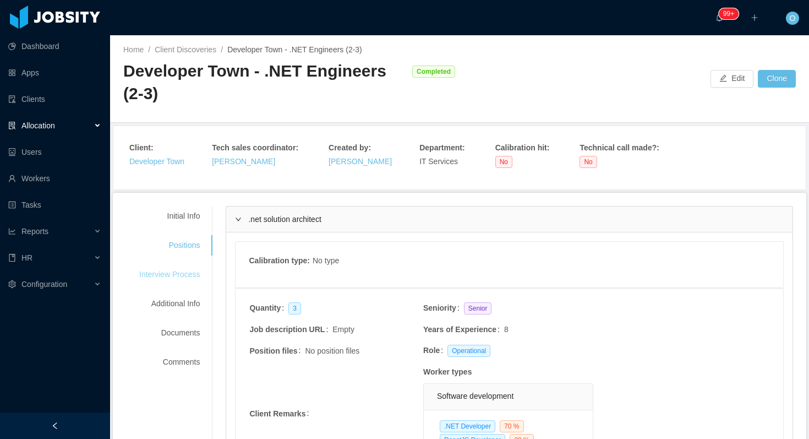
click at [187, 275] on div "Interview Process" at bounding box center [169, 274] width 87 height 20
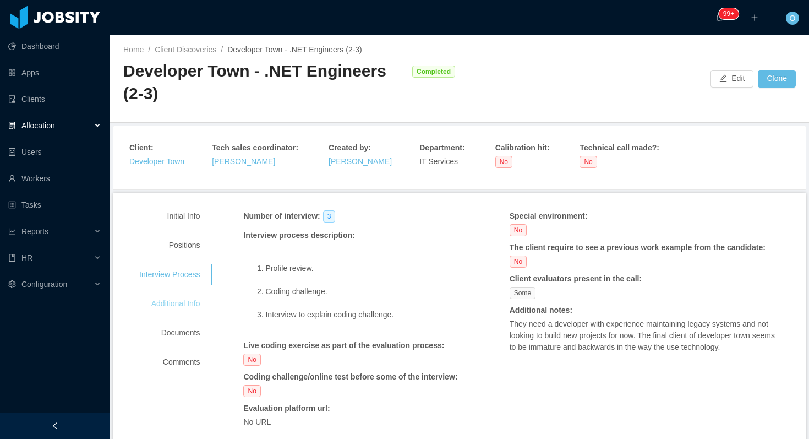
click at [192, 298] on div "Additional Info" at bounding box center [169, 303] width 87 height 20
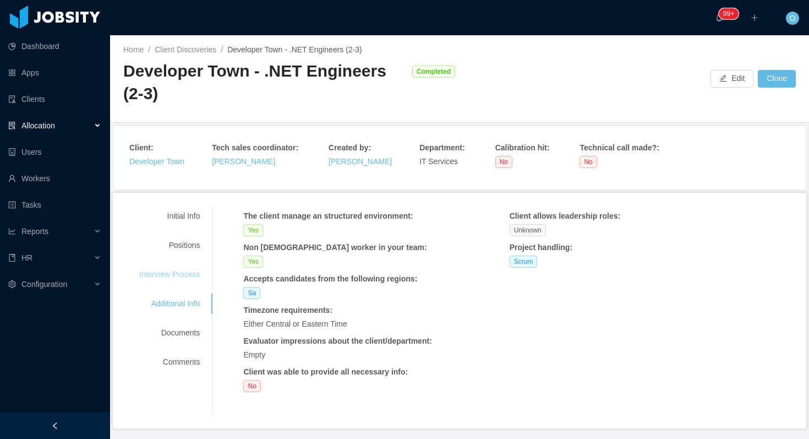
click at [194, 277] on div "Interview Process" at bounding box center [169, 274] width 87 height 20
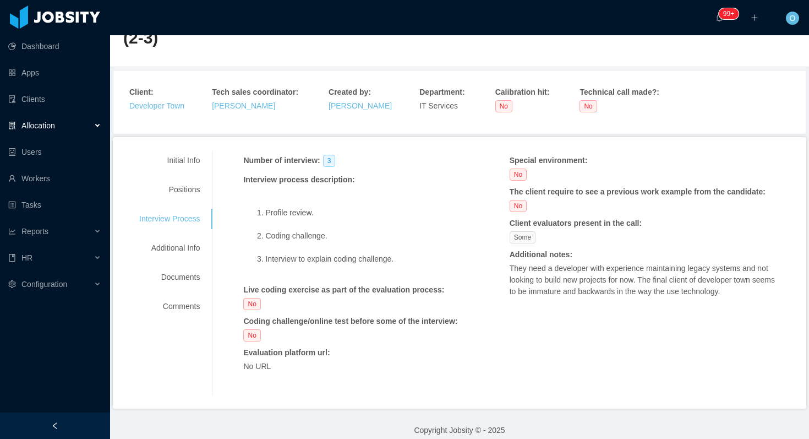
scroll to position [66, 0]
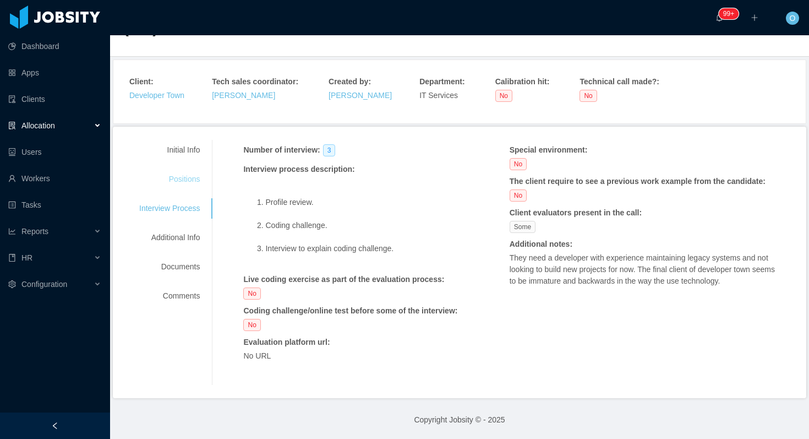
click at [197, 182] on div "Positions" at bounding box center [169, 179] width 87 height 20
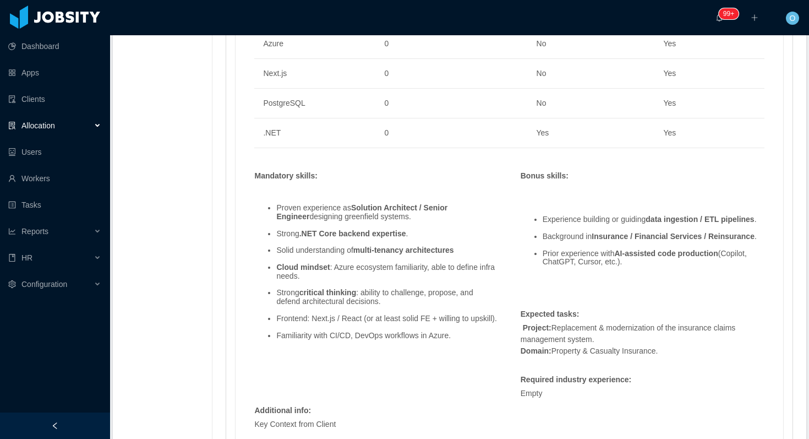
scroll to position [693, 0]
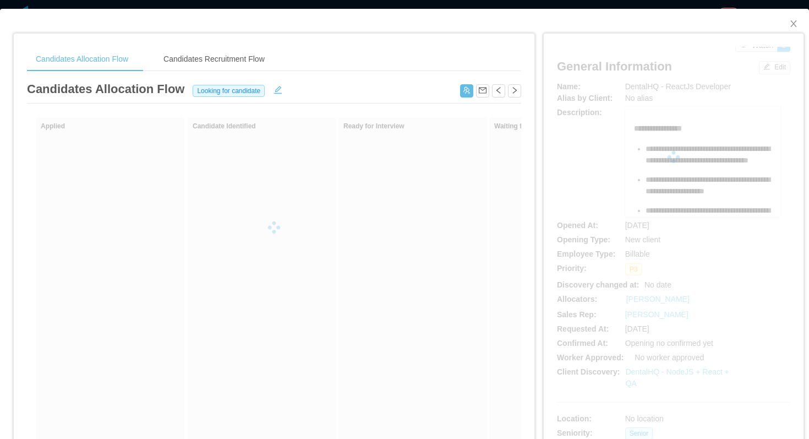
scroll to position [146, 0]
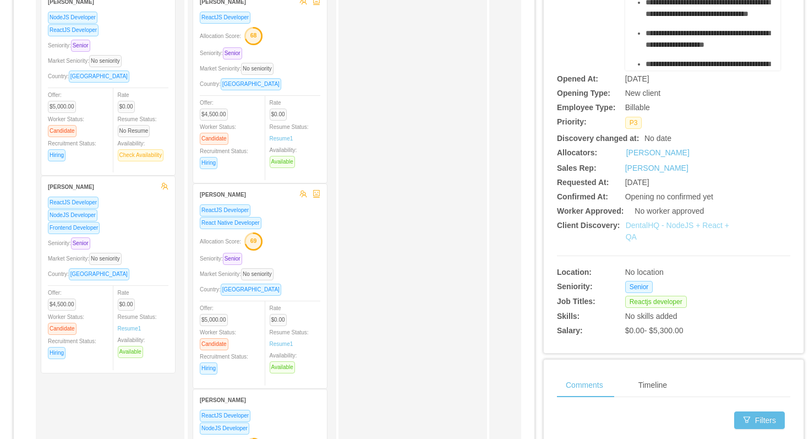
click at [642, 224] on link "DentalHQ - NodeJS + React + QA" at bounding box center [678, 231] width 104 height 20
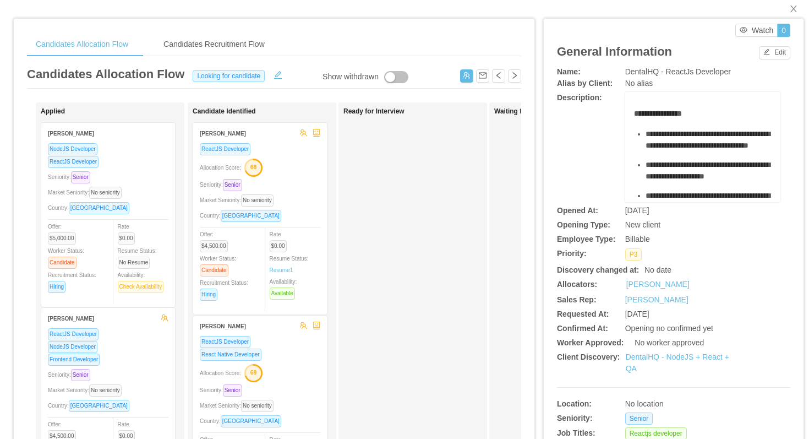
scroll to position [0, 0]
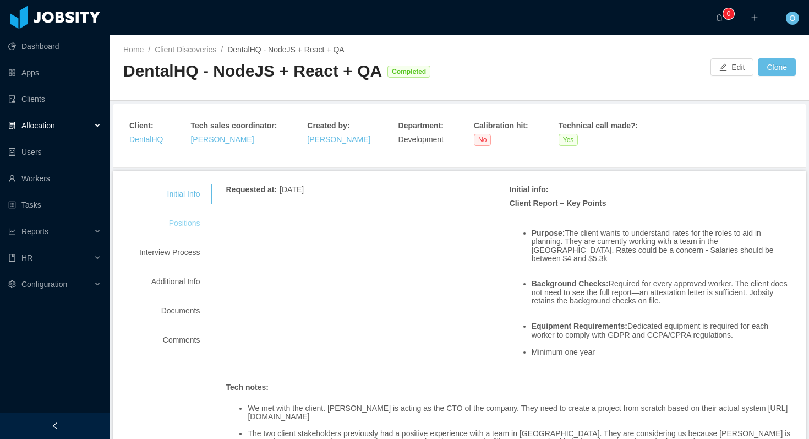
click at [188, 225] on div "Positions" at bounding box center [169, 223] width 87 height 20
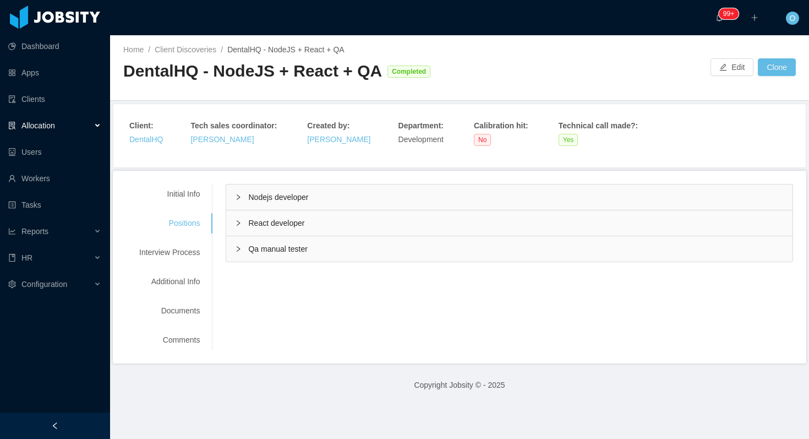
click at [237, 216] on div "React developer" at bounding box center [509, 222] width 567 height 25
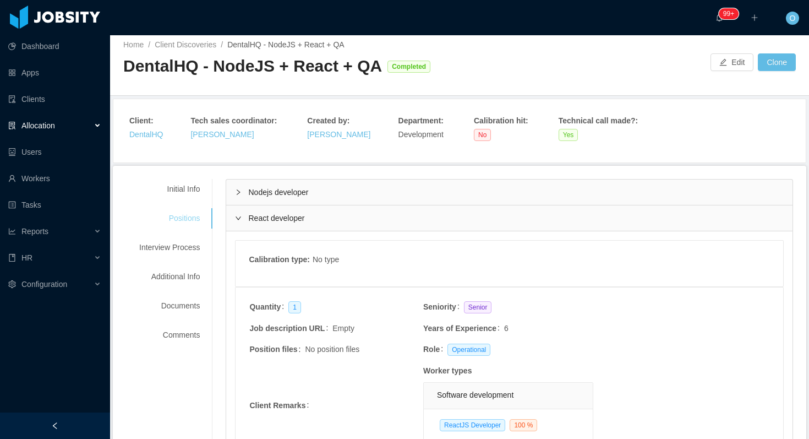
scroll to position [1, 0]
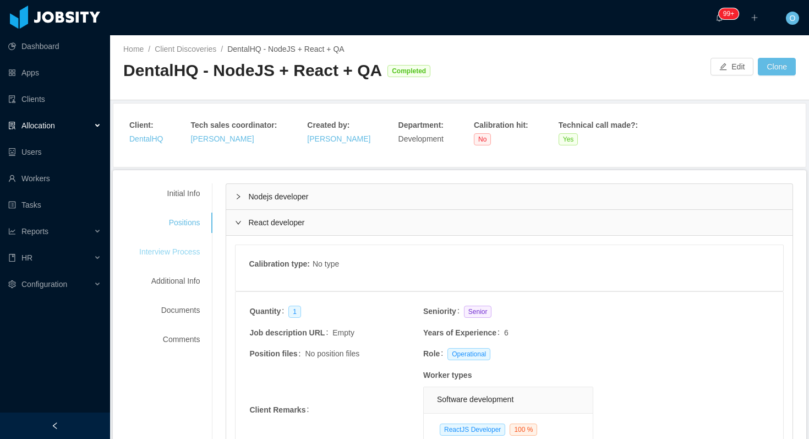
click at [186, 244] on div "Interview Process" at bounding box center [169, 252] width 87 height 20
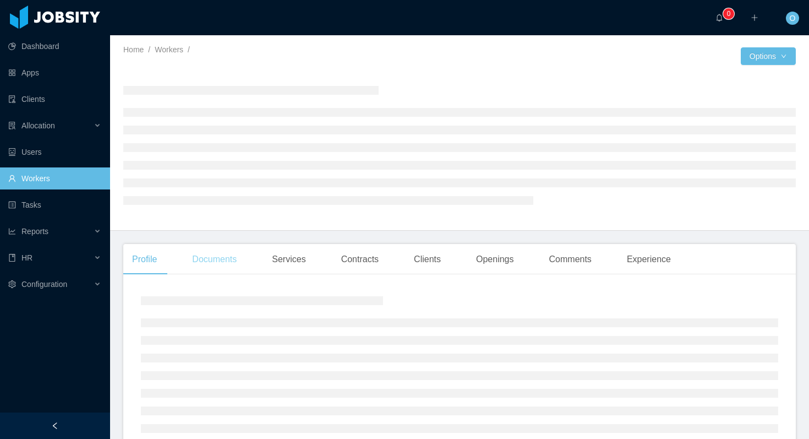
click at [235, 260] on div "Documents" at bounding box center [214, 259] width 62 height 31
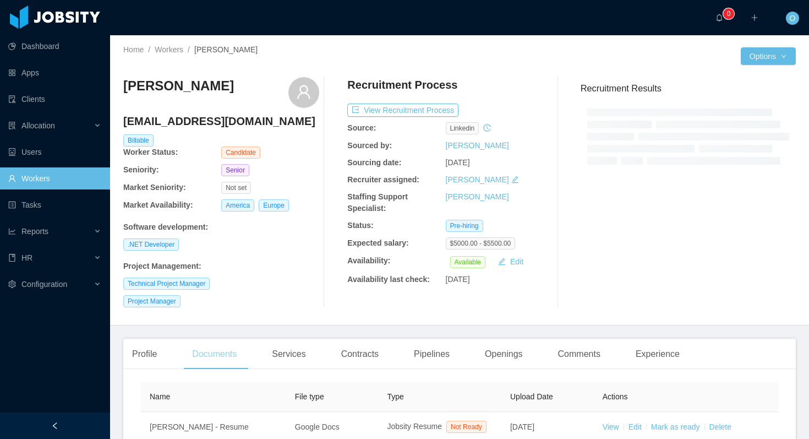
scroll to position [151, 0]
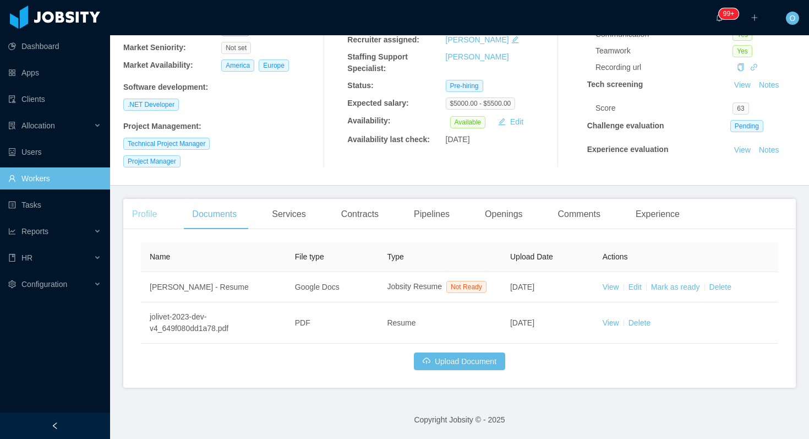
click at [126, 205] on div "Profile" at bounding box center [144, 214] width 42 height 31
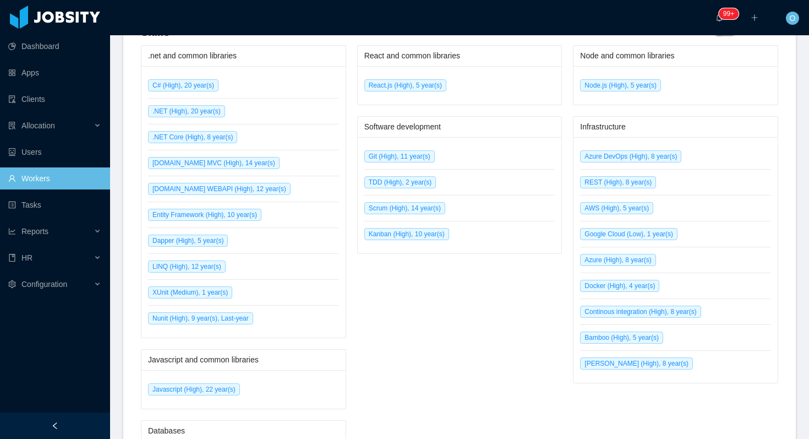
scroll to position [478, 0]
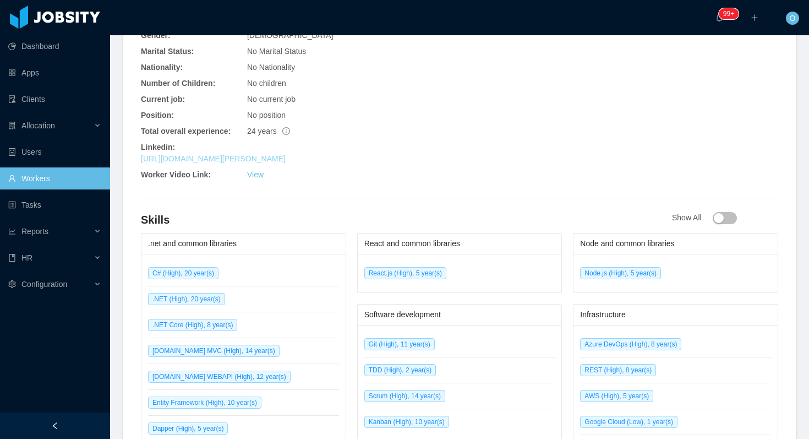
click at [238, 154] on link "https://www.linkedin.com/in/sergio-andres-4664045b" at bounding box center [213, 158] width 145 height 9
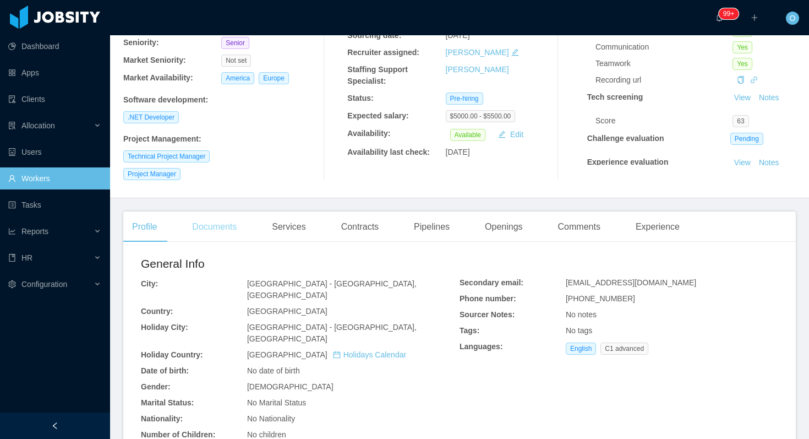
click at [208, 221] on div "Documents" at bounding box center [214, 226] width 62 height 31
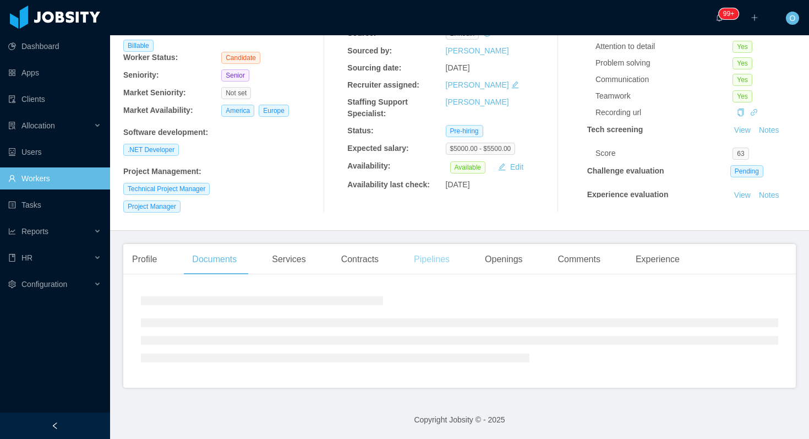
scroll to position [127, 0]
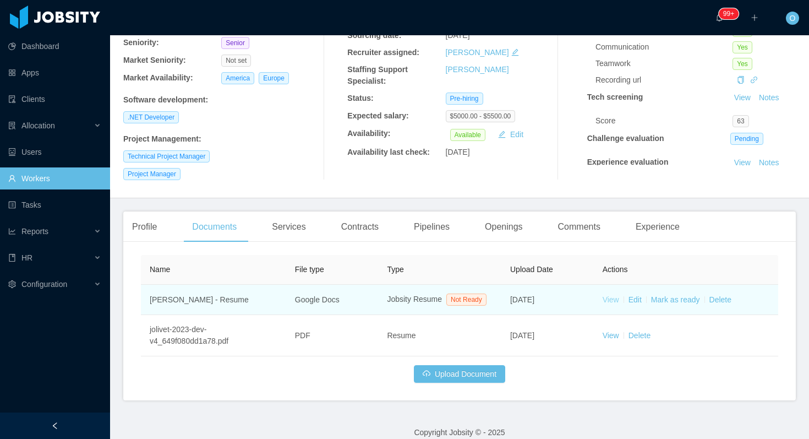
click at [612, 304] on link "View" at bounding box center [611, 299] width 17 height 9
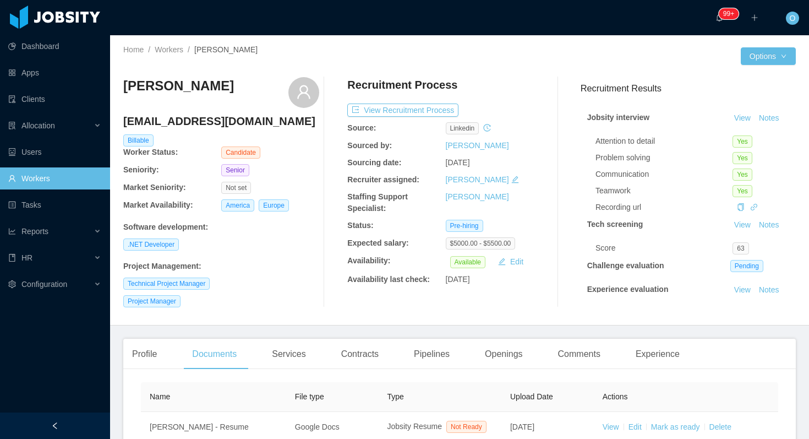
scroll to position [59, 0]
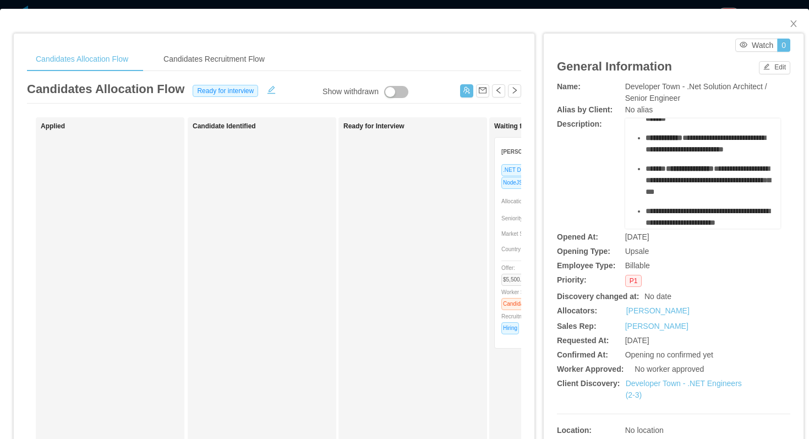
scroll to position [86, 0]
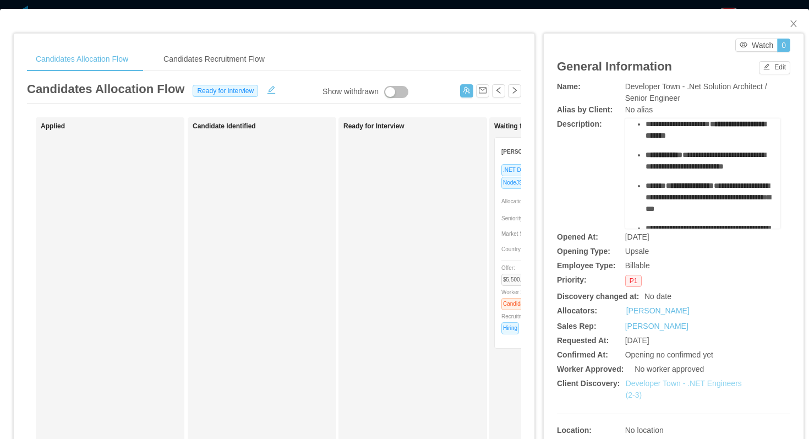
click at [651, 384] on link "Developer Town - .NET Engineers (2-3)" at bounding box center [684, 389] width 116 height 20
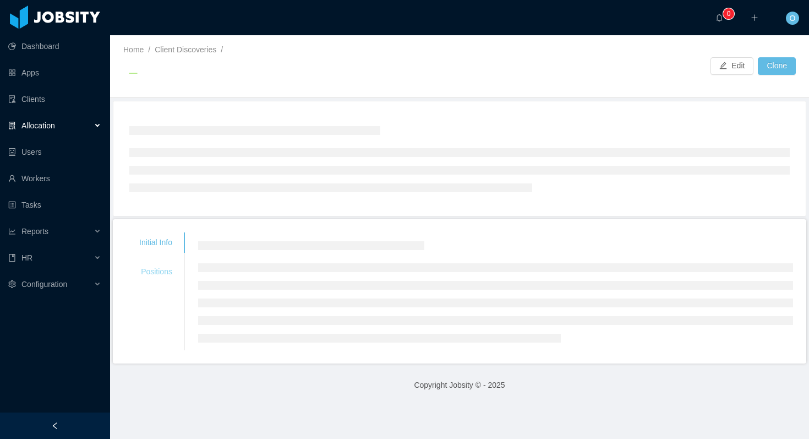
click at [151, 272] on div "Initial Info Positions" at bounding box center [155, 257] width 59 height 50
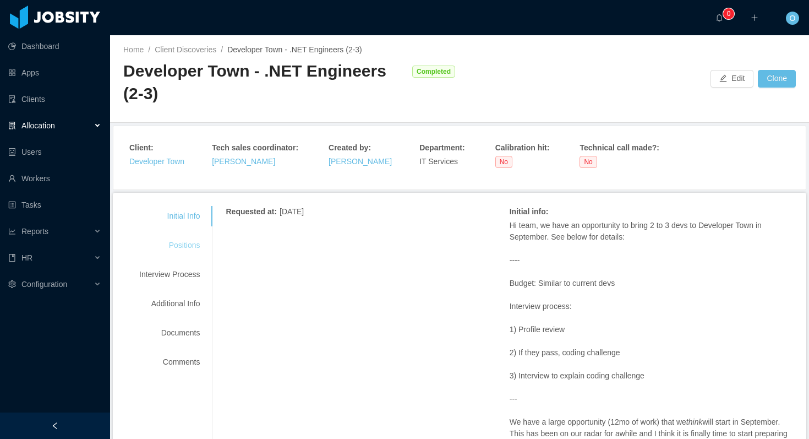
click at [194, 247] on div "Positions" at bounding box center [169, 245] width 87 height 20
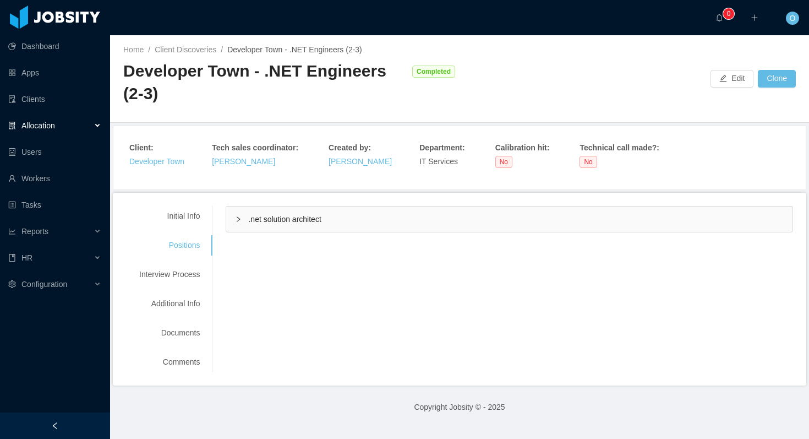
click at [230, 223] on div ".net solution architect" at bounding box center [509, 218] width 567 height 25
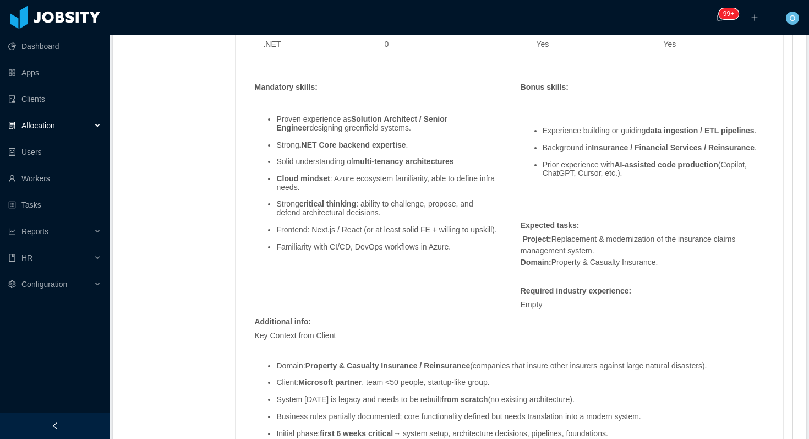
scroll to position [778, 0]
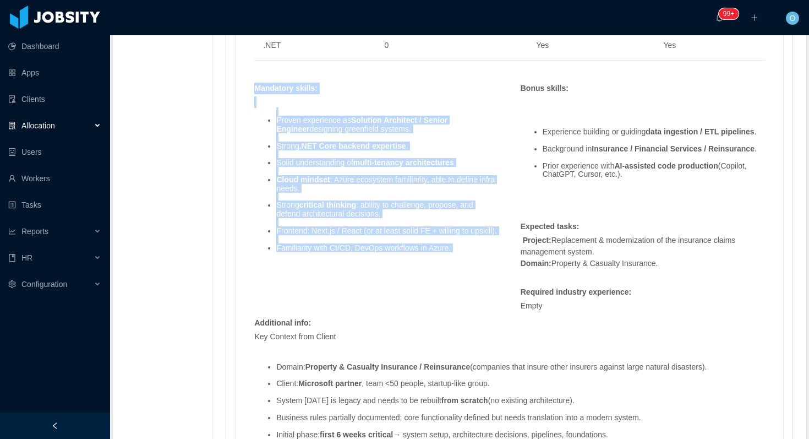
drag, startPoint x: 257, startPoint y: 89, endPoint x: 440, endPoint y: 263, distance: 253.1
click at [440, 263] on div "Mandatory skills : Proven experience as Solution Architect / Senior Engineer de…" at bounding box center [376, 177] width 255 height 189
copy div "Mandatory skills : Proven experience as Solution Architect / Senior Engineer de…"
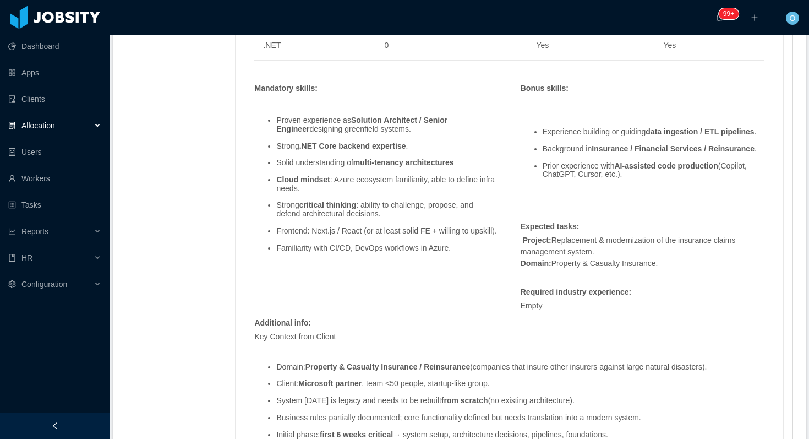
click at [475, 177] on li "Cloud mindset : Azure ecosystem familiarity, able to define infra needs." at bounding box center [387, 184] width 222 height 17
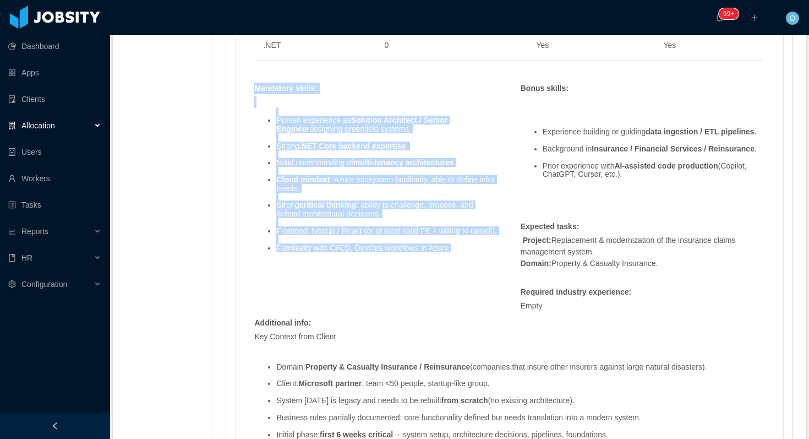
drag, startPoint x: 257, startPoint y: 88, endPoint x: 465, endPoint y: 259, distance: 269.9
click at [465, 259] on div "Mandatory skills : Proven experience as Solution Architect / Senior Engineer de…" at bounding box center [376, 177] width 255 height 189
copy div "Mandatory skills : Proven experience as Solution Architect / Senior Engineer de…"
